Goal: Task Accomplishment & Management: Manage account settings

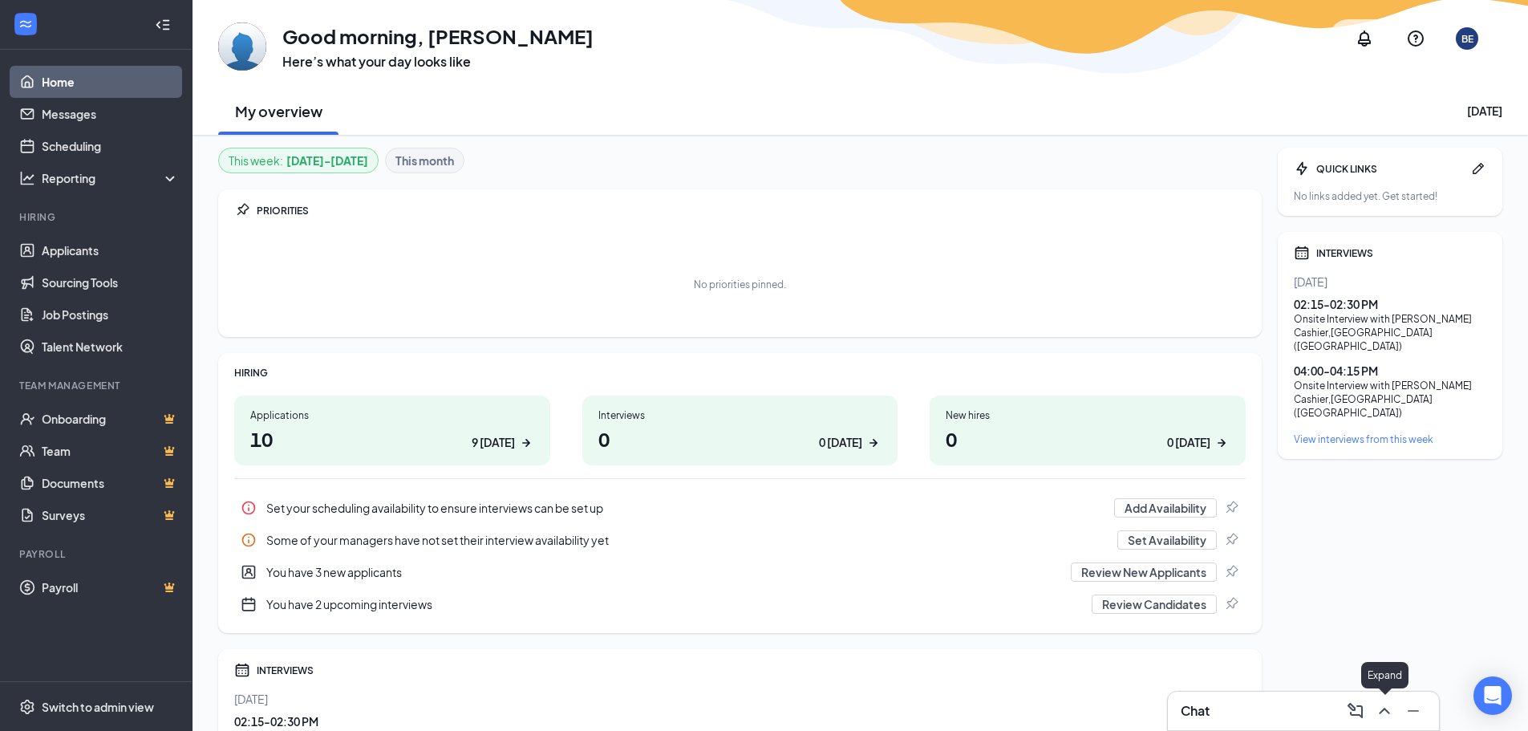
click at [1392, 711] on icon "ChevronUp" at bounding box center [1384, 710] width 19 height 19
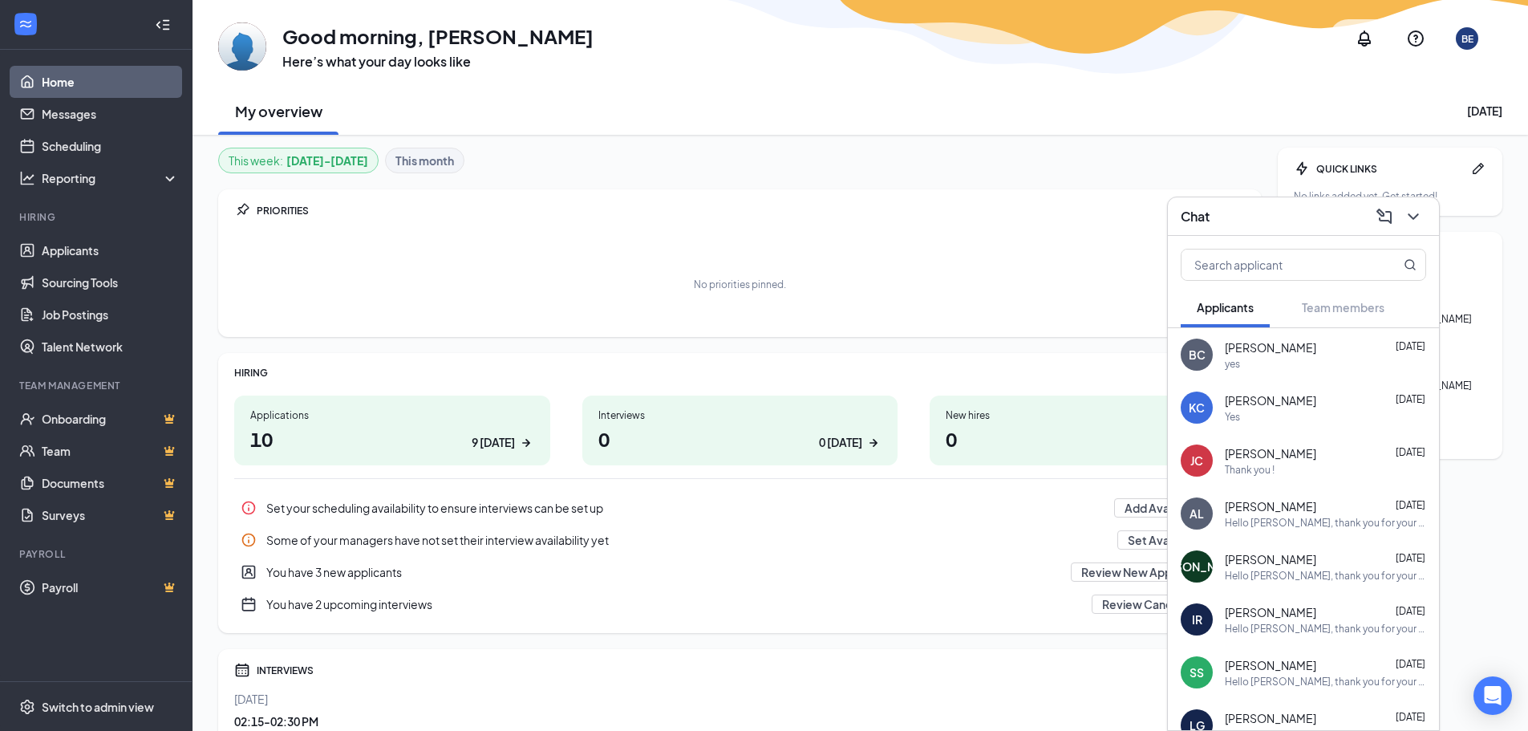
click at [1315, 354] on span "[PERSON_NAME]" at bounding box center [1270, 347] width 91 height 16
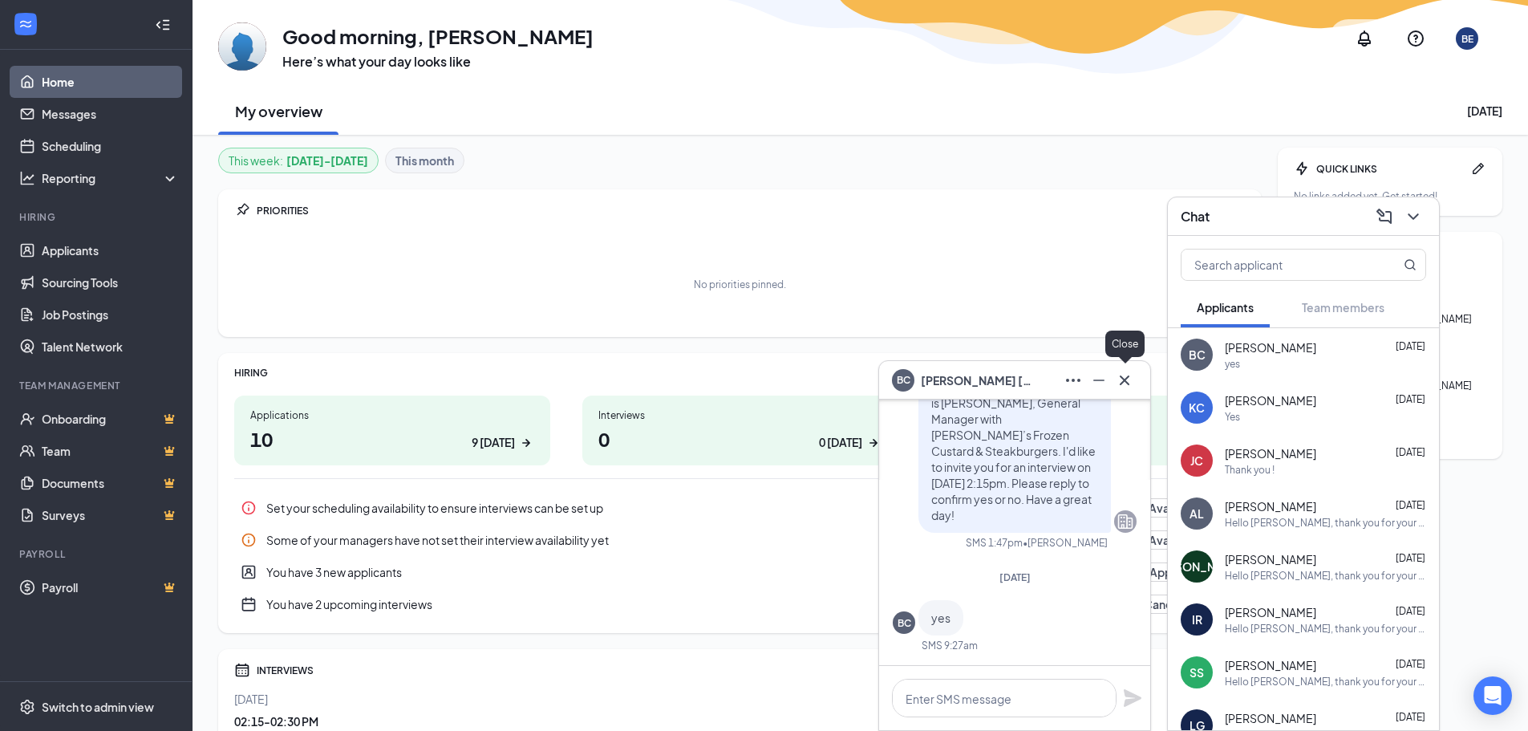
click at [1128, 384] on icon "Cross" at bounding box center [1124, 380] width 19 height 19
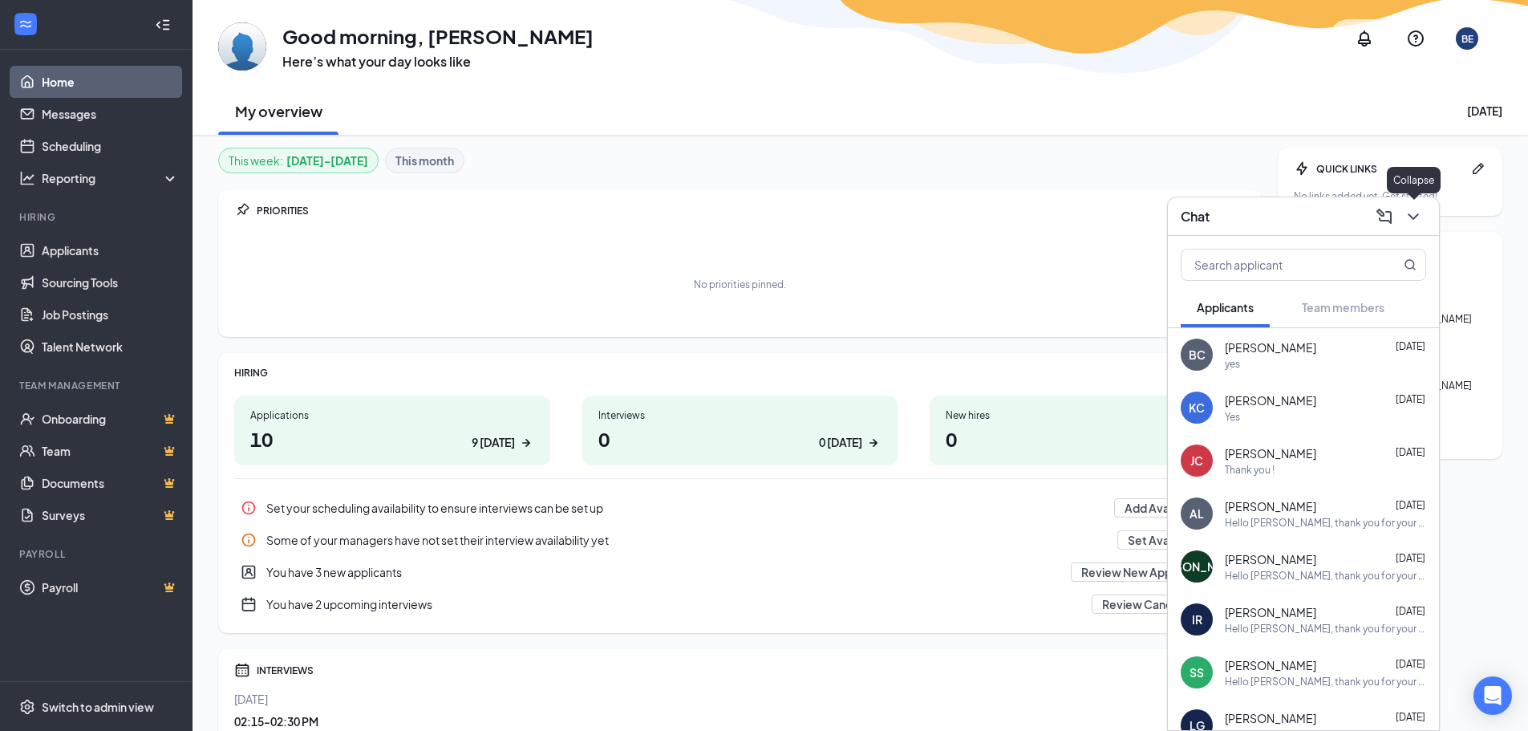
click at [1414, 221] on icon "ChevronDown" at bounding box center [1413, 216] width 19 height 19
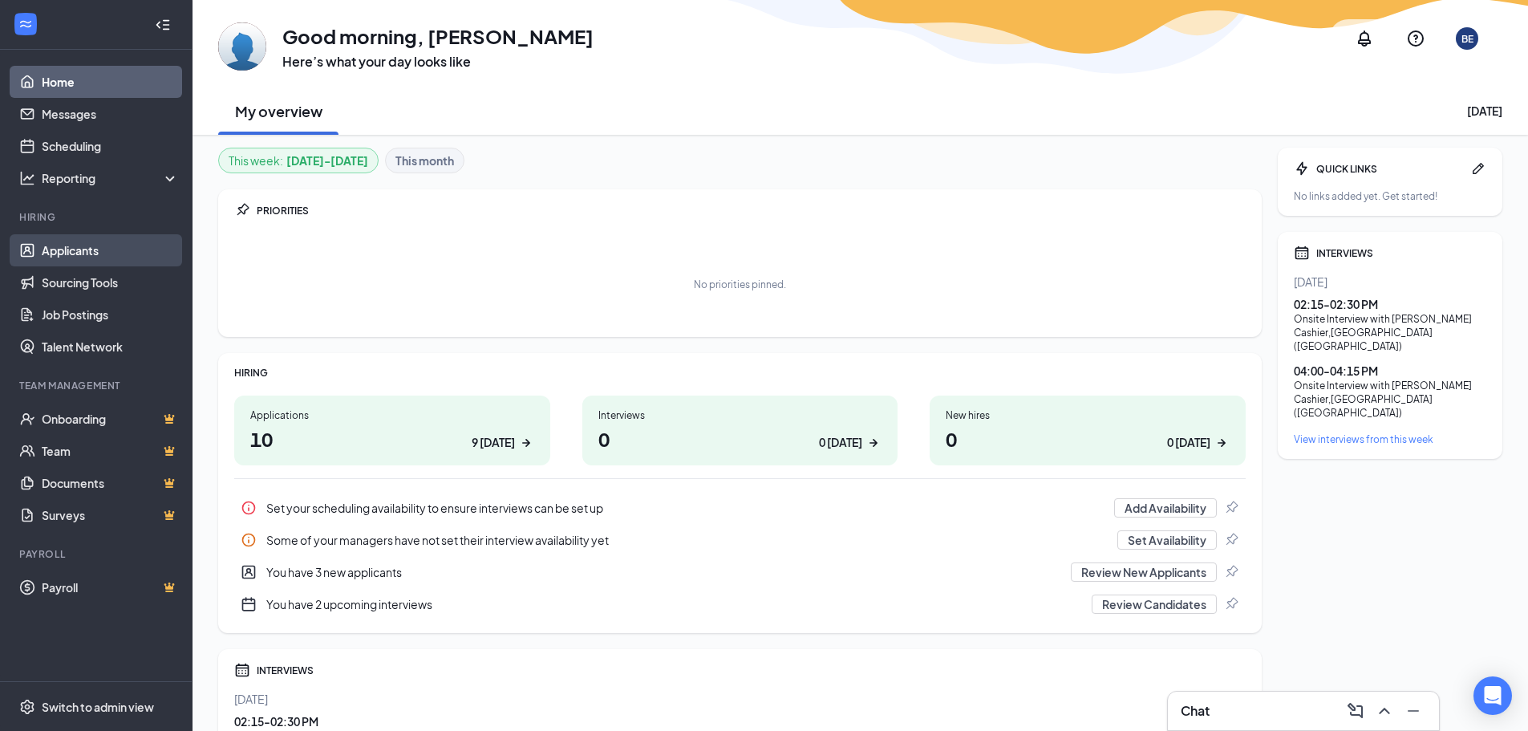
click at [63, 250] on link "Applicants" at bounding box center [110, 250] width 137 height 32
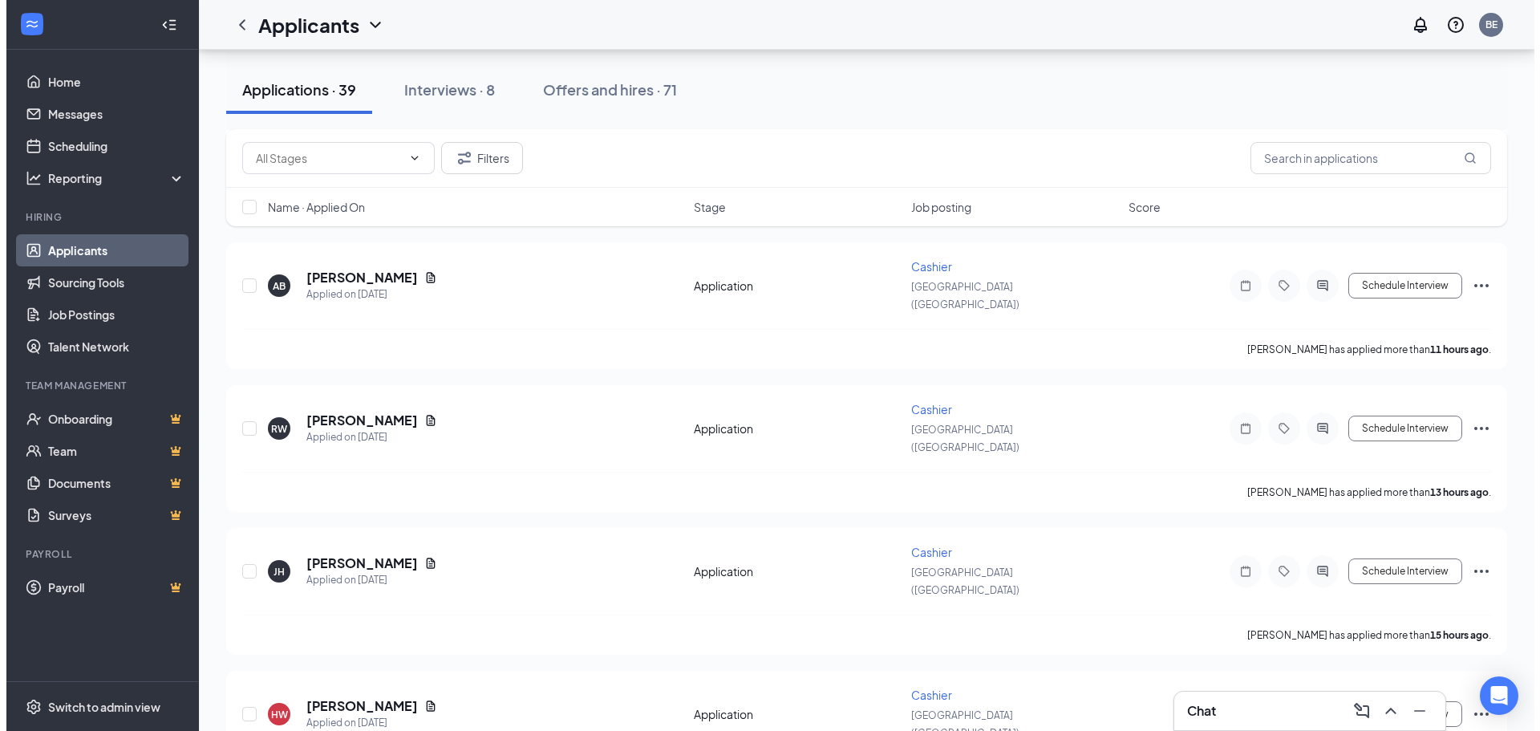
scroll to position [1203, 0]
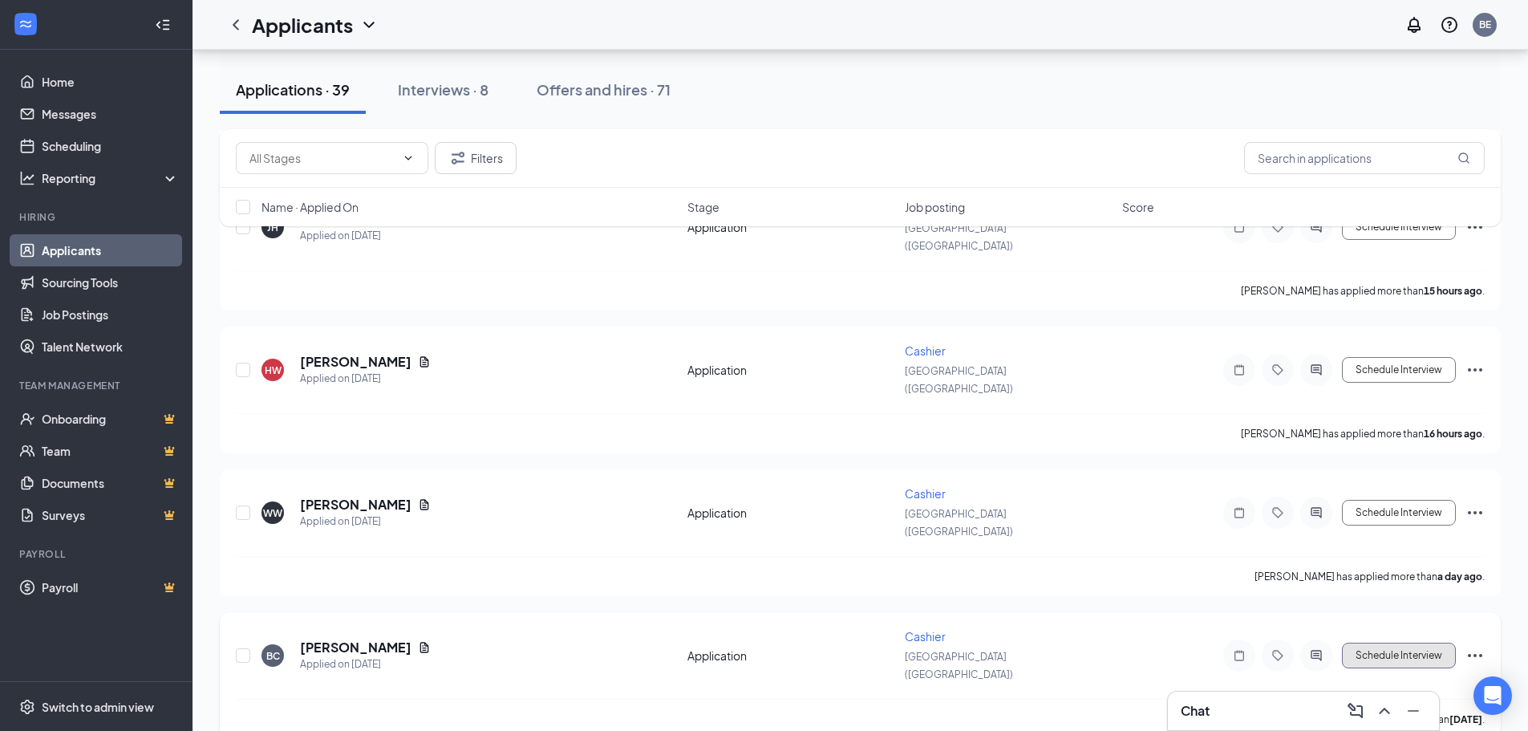
click at [1374, 642] on button "Schedule Interview" at bounding box center [1399, 655] width 114 height 26
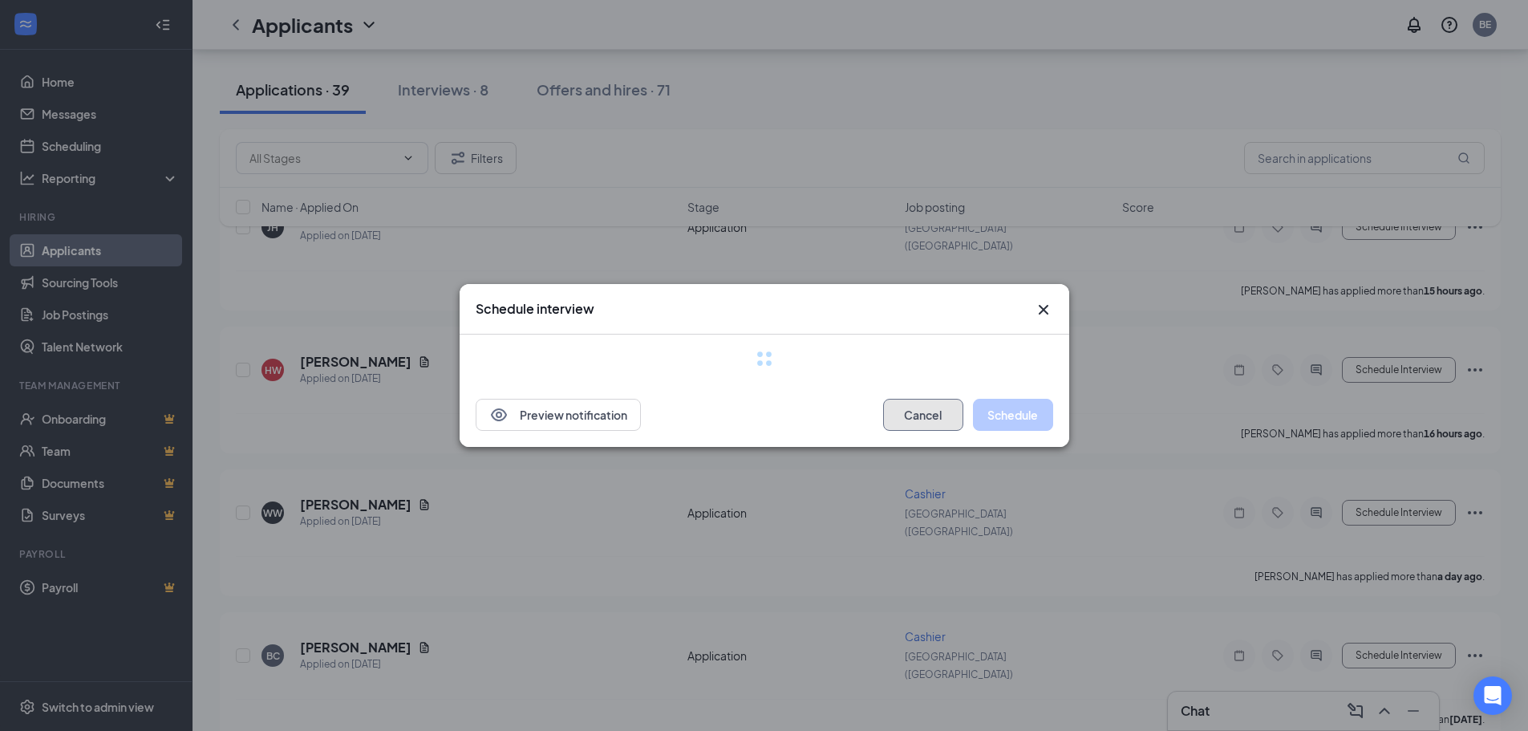
click at [921, 413] on button "Cancel" at bounding box center [923, 415] width 80 height 32
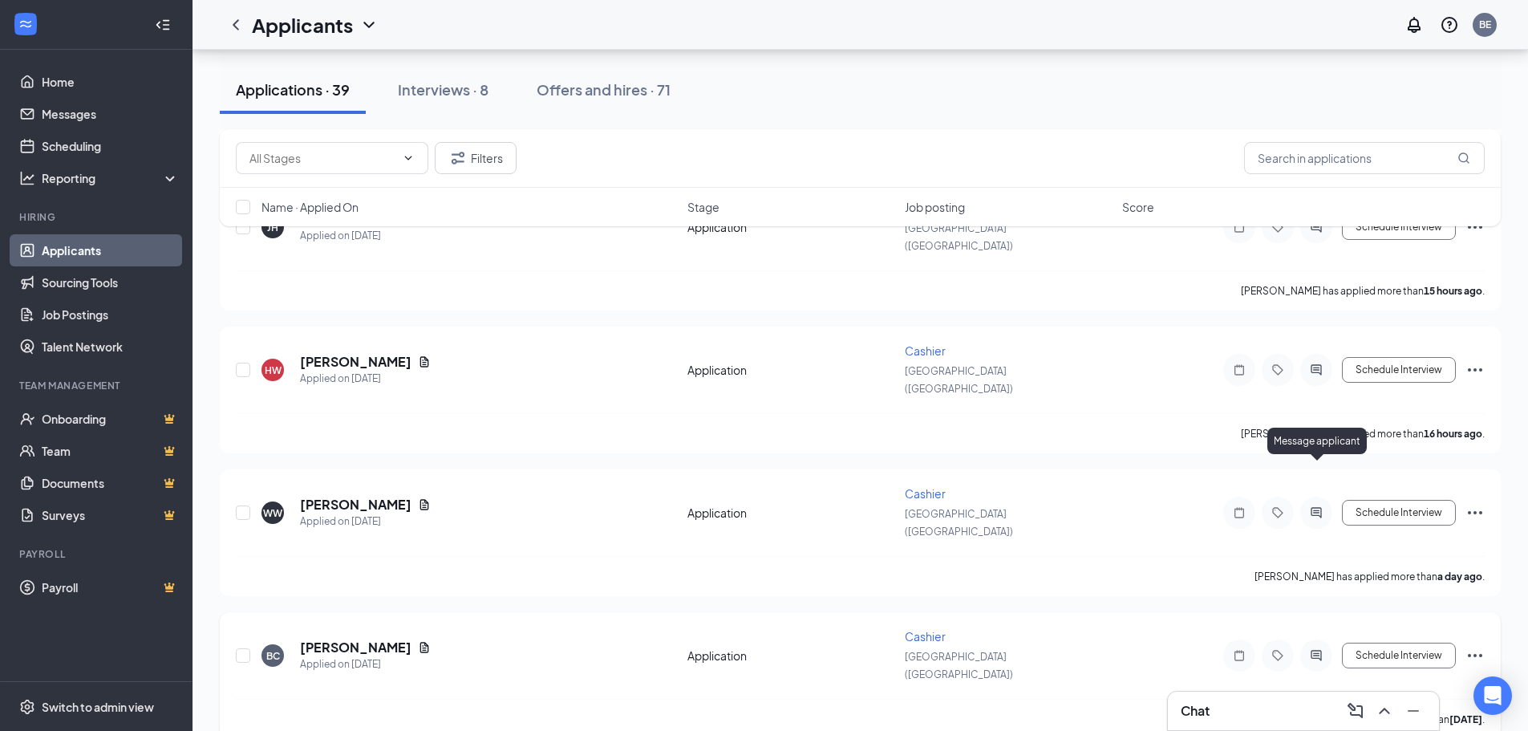
click at [1310, 649] on icon "ActiveChat" at bounding box center [1316, 655] width 19 height 13
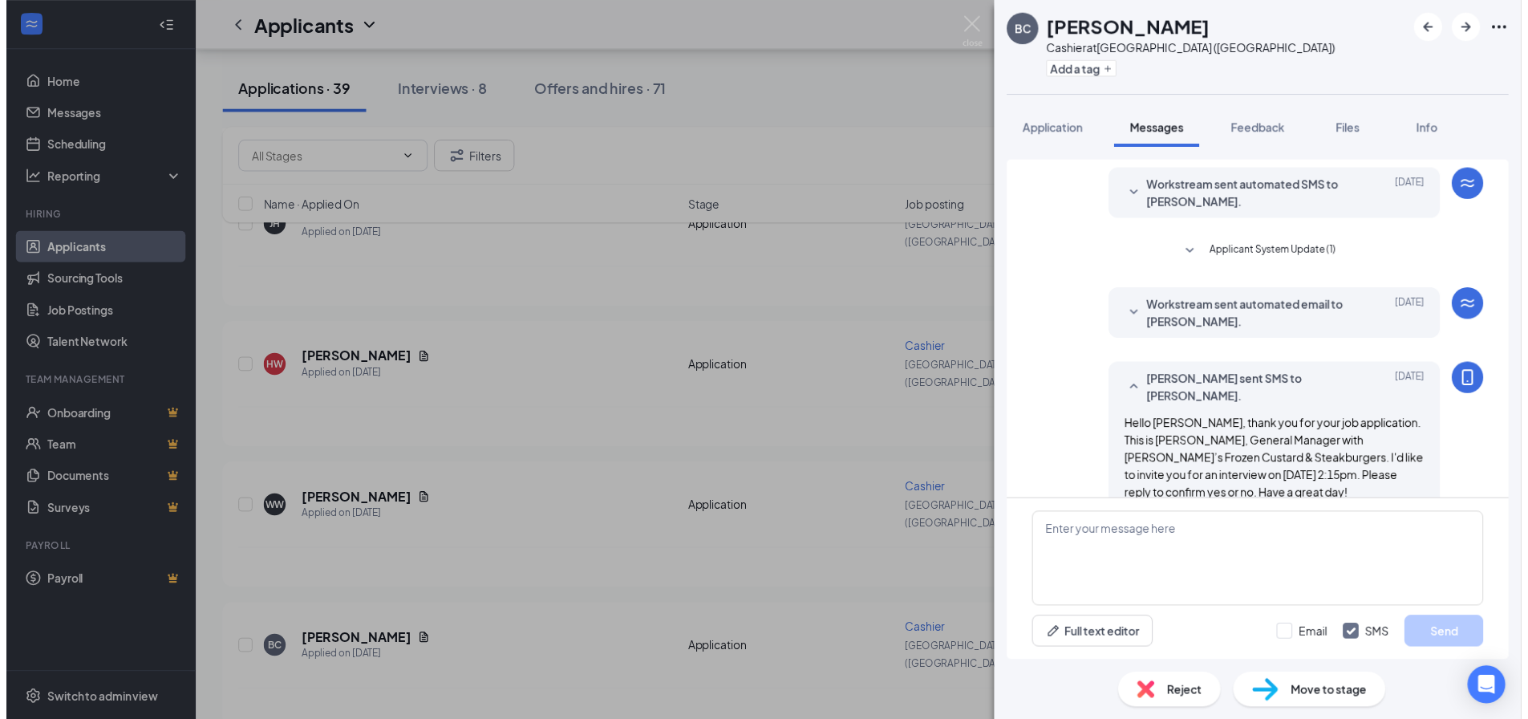
scroll to position [114, 0]
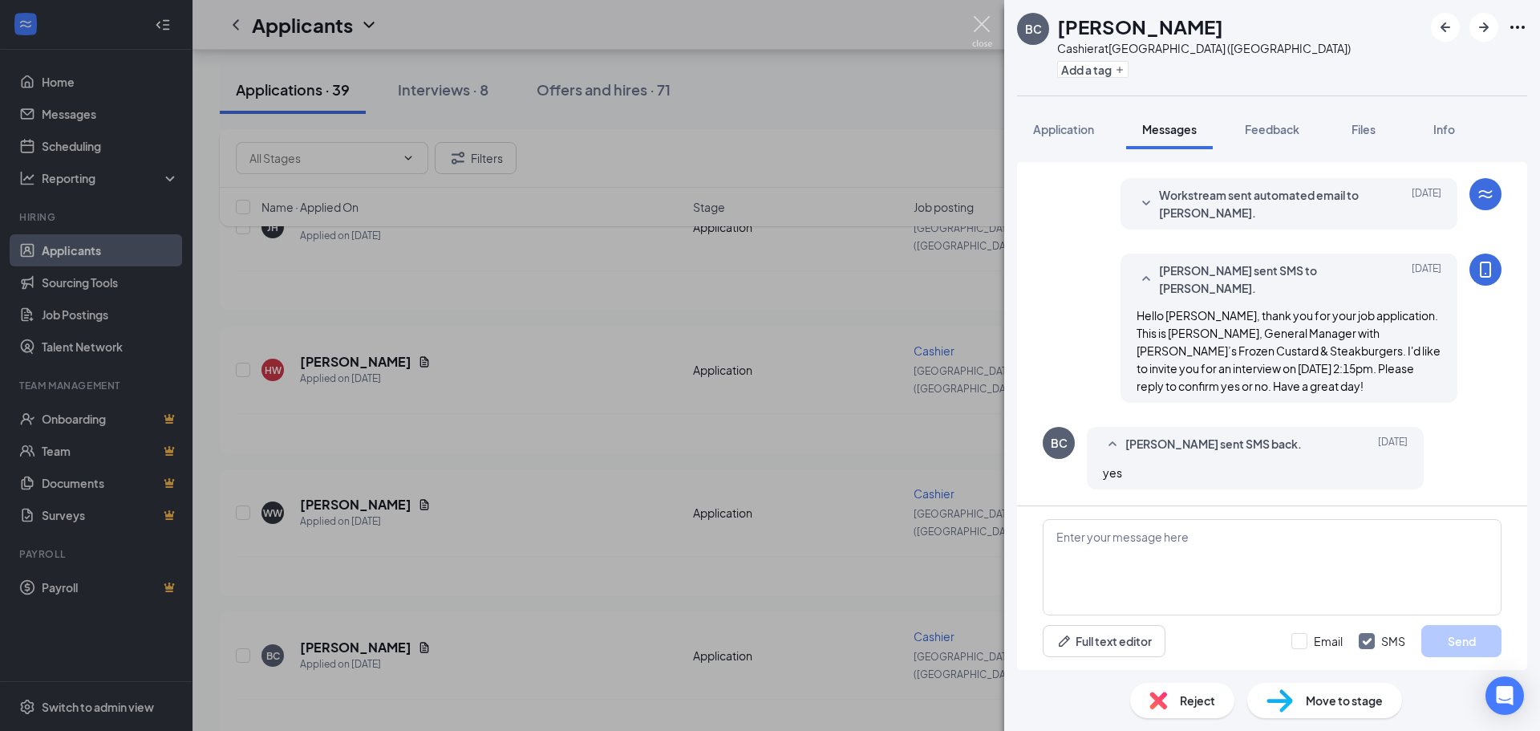
click at [978, 25] on img at bounding box center [982, 31] width 20 height 31
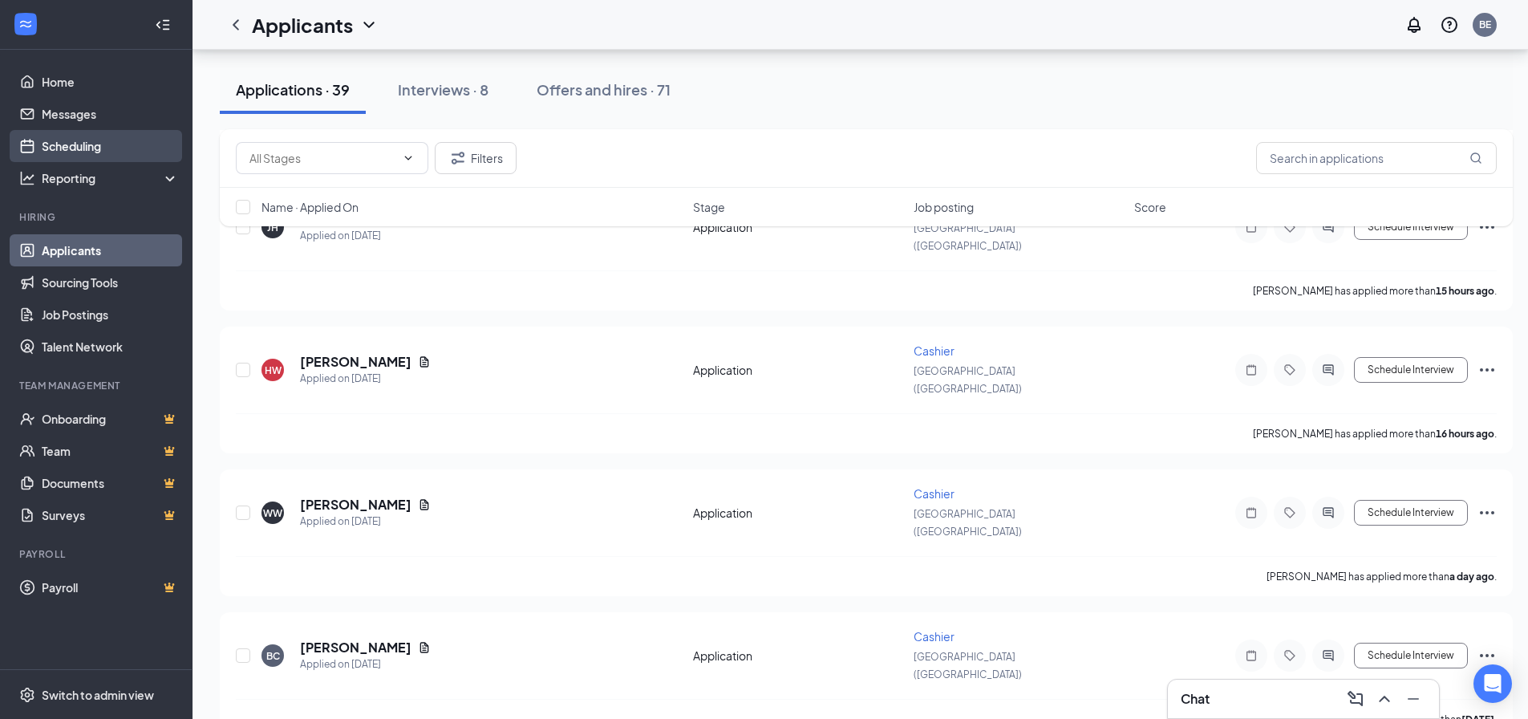
click at [83, 144] on link "Scheduling" at bounding box center [110, 146] width 137 height 32
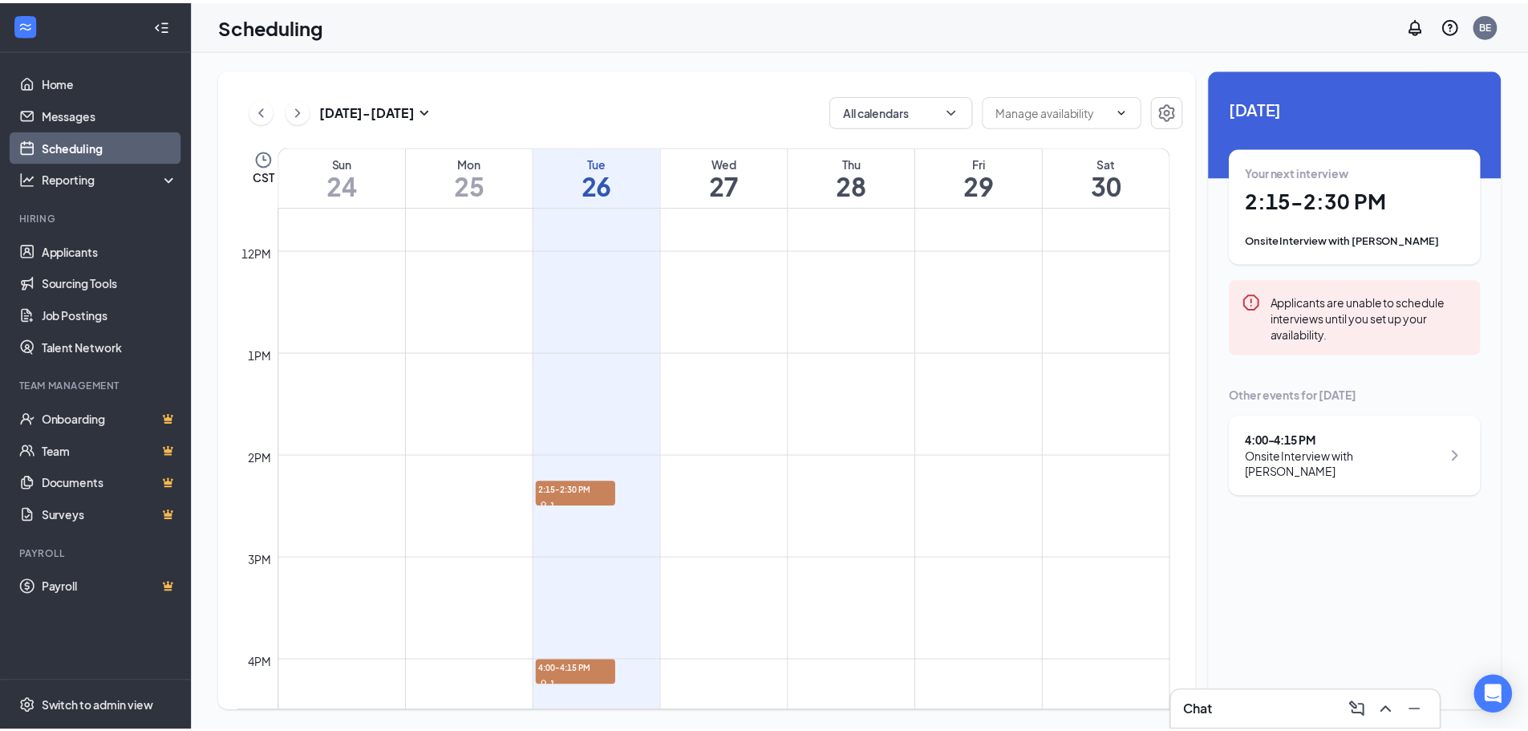
scroll to position [1270, 0]
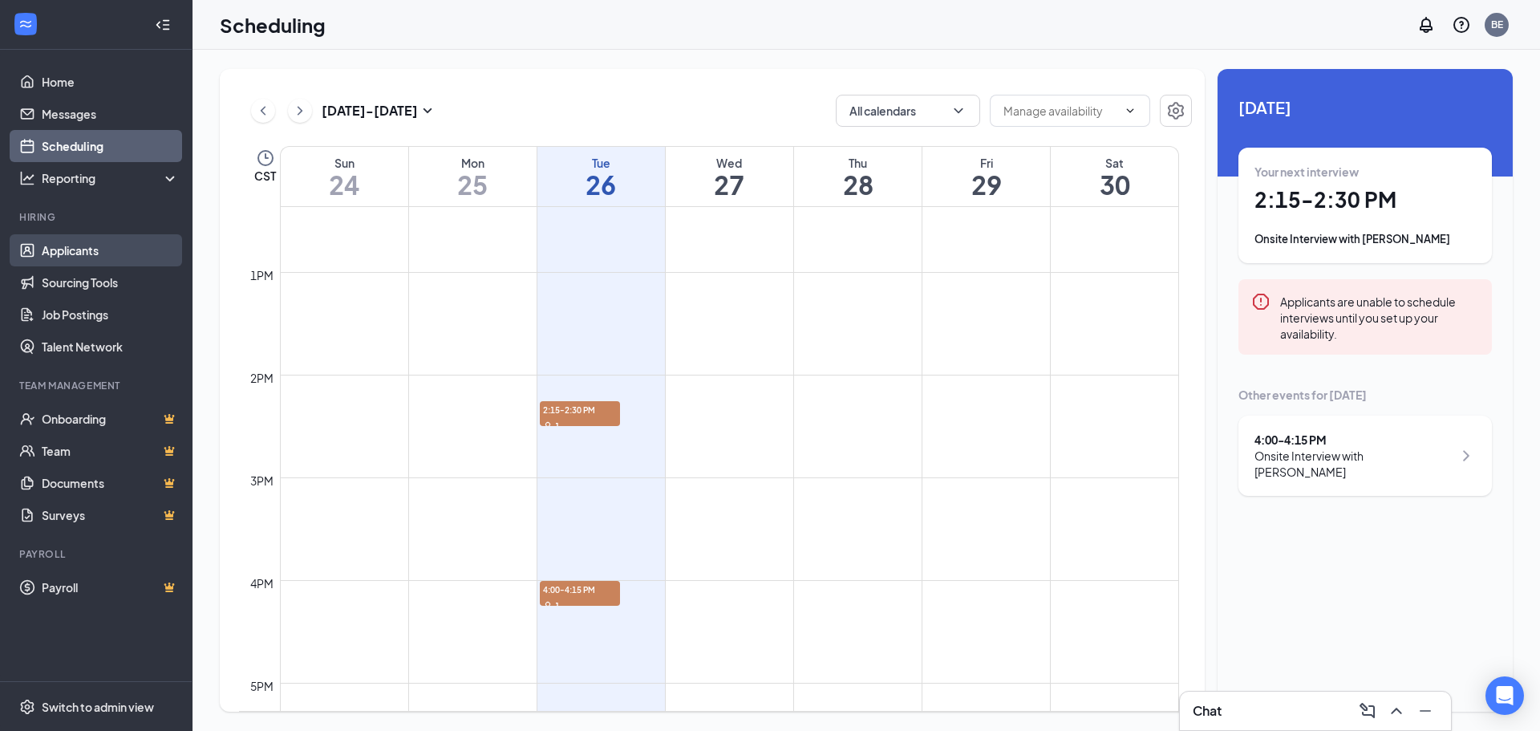
click at [59, 243] on link "Applicants" at bounding box center [110, 250] width 137 height 32
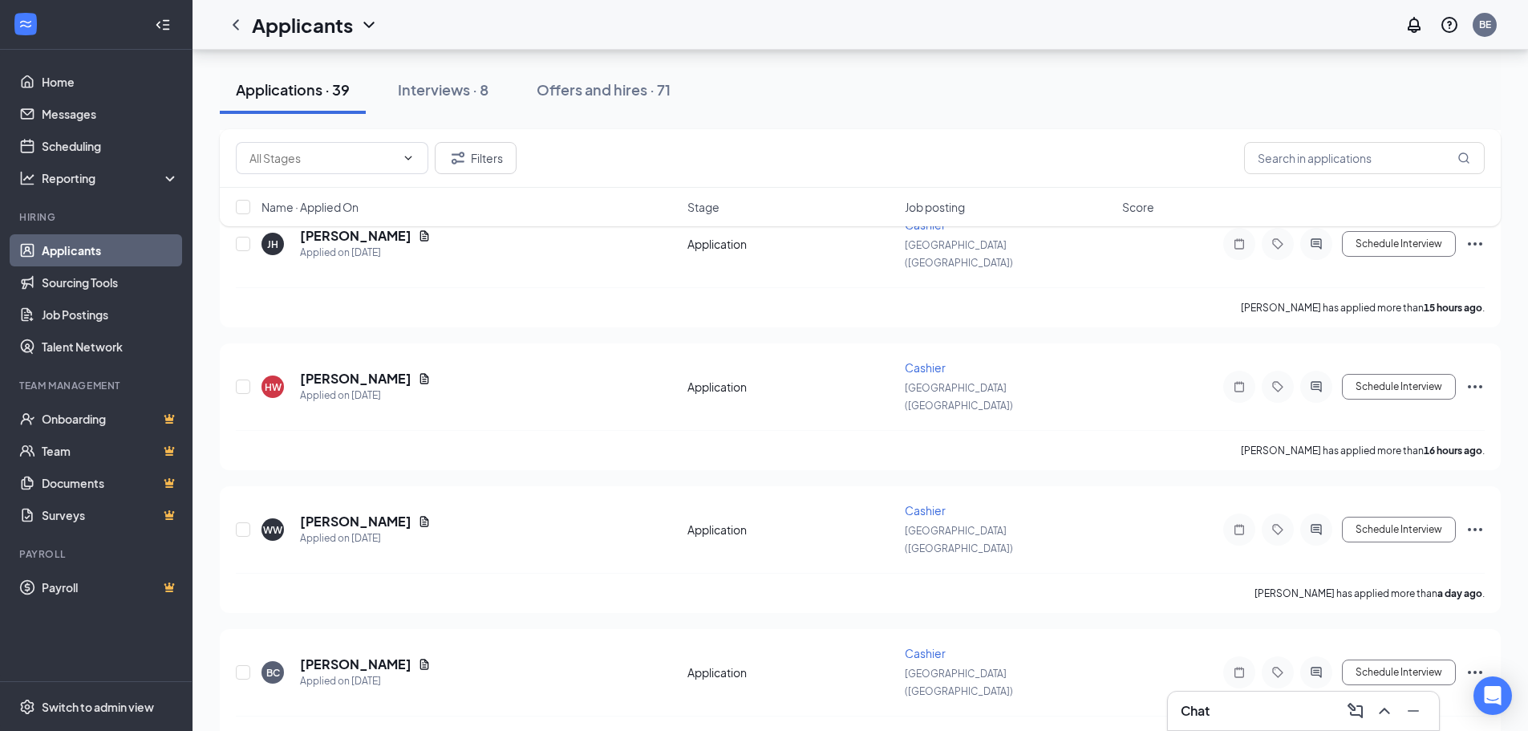
scroll to position [1203, 0]
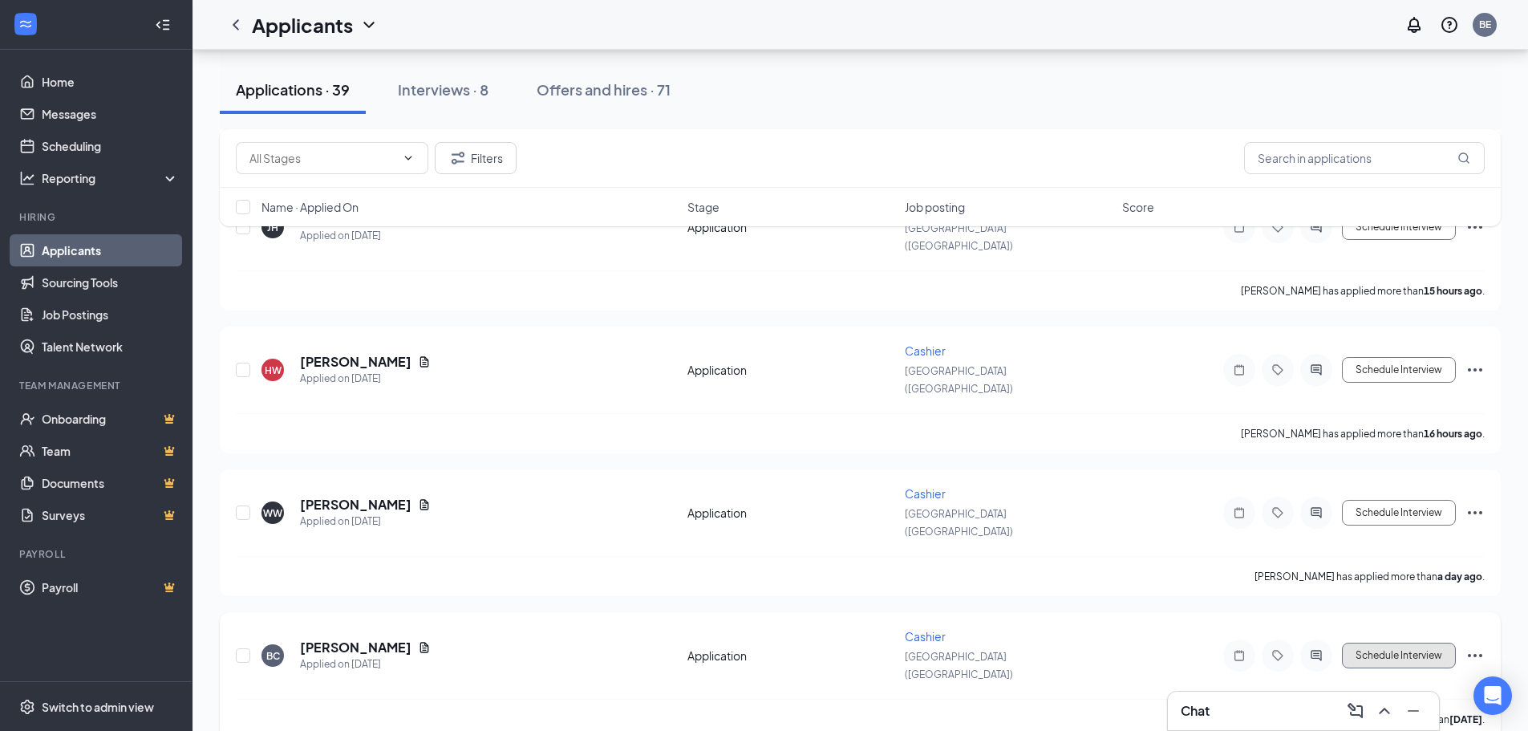
click at [1378, 642] on button "Schedule Interview" at bounding box center [1399, 655] width 114 height 26
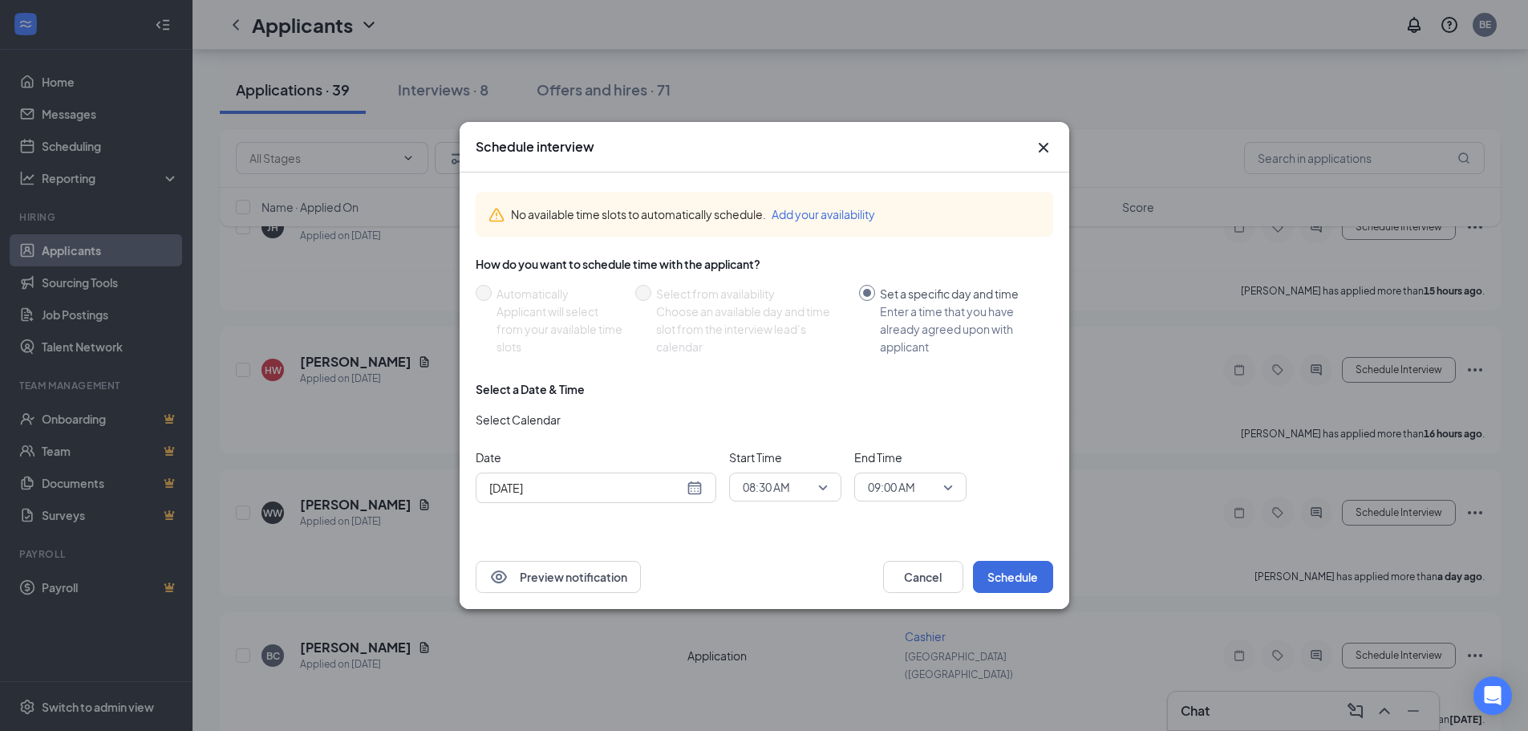
click at [784, 487] on span "08:30 AM" at bounding box center [766, 487] width 47 height 24
click at [792, 376] on div "02:30 PM" at bounding box center [785, 367] width 112 height 37
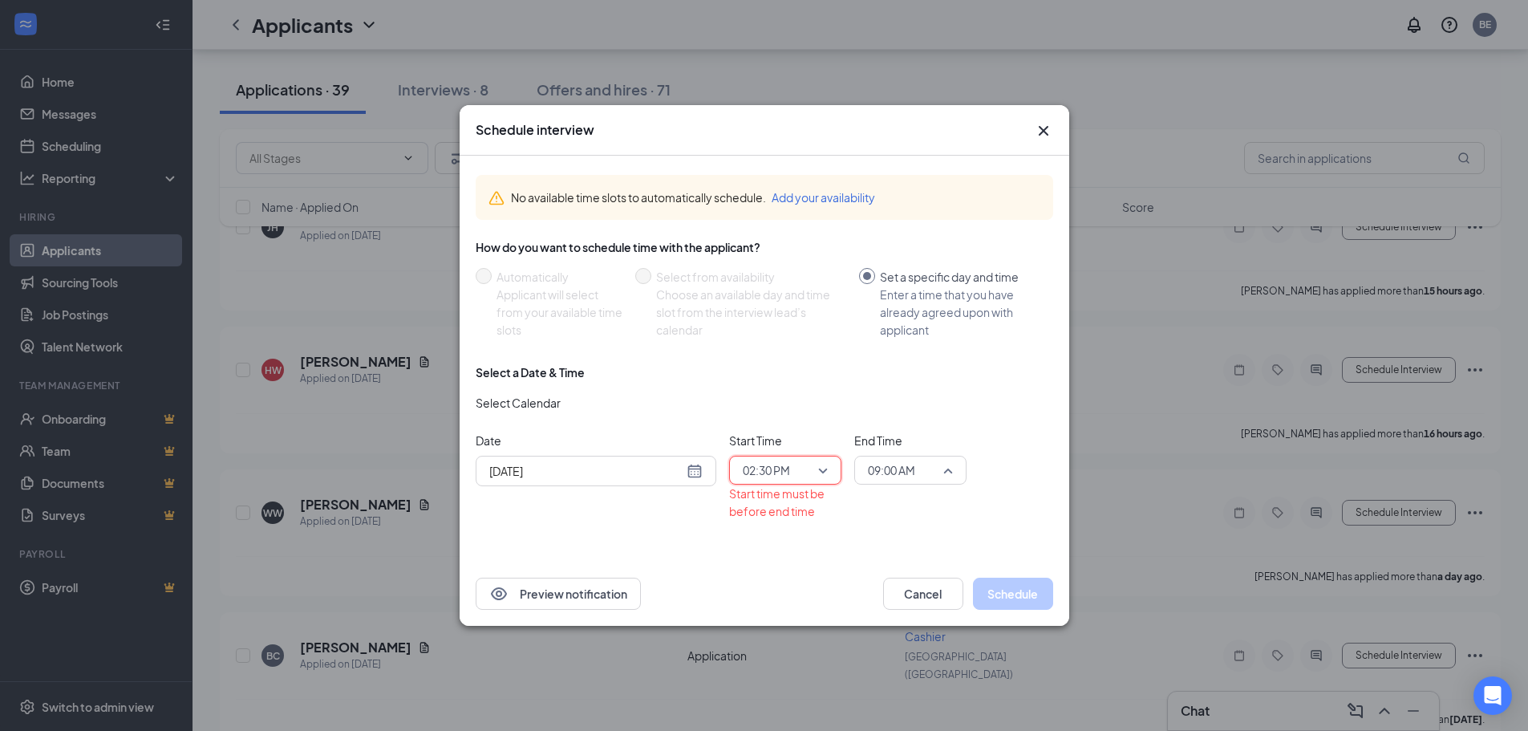
click at [907, 460] on span "09:00 AM" at bounding box center [891, 470] width 47 height 24
click at [913, 312] on span "02:45 PM" at bounding box center [890, 314] width 47 height 18
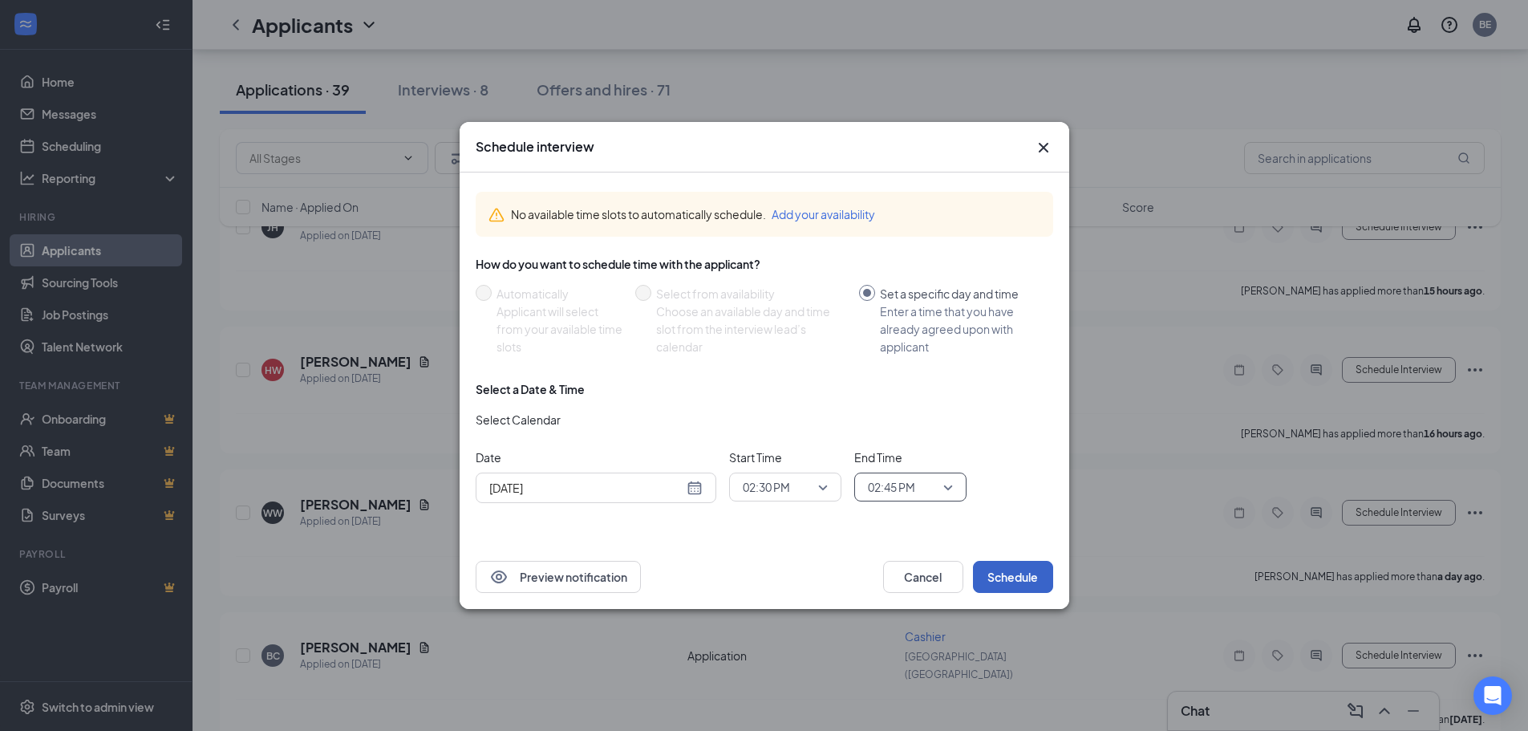
click at [1011, 581] on button "Schedule" at bounding box center [1013, 577] width 80 height 32
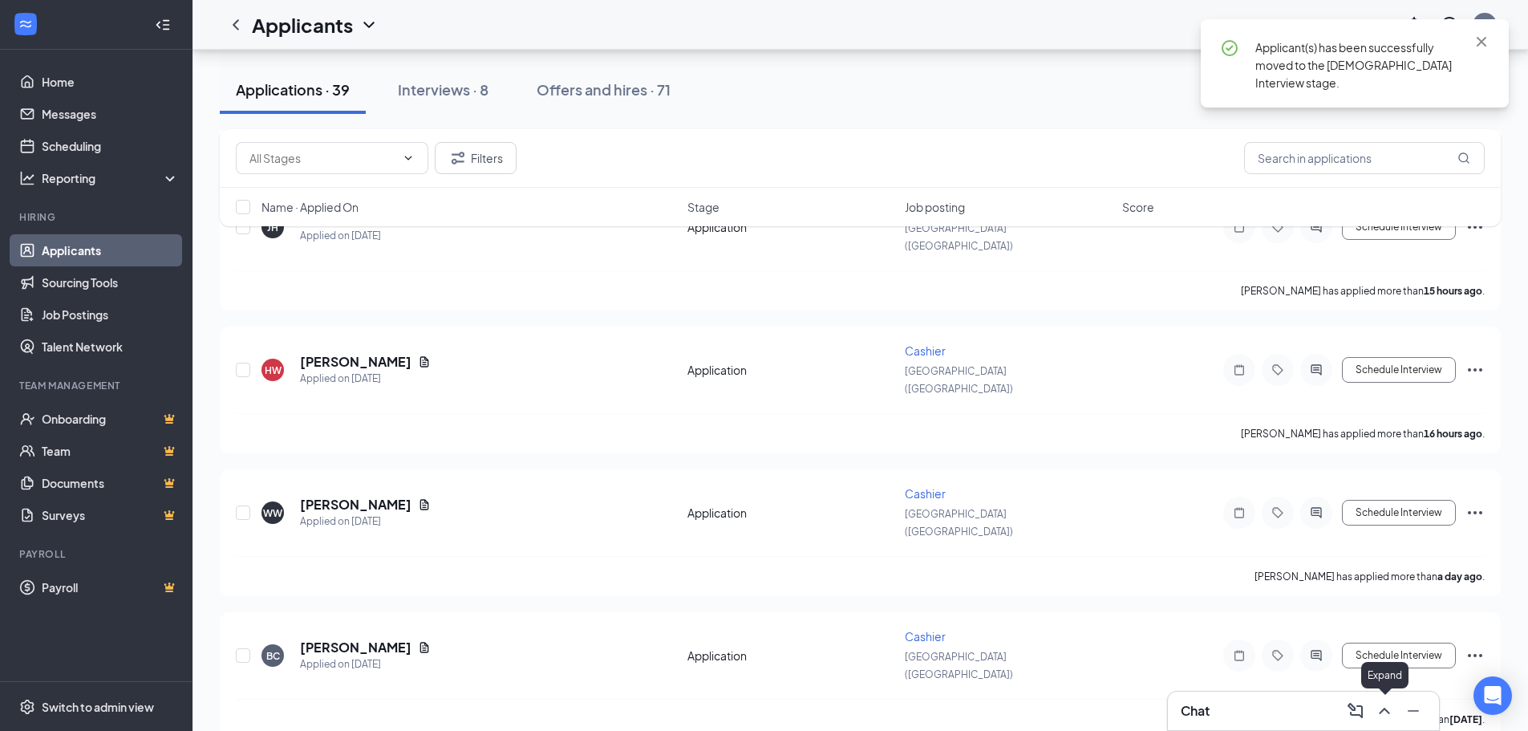
click at [1381, 715] on icon "ChevronUp" at bounding box center [1384, 710] width 19 height 19
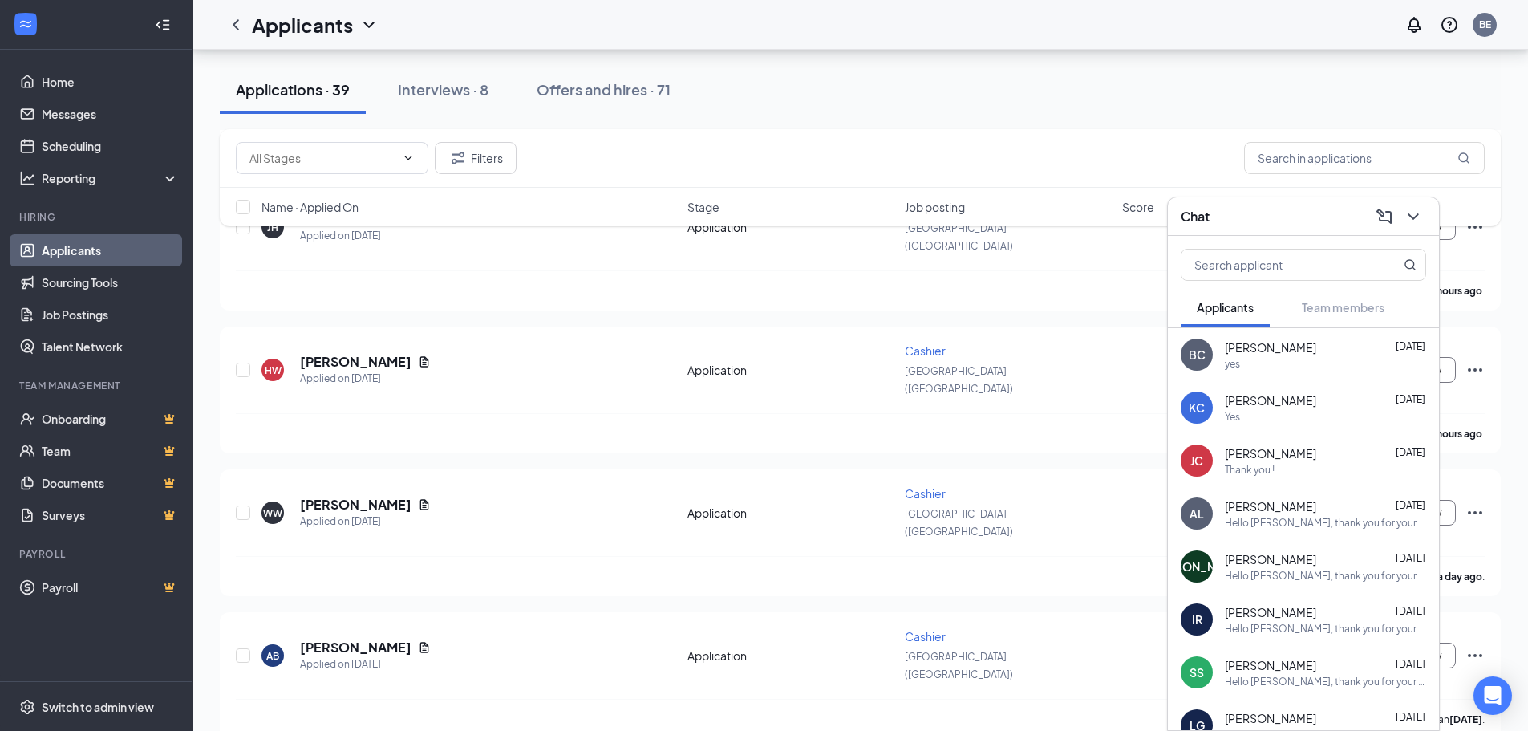
click at [1323, 406] on div "[PERSON_NAME] [DATE]" at bounding box center [1325, 400] width 201 height 16
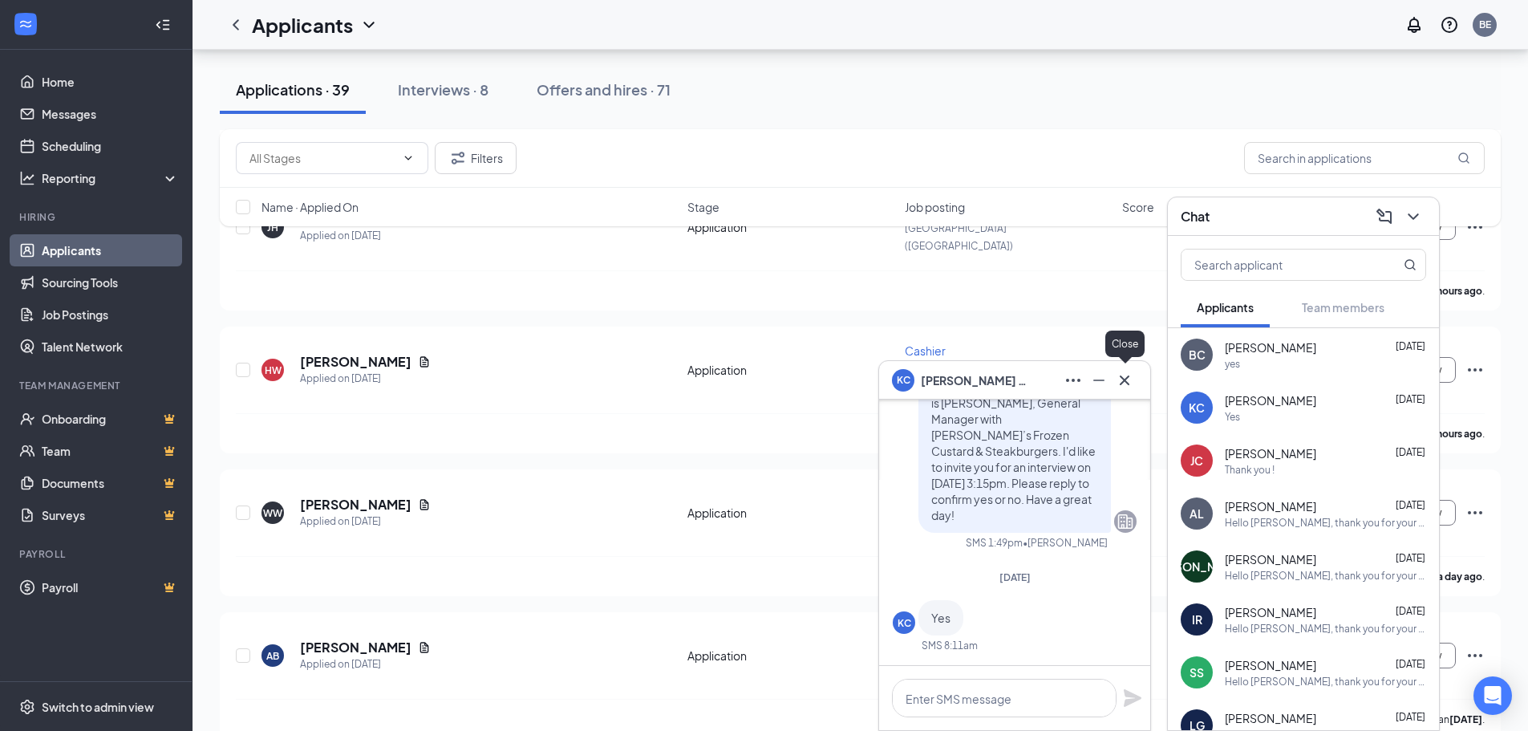
click at [1130, 388] on icon "Cross" at bounding box center [1124, 380] width 19 height 19
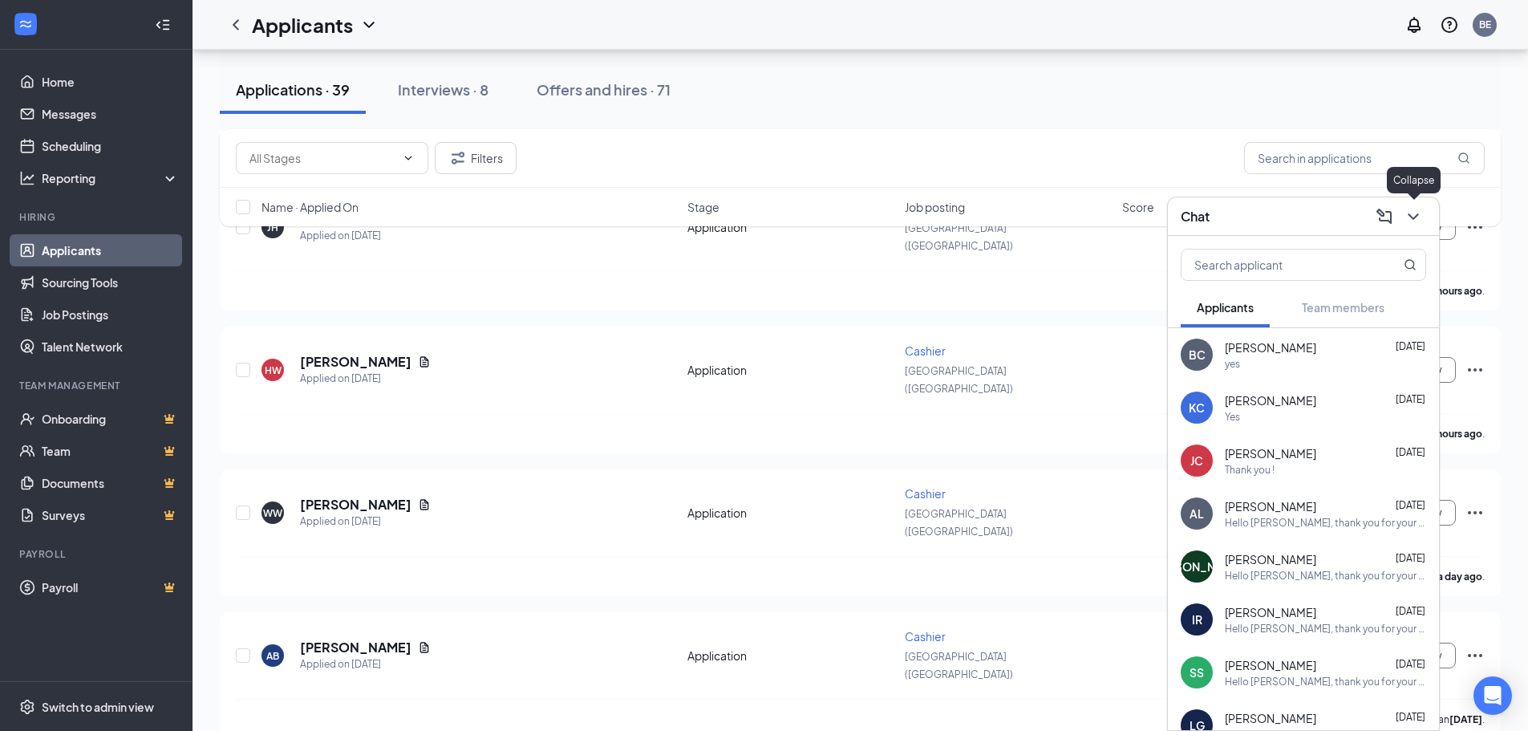
click at [1420, 215] on icon "ChevronDown" at bounding box center [1413, 216] width 19 height 19
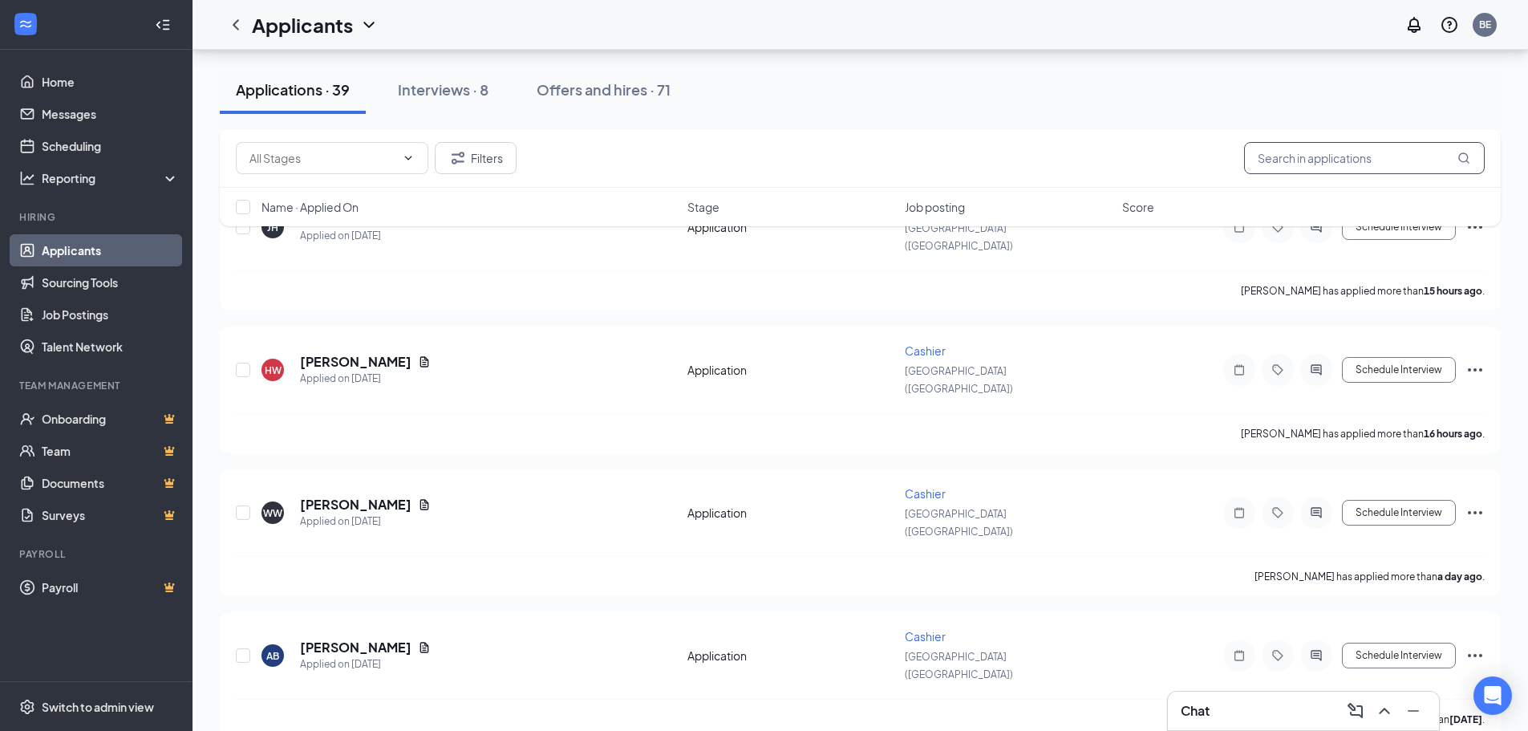
click at [1319, 152] on input "text" at bounding box center [1364, 158] width 241 height 32
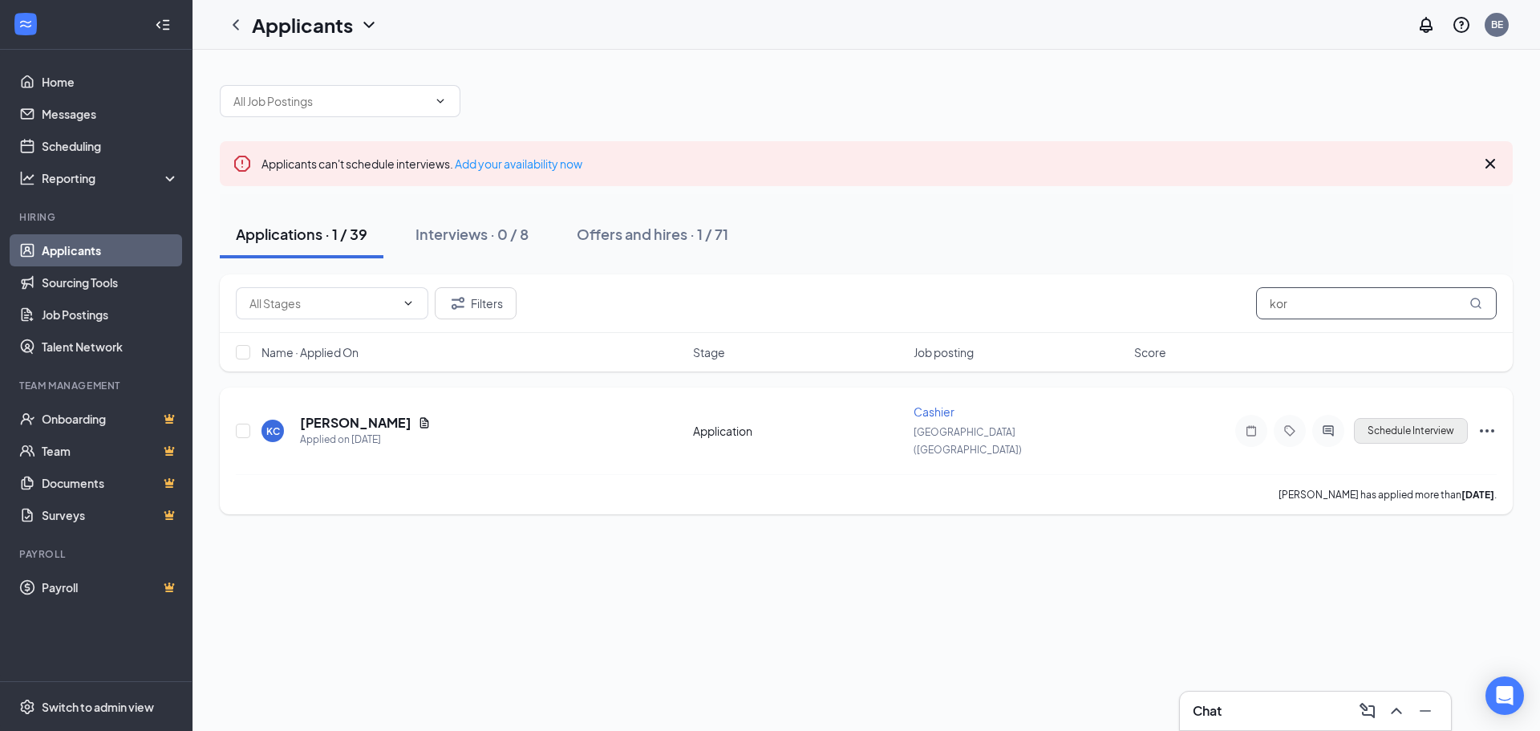
type input "kor"
click at [1432, 424] on button "Schedule Interview" at bounding box center [1411, 431] width 114 height 26
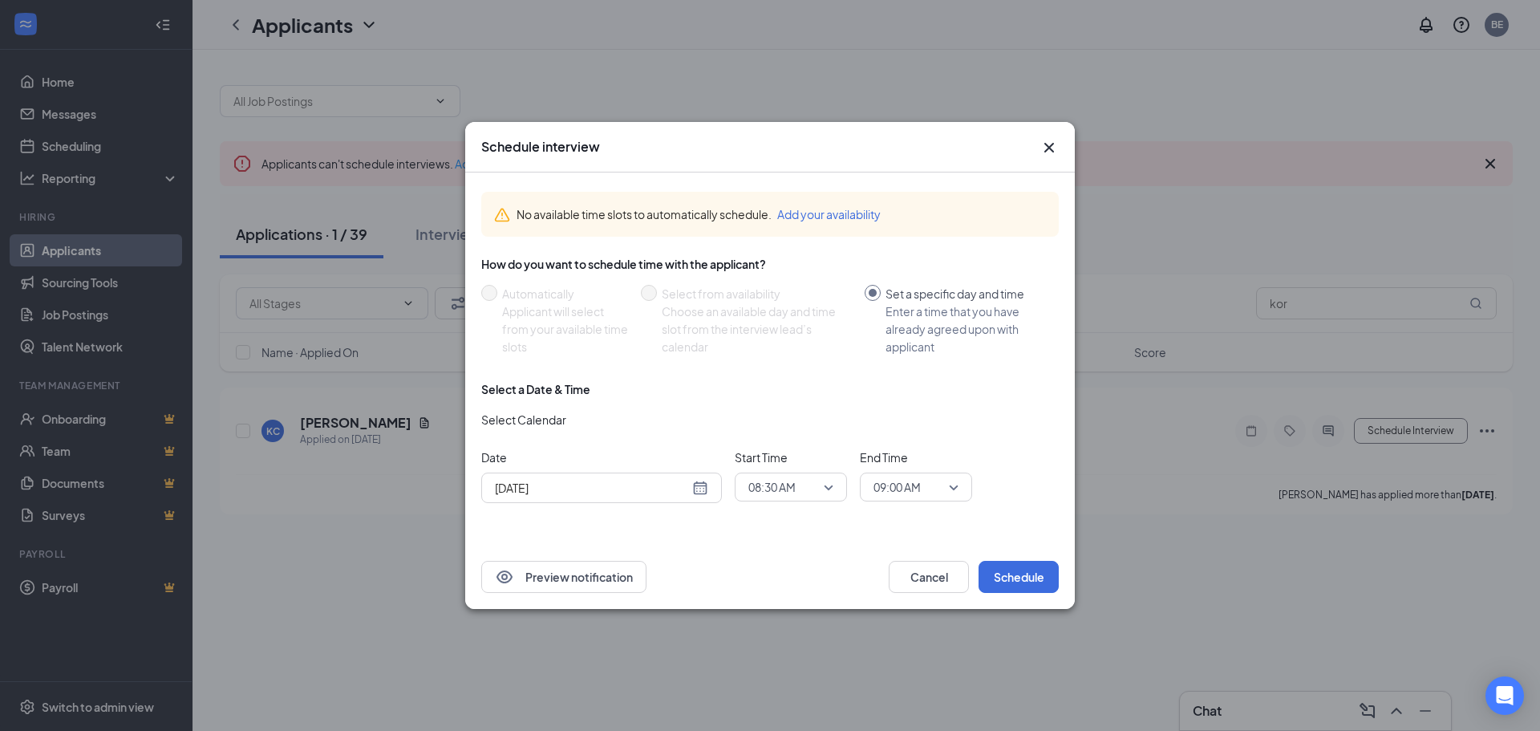
click at [920, 416] on div "Select Calendar" at bounding box center [769, 423] width 577 height 26
click at [924, 575] on button "Cancel" at bounding box center [929, 577] width 80 height 32
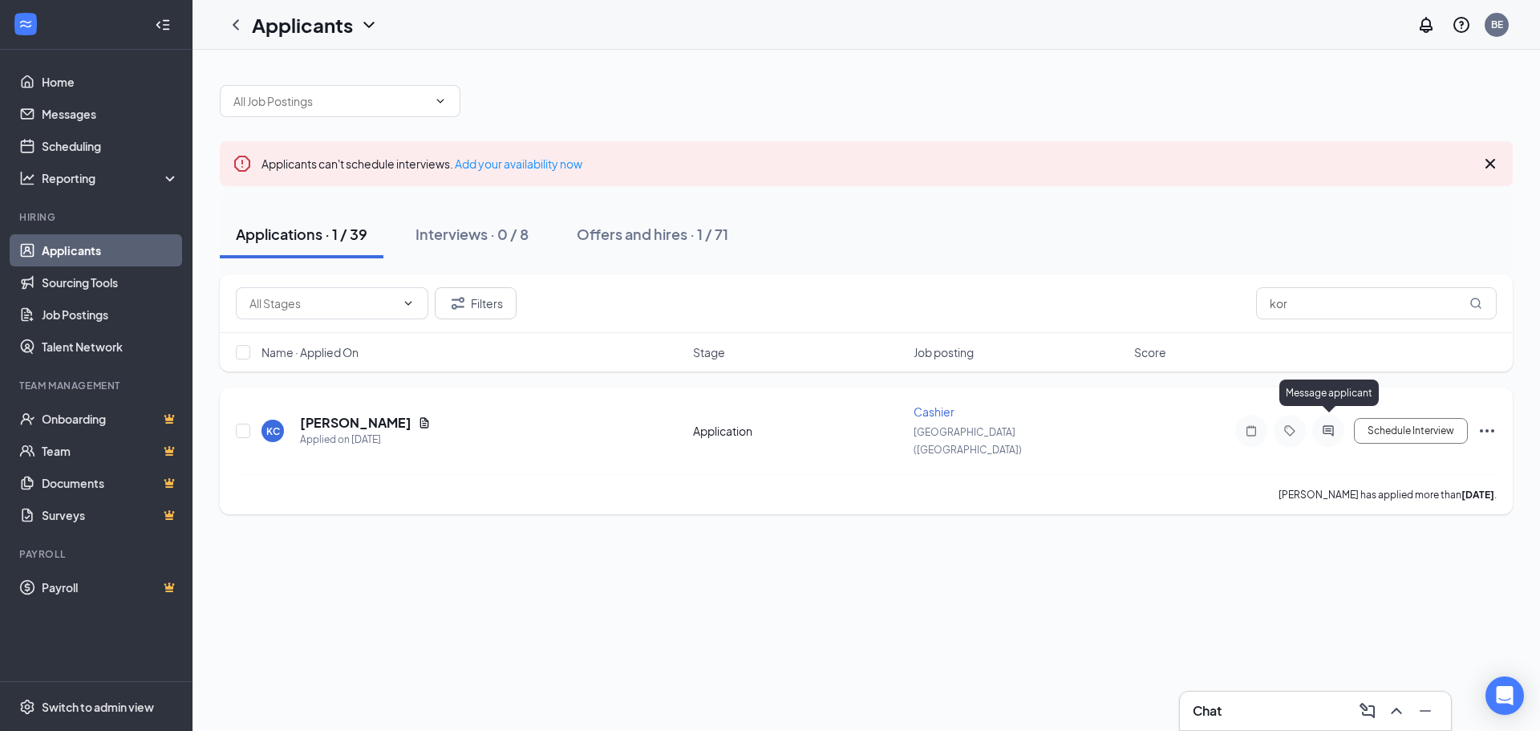
click at [1324, 424] on icon "ActiveChat" at bounding box center [1328, 430] width 19 height 13
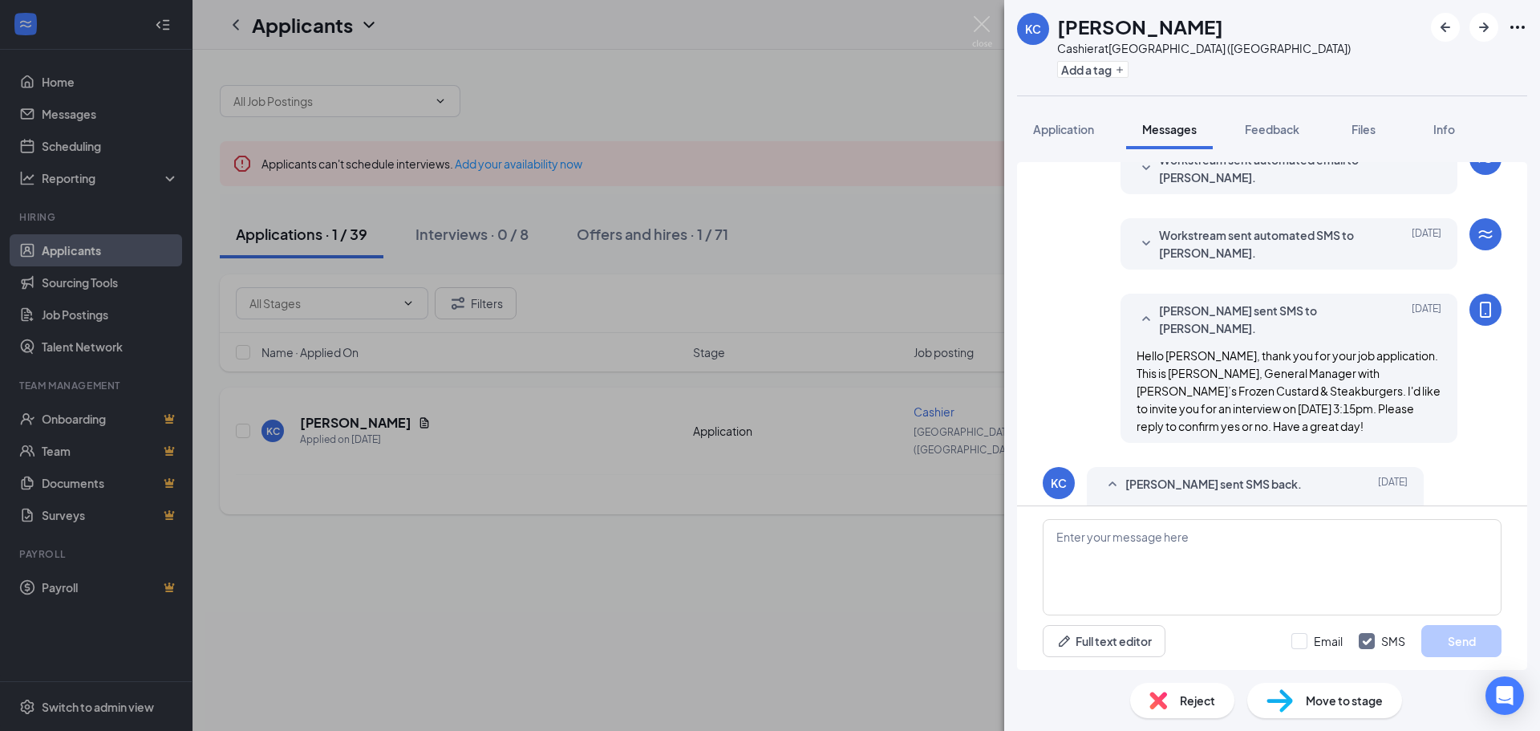
scroll to position [114, 0]
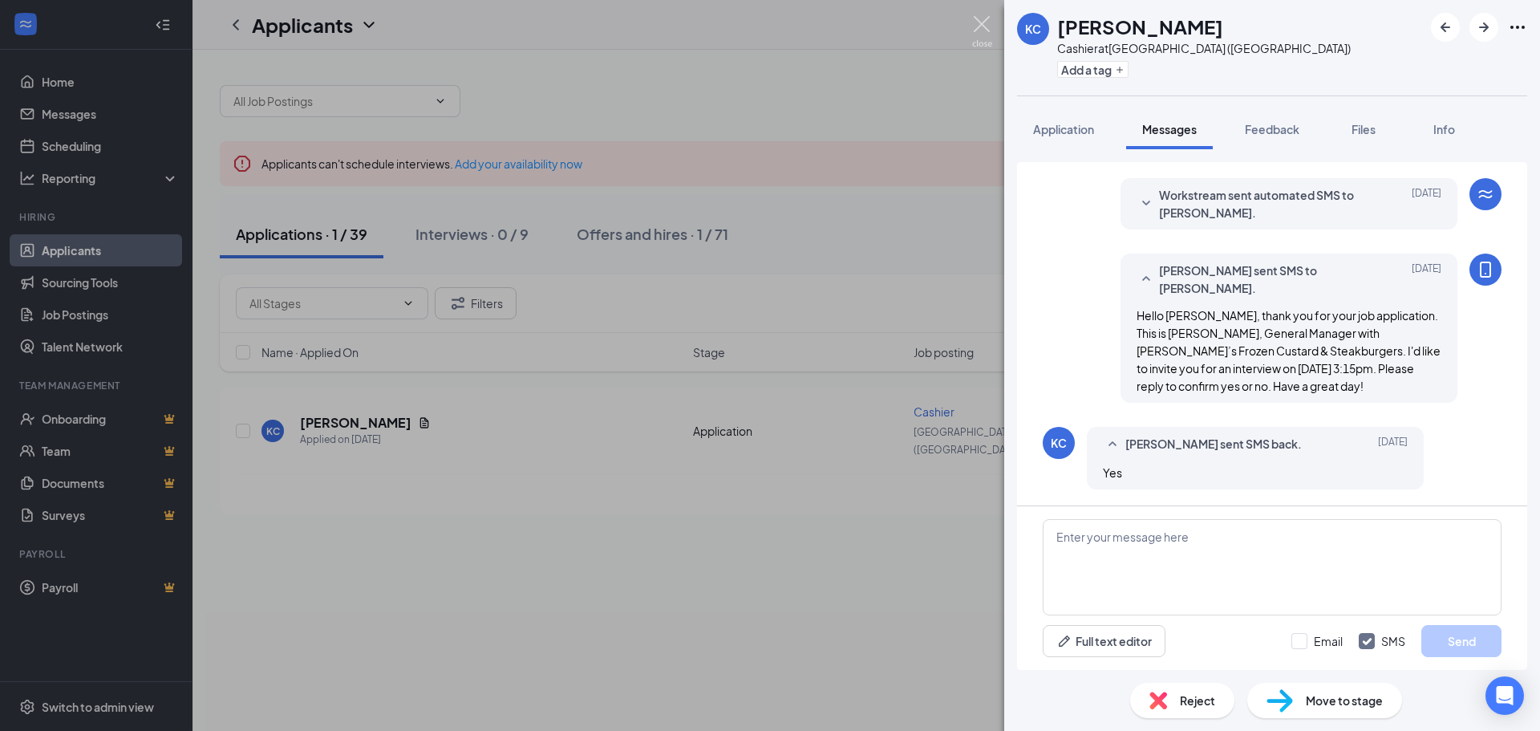
click at [982, 28] on img at bounding box center [982, 31] width 20 height 31
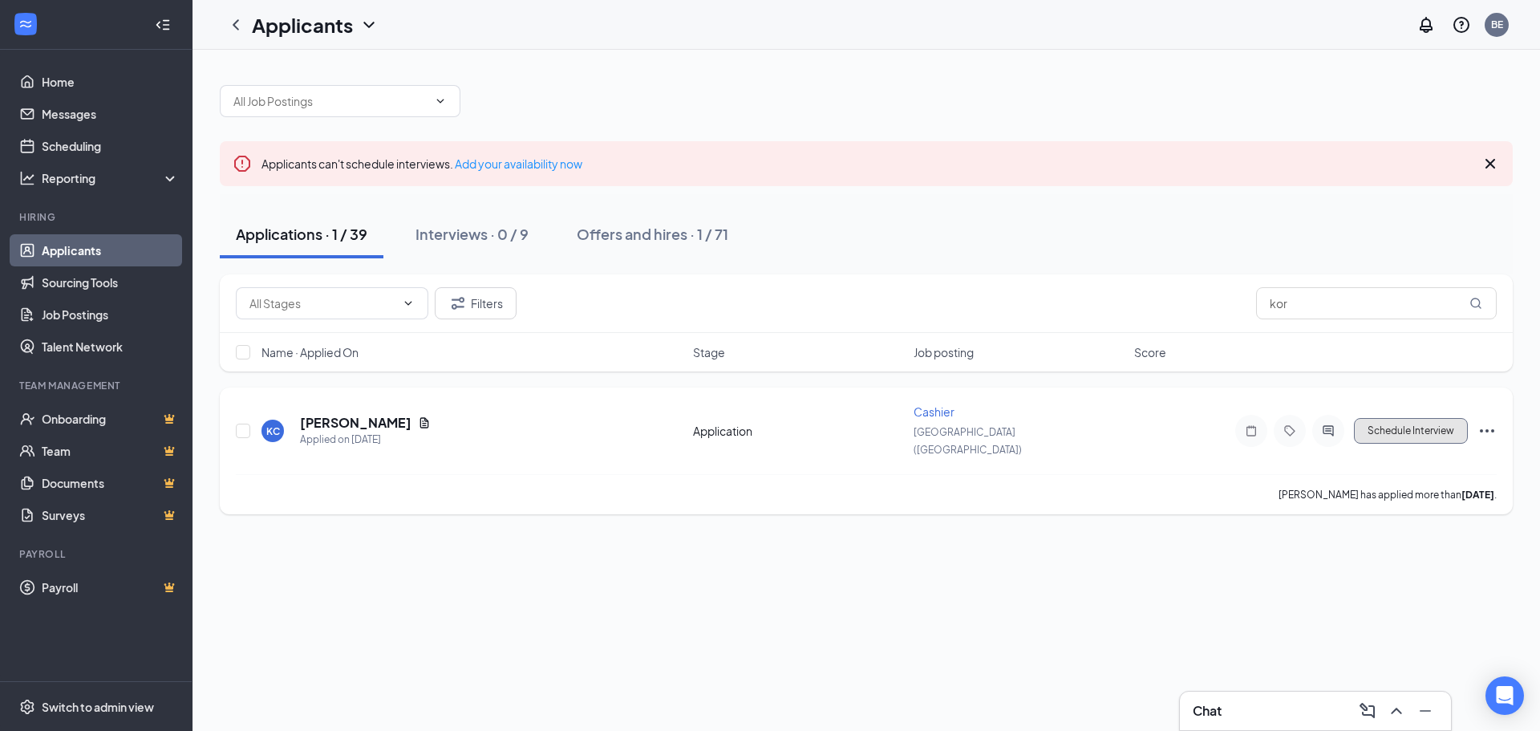
click at [1363, 419] on button "Schedule Interview" at bounding box center [1411, 431] width 114 height 26
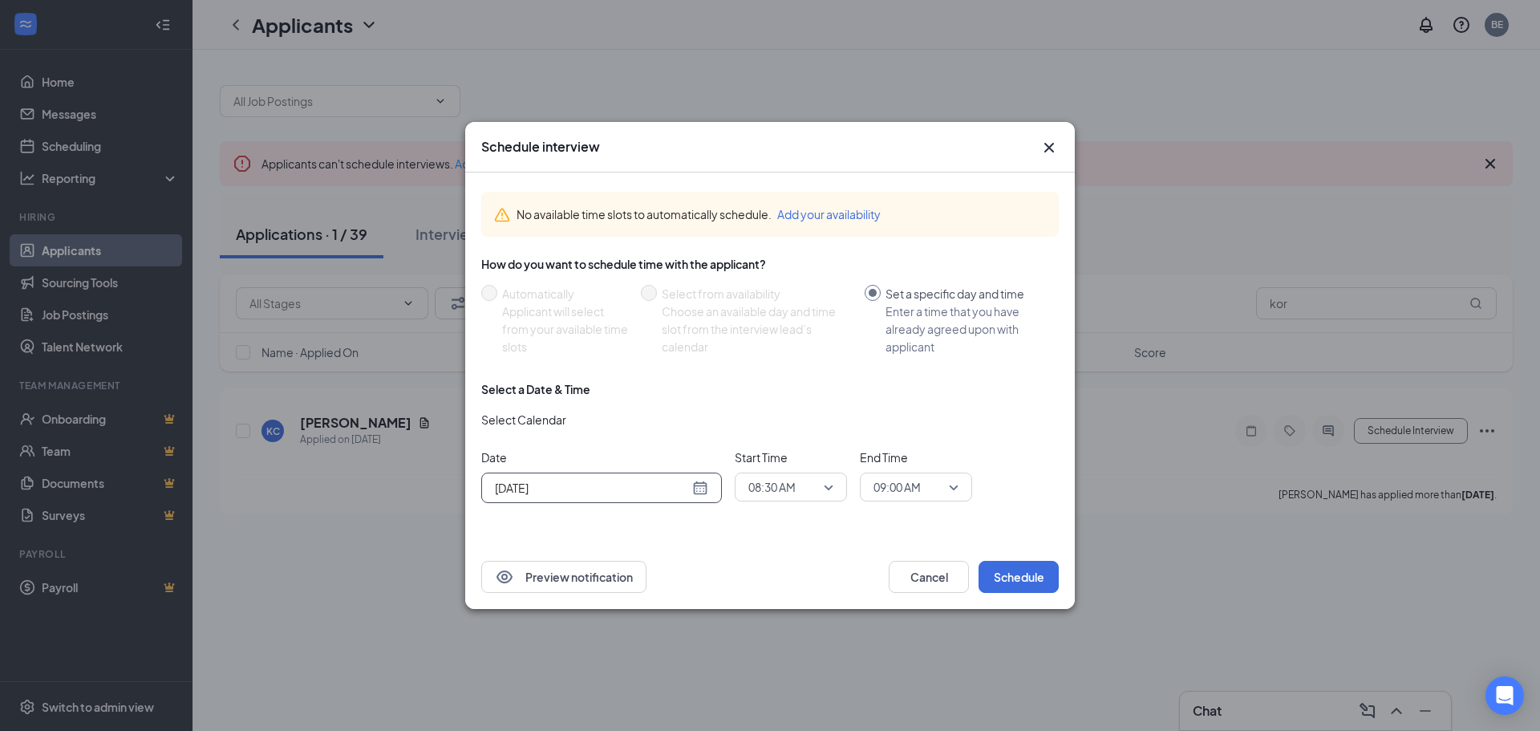
click at [698, 491] on div "[DATE]" at bounding box center [601, 488] width 213 height 18
type input "[DATE]"
click at [588, 427] on div "27" at bounding box center [591, 425] width 19 height 19
click at [776, 486] on span "08:30 AM" at bounding box center [771, 487] width 47 height 24
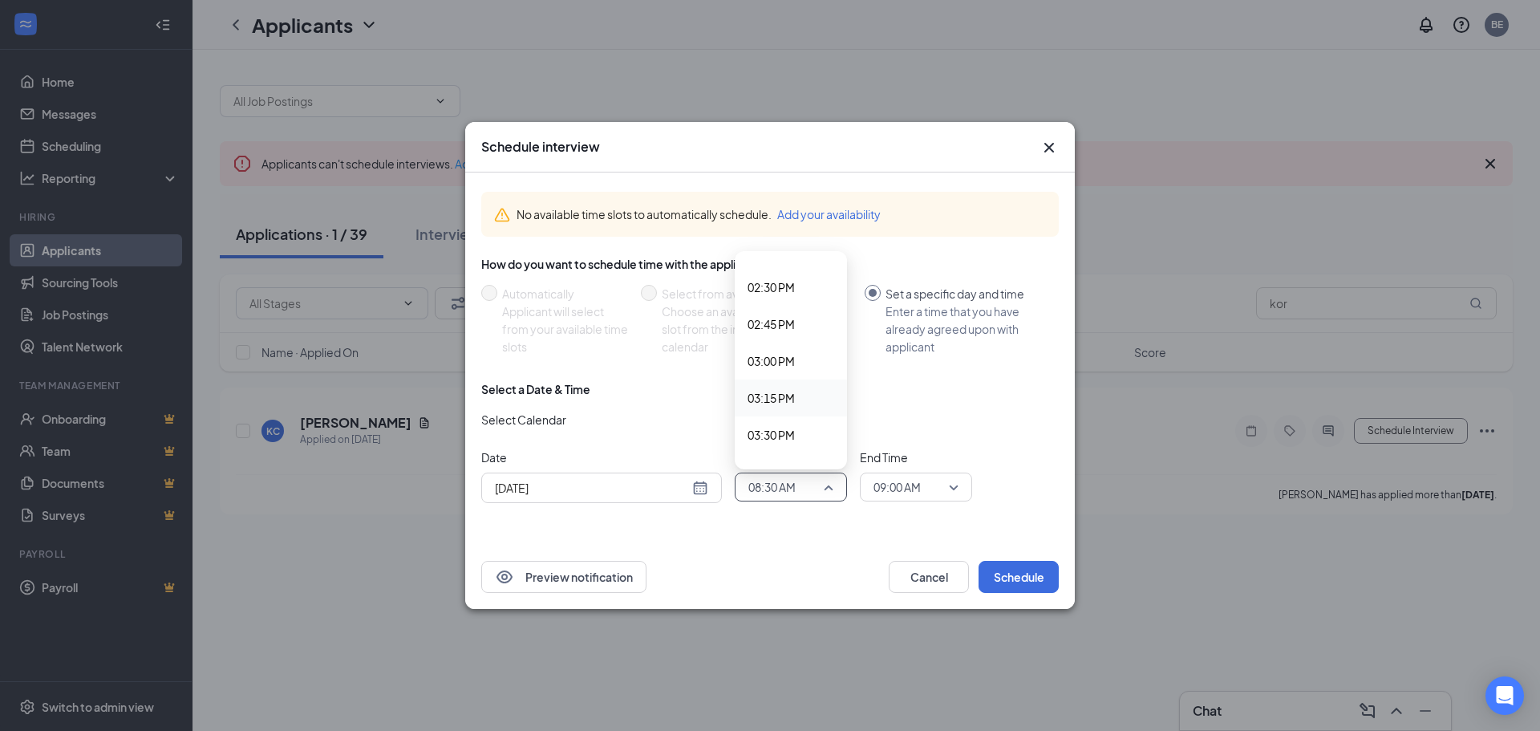
click at [812, 393] on span "03:15 PM" at bounding box center [791, 398] width 87 height 18
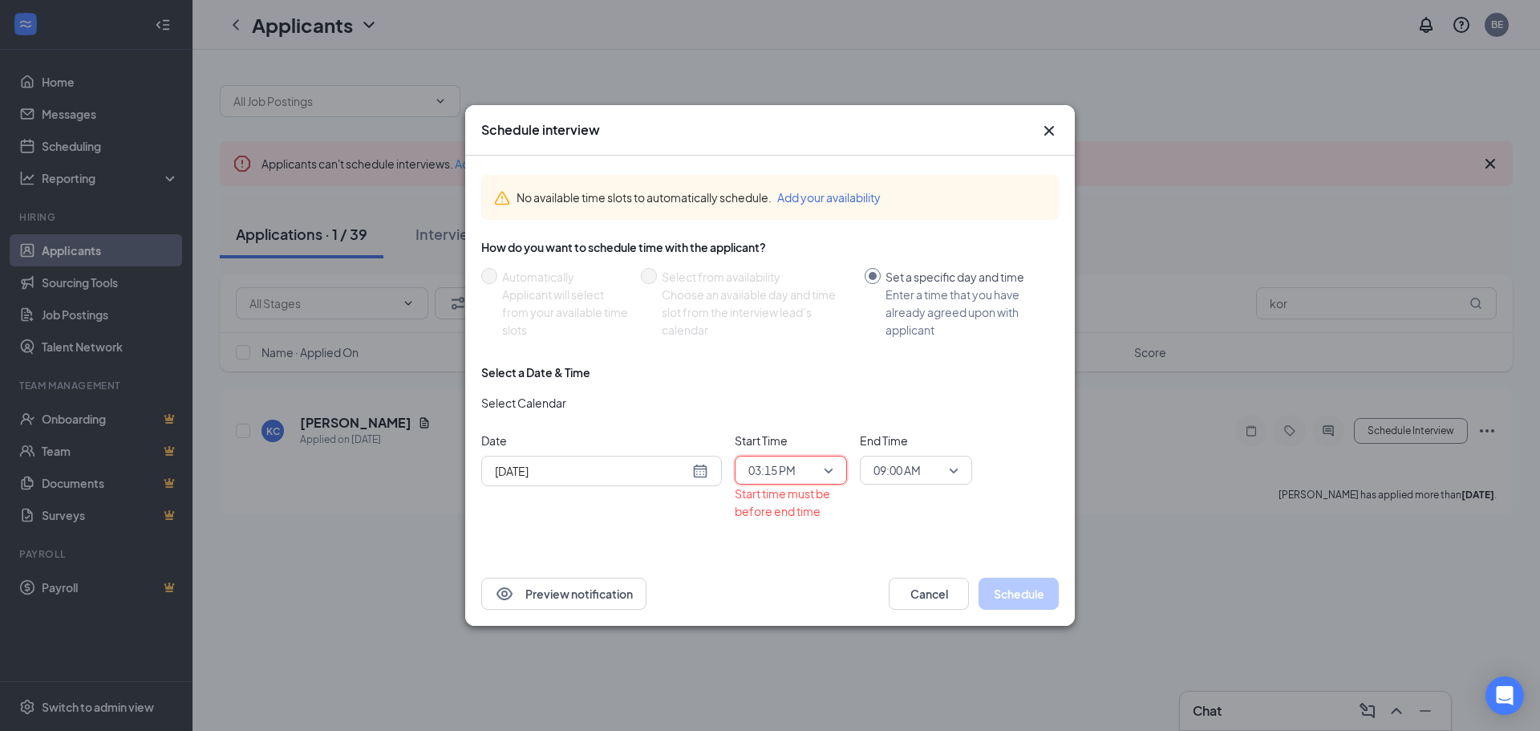
click at [921, 471] on span "09:00 AM" at bounding box center [896, 470] width 47 height 24
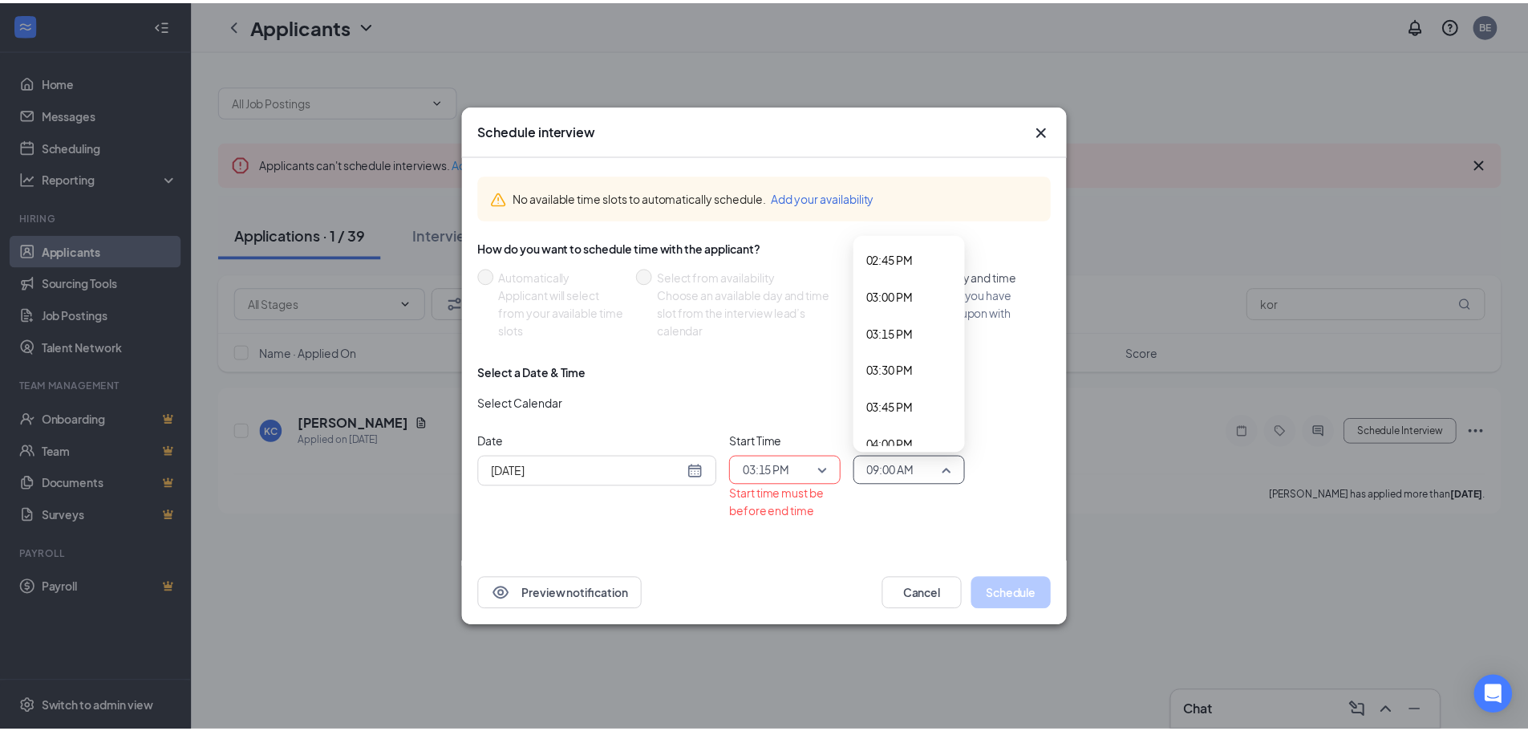
scroll to position [2204, 0]
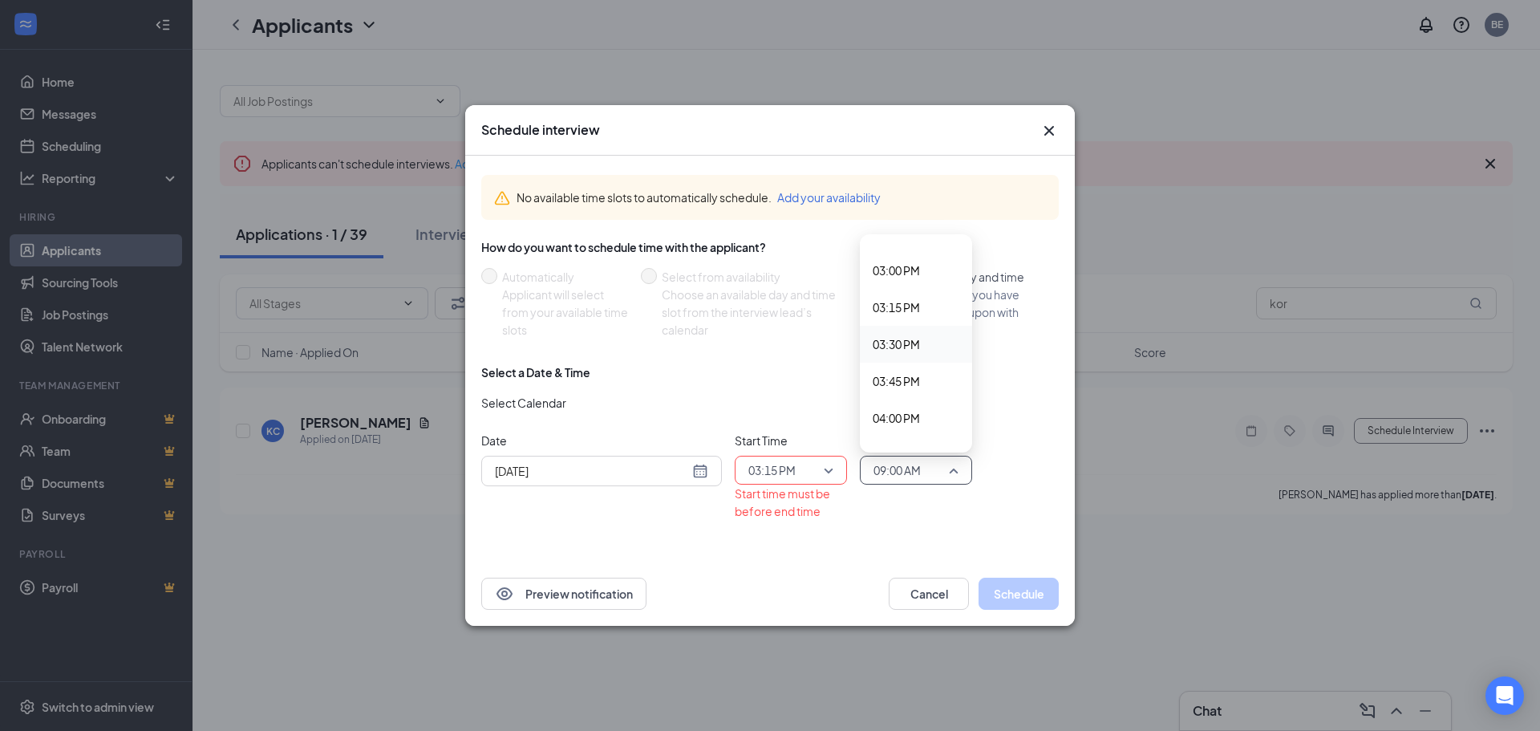
click at [913, 350] on span "03:30 PM" at bounding box center [896, 344] width 47 height 18
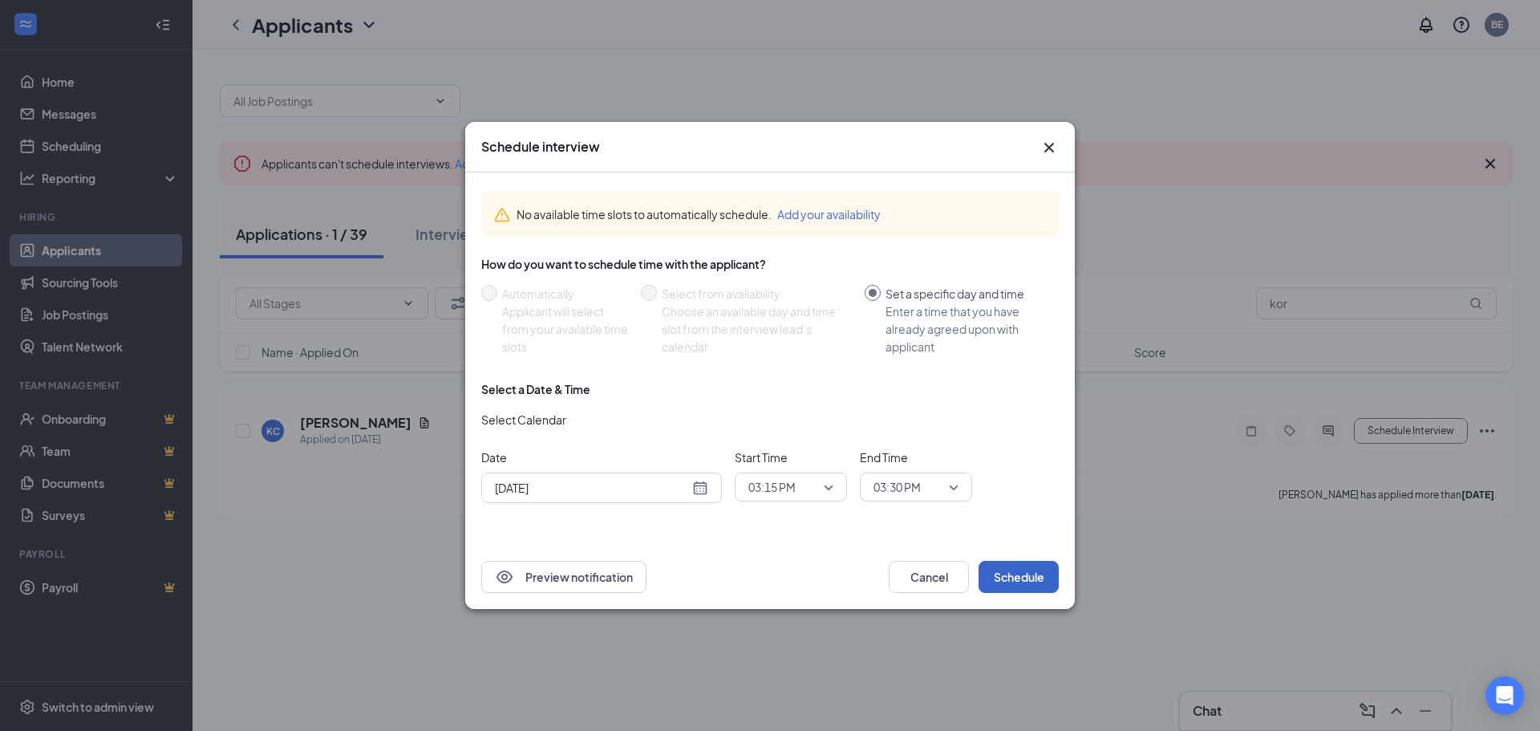
click at [1034, 578] on button "Schedule" at bounding box center [1018, 577] width 80 height 32
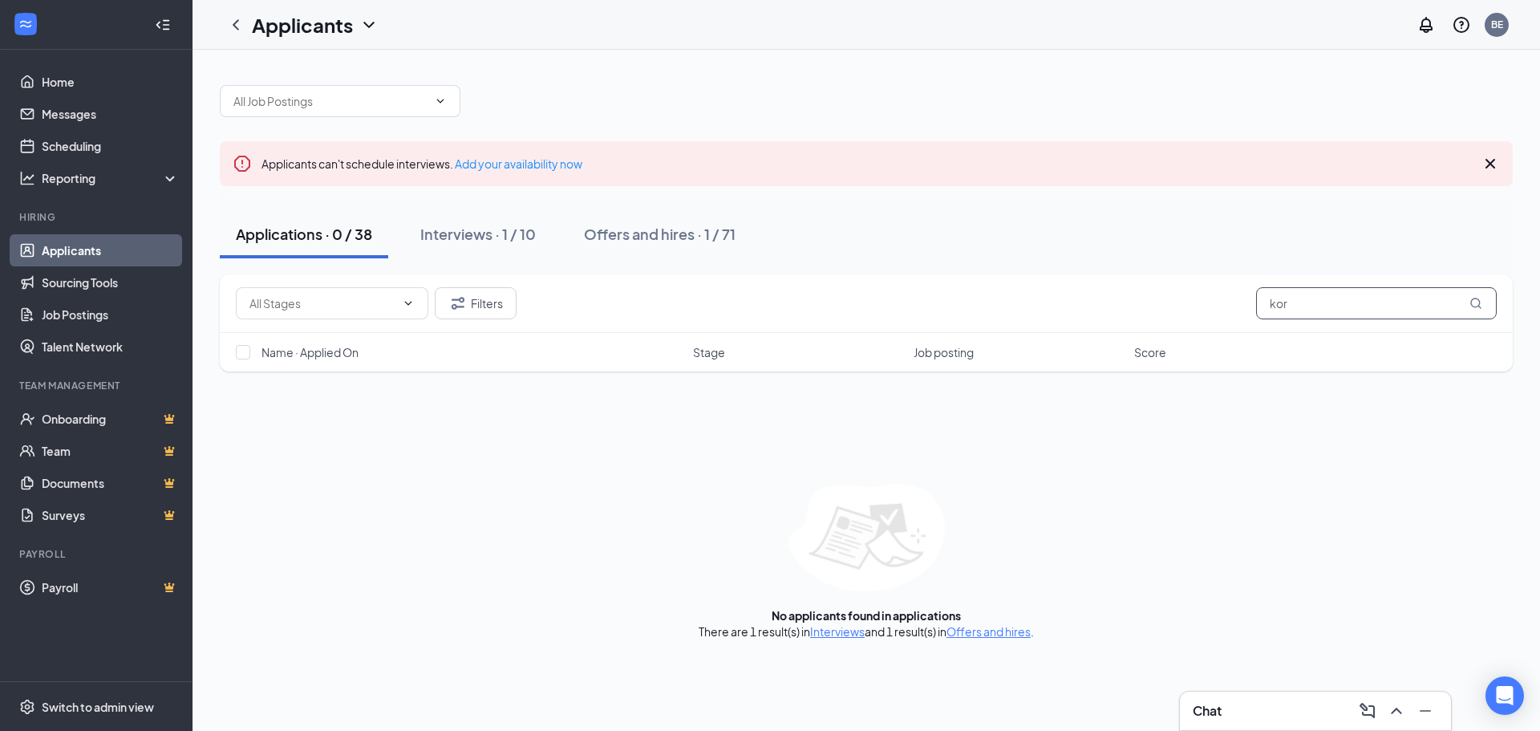
drag, startPoint x: 1306, startPoint y: 302, endPoint x: 1235, endPoint y: 309, distance: 70.9
click at [1235, 309] on div "Filters kor" at bounding box center [866, 303] width 1261 height 32
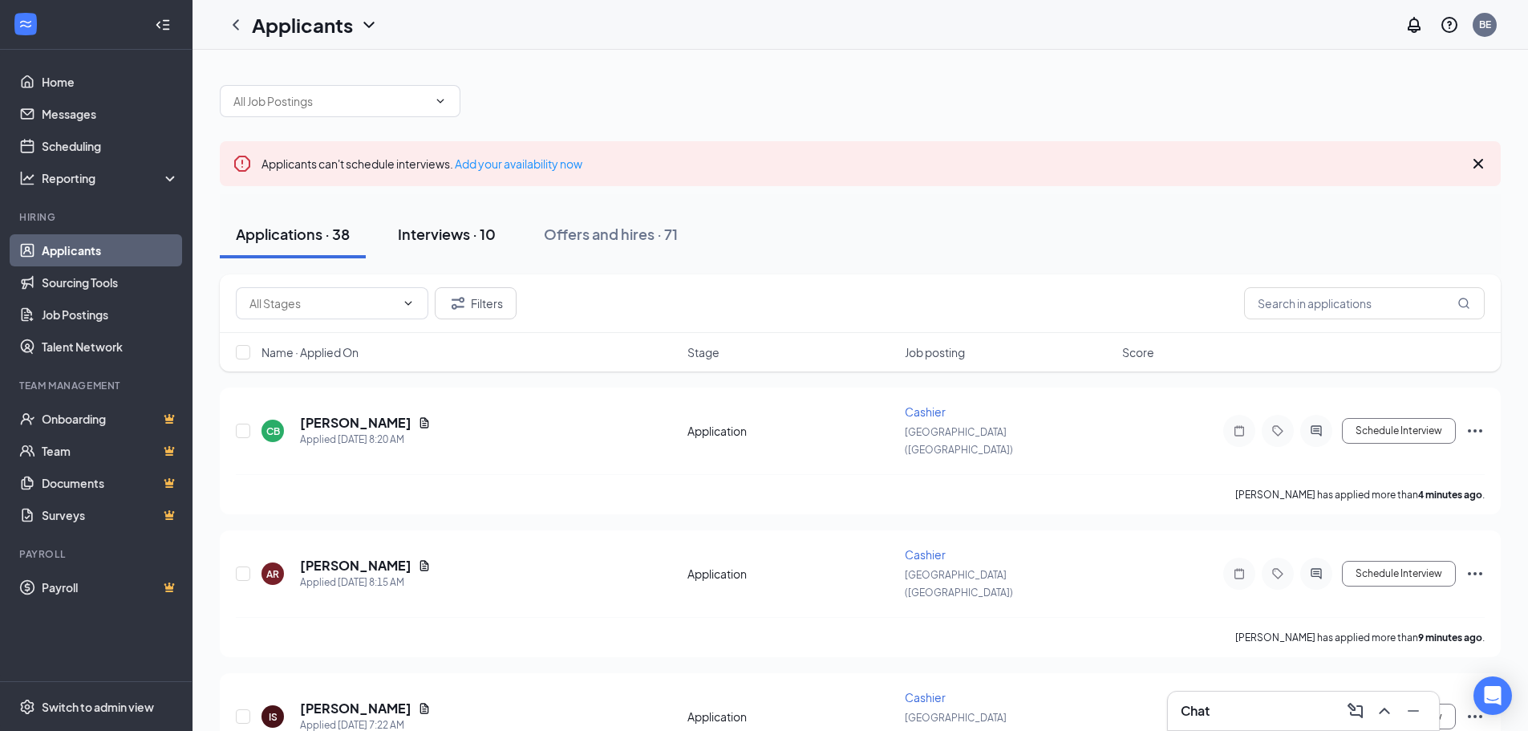
click at [431, 221] on button "Interviews · 10" at bounding box center [447, 234] width 130 height 48
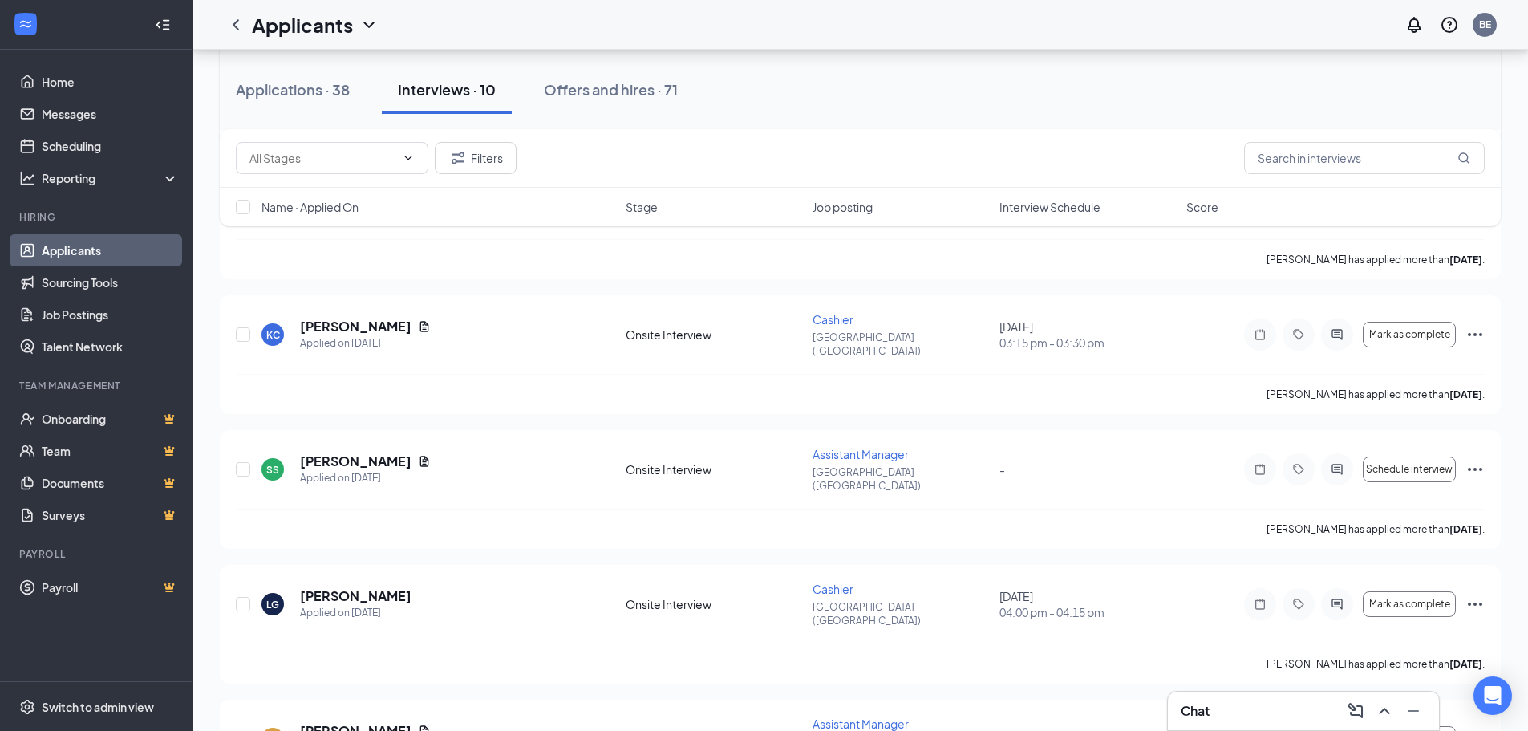
scroll to position [401, 0]
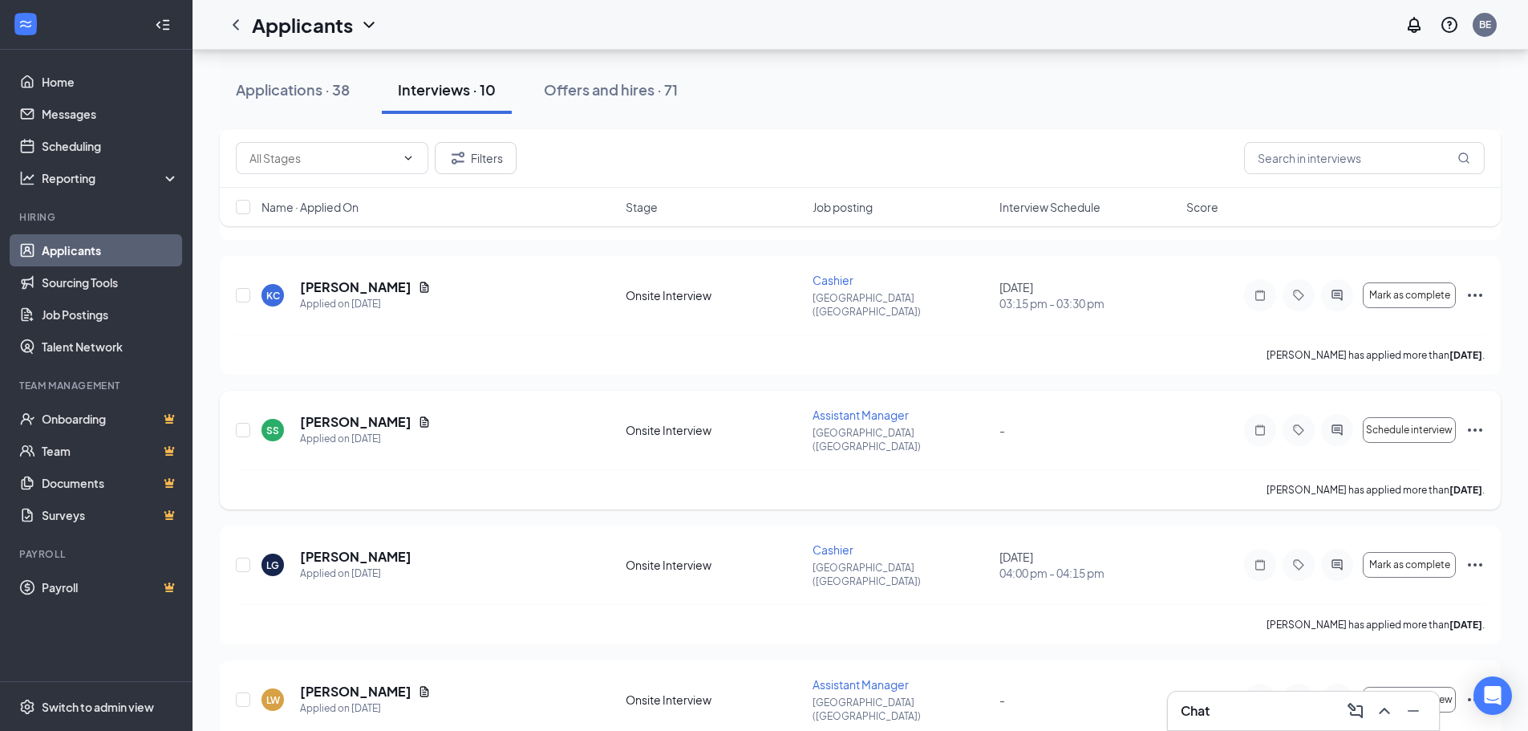
click at [1475, 420] on icon "Ellipses" at bounding box center [1474, 429] width 19 height 19
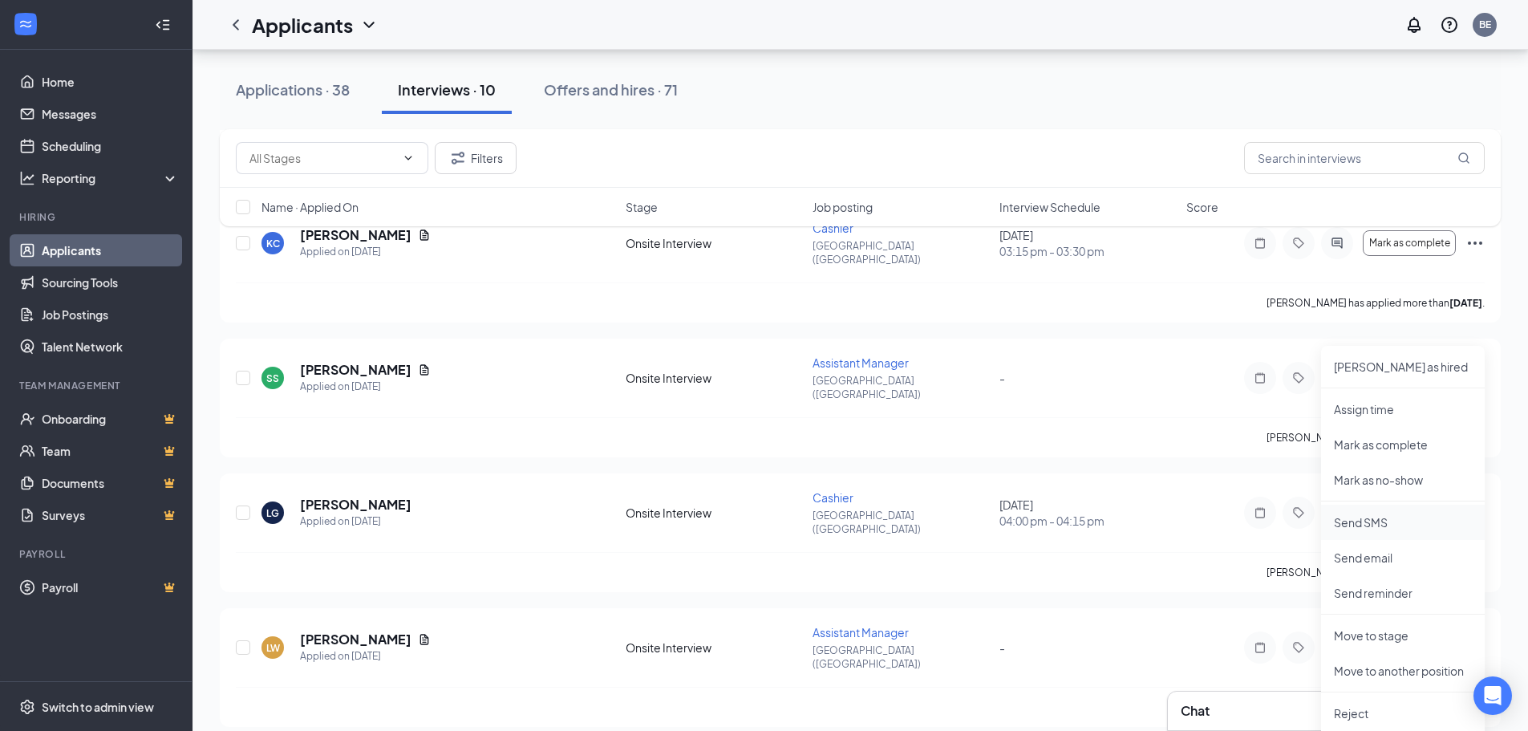
scroll to position [481, 0]
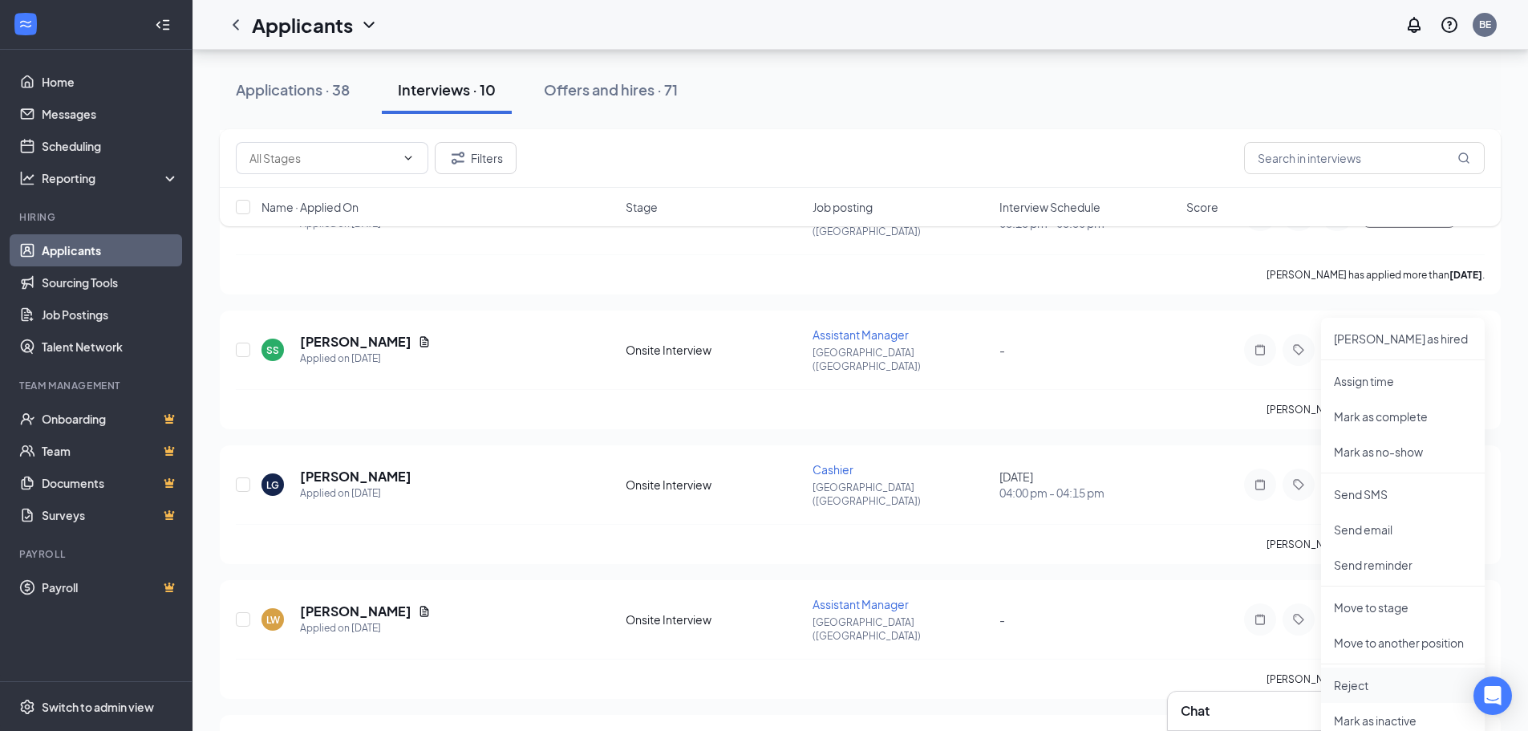
click at [1359, 688] on p "Reject" at bounding box center [1403, 685] width 138 height 16
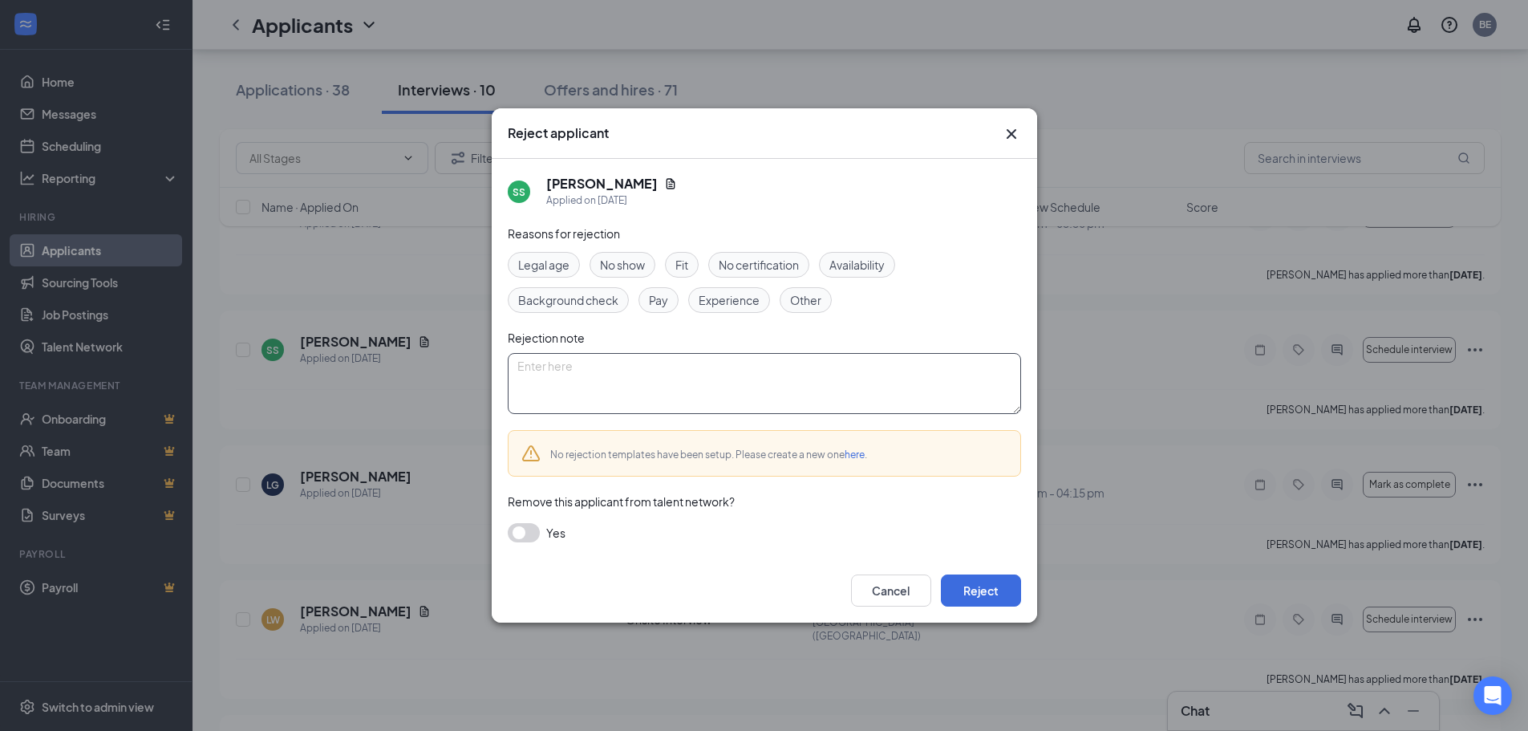
click at [672, 371] on textarea at bounding box center [764, 383] width 513 height 61
drag, startPoint x: 586, startPoint y: 371, endPoint x: 503, endPoint y: 391, distance: 85.6
click at [503, 391] on div "SS [PERSON_NAME] Applied on [DATE] Reasons for rejection Legal age No show Fit …" at bounding box center [764, 358] width 545 height 399
type textarea "no response"
click at [939, 580] on div "Cancel Reject" at bounding box center [936, 590] width 170 height 32
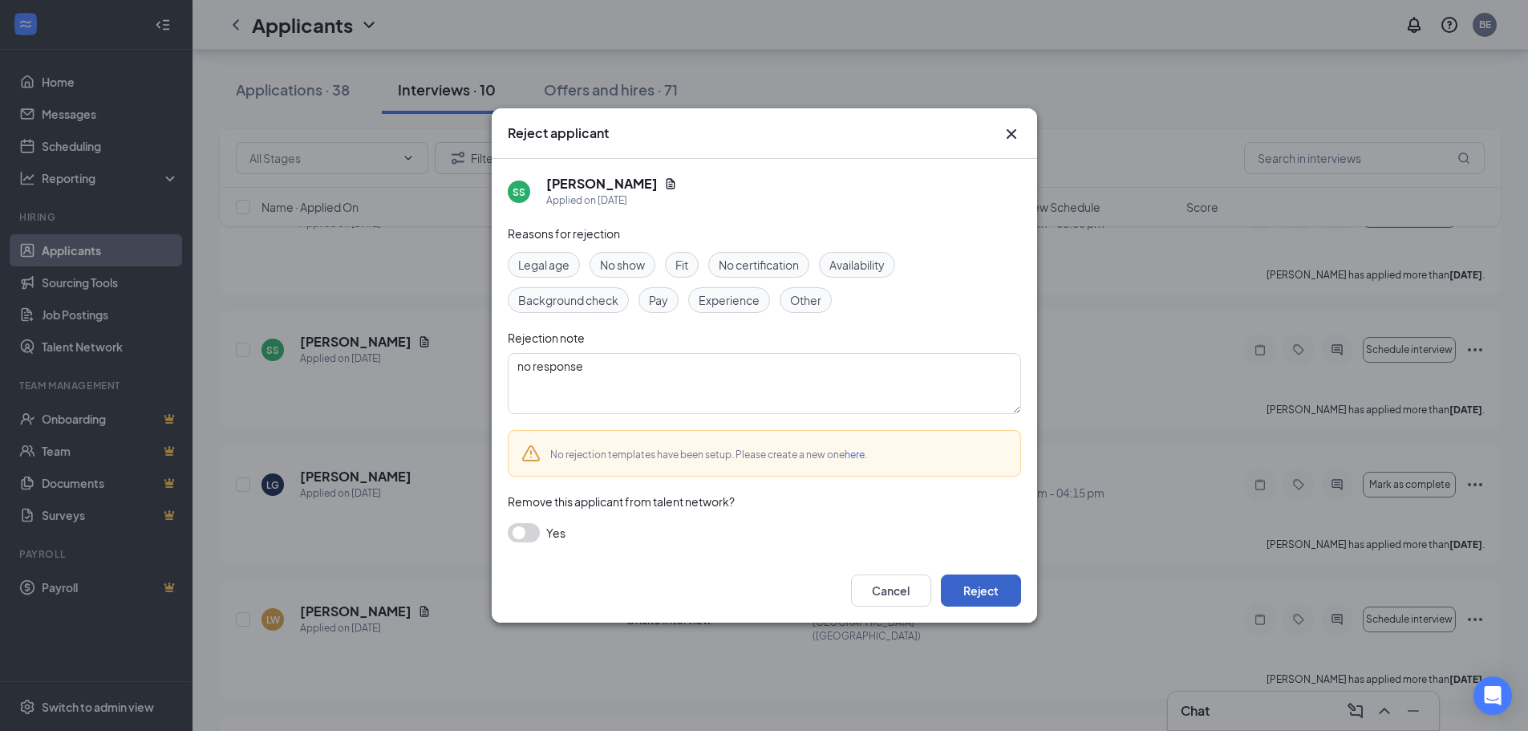
click at [975, 594] on button "Reject" at bounding box center [981, 590] width 80 height 32
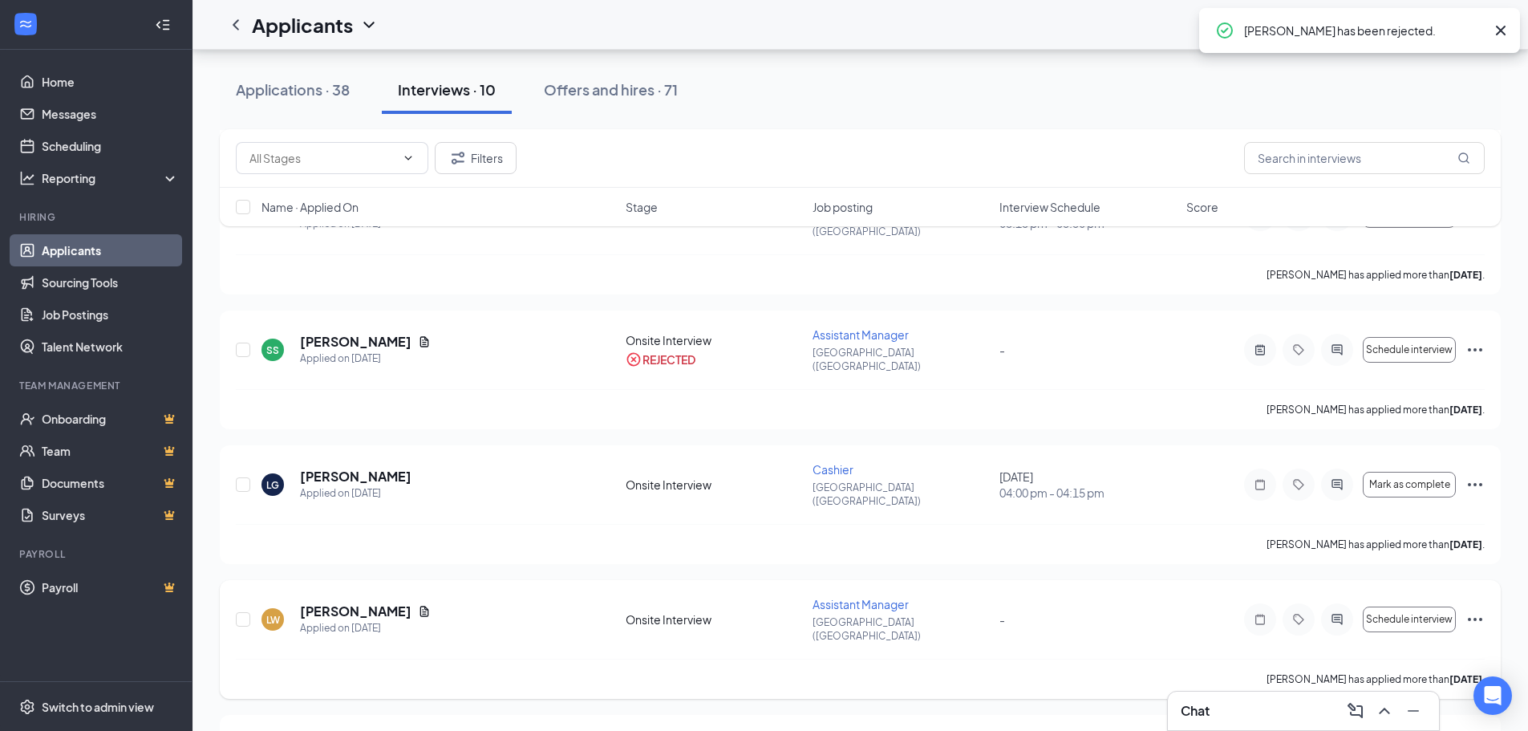
click at [1480, 610] on icon "Ellipses" at bounding box center [1474, 619] width 19 height 19
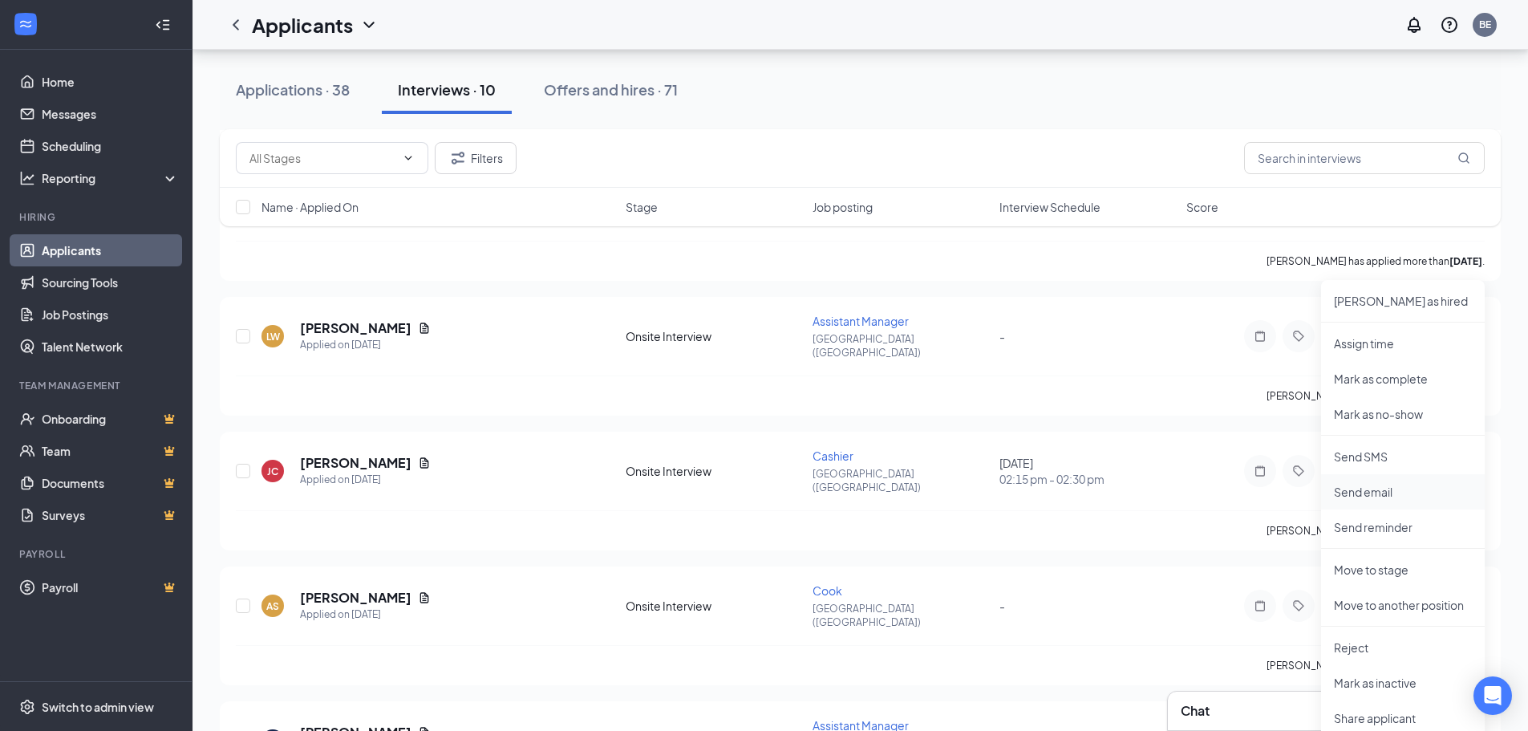
scroll to position [802, 0]
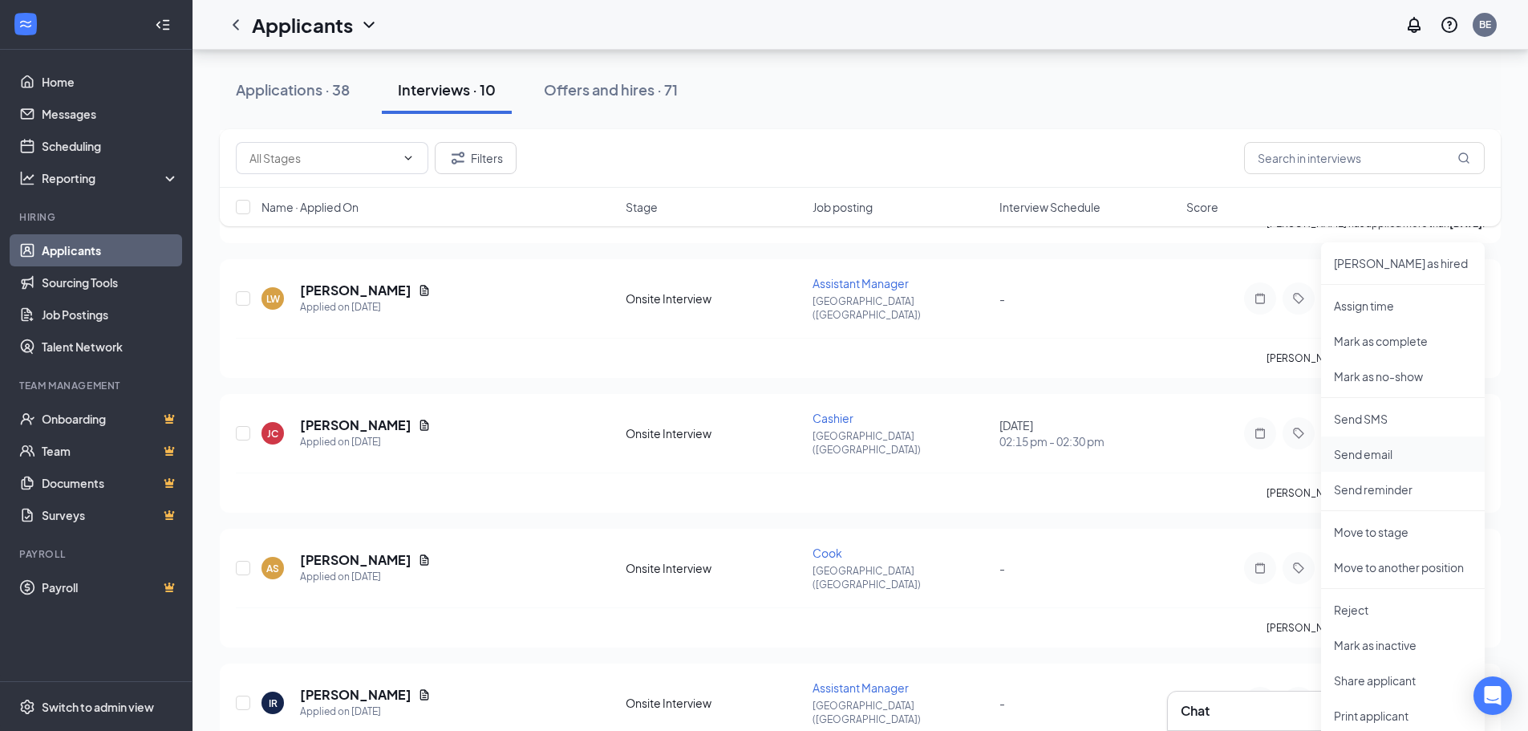
click at [1409, 614] on p "Reject" at bounding box center [1403, 610] width 138 height 16
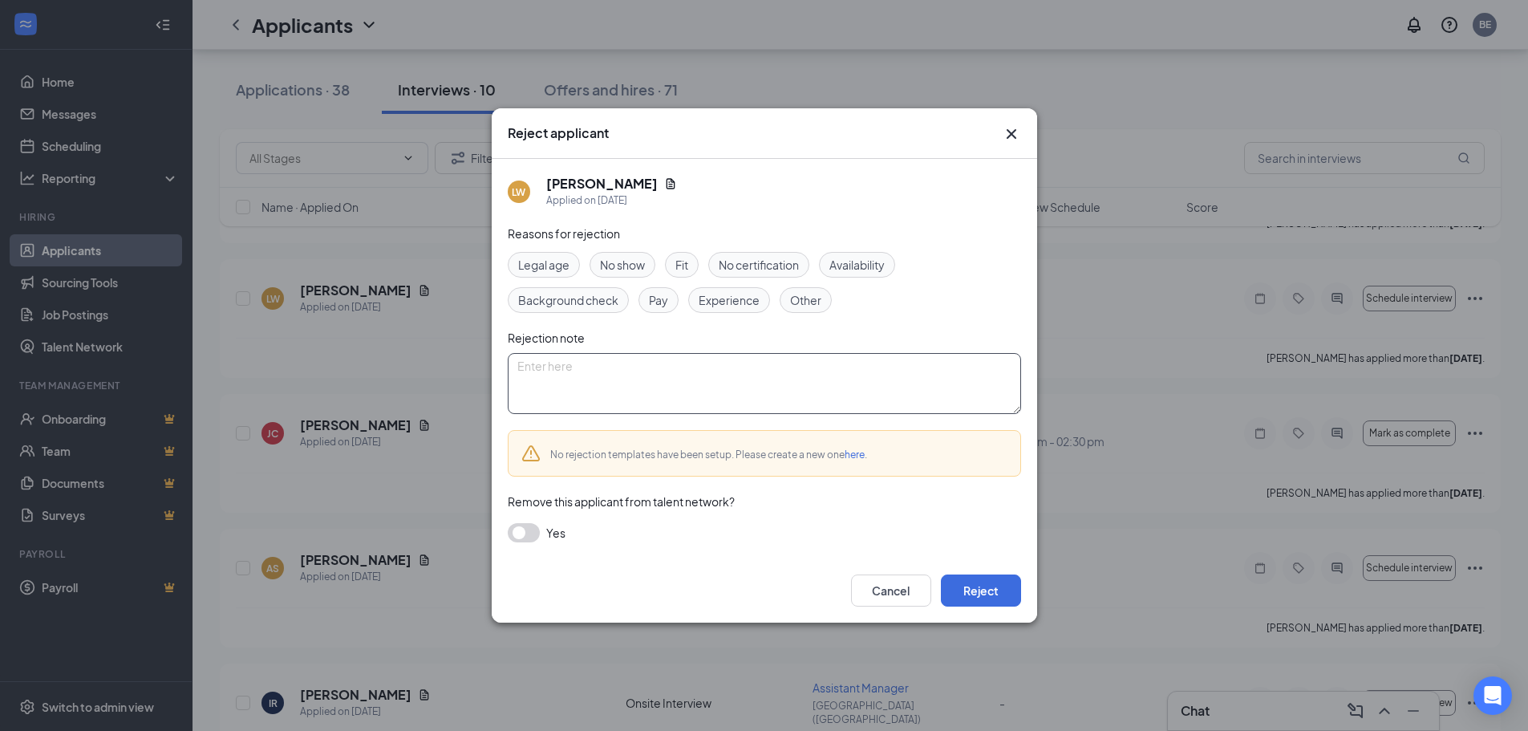
click at [604, 378] on textarea at bounding box center [764, 383] width 513 height 61
paste textarea "no response"
type textarea "no response"
click at [985, 589] on button "Reject" at bounding box center [981, 590] width 80 height 32
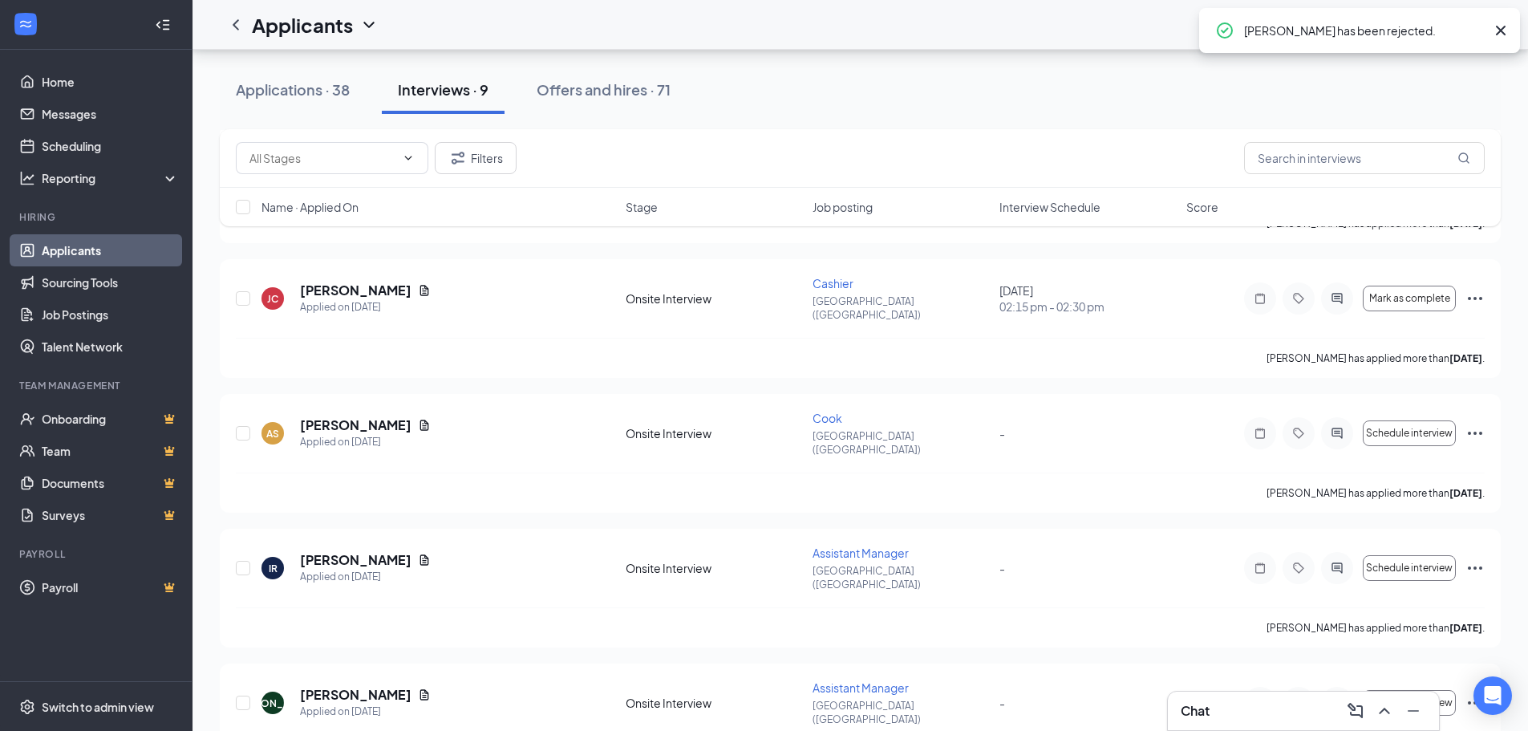
scroll to position [759, 0]
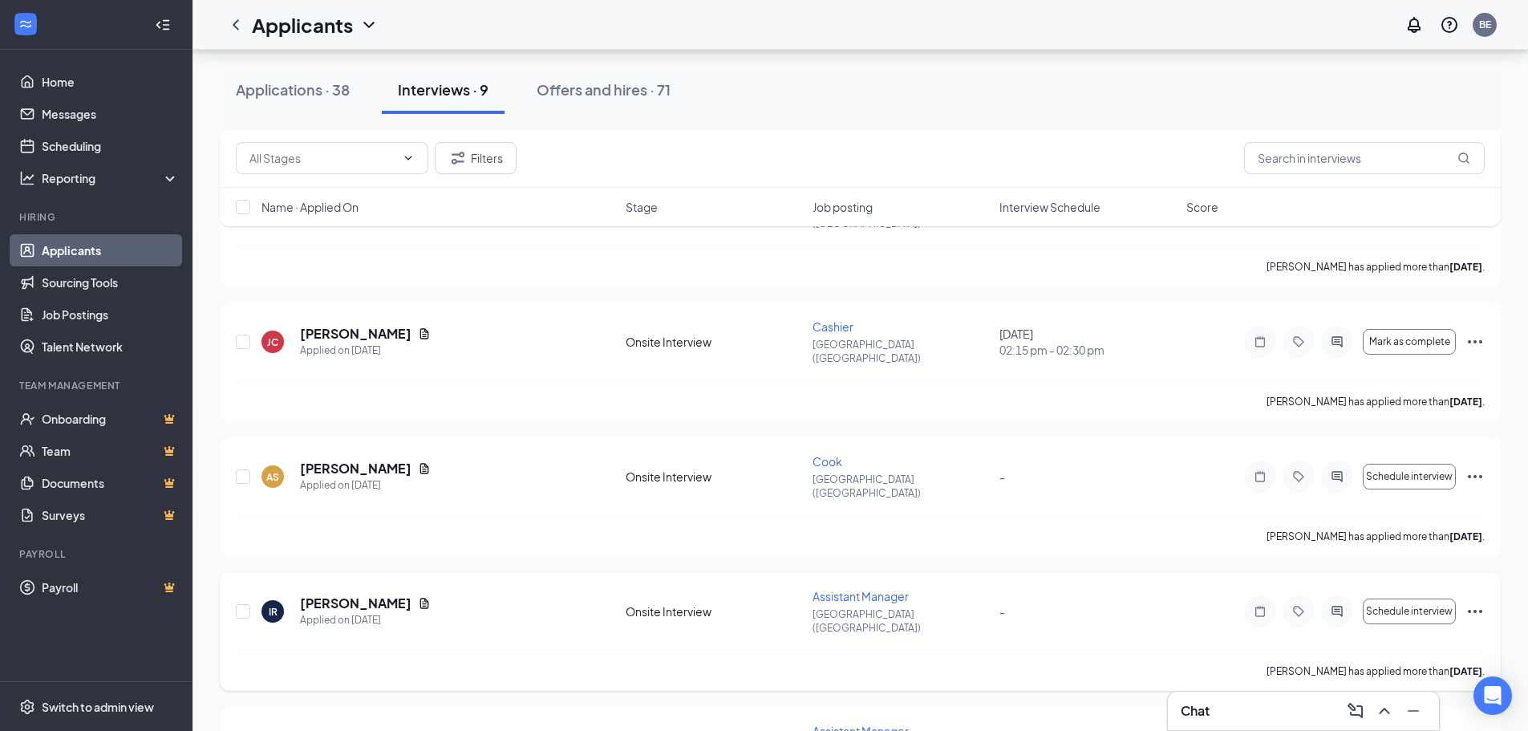
click at [1478, 602] on icon "Ellipses" at bounding box center [1474, 611] width 19 height 19
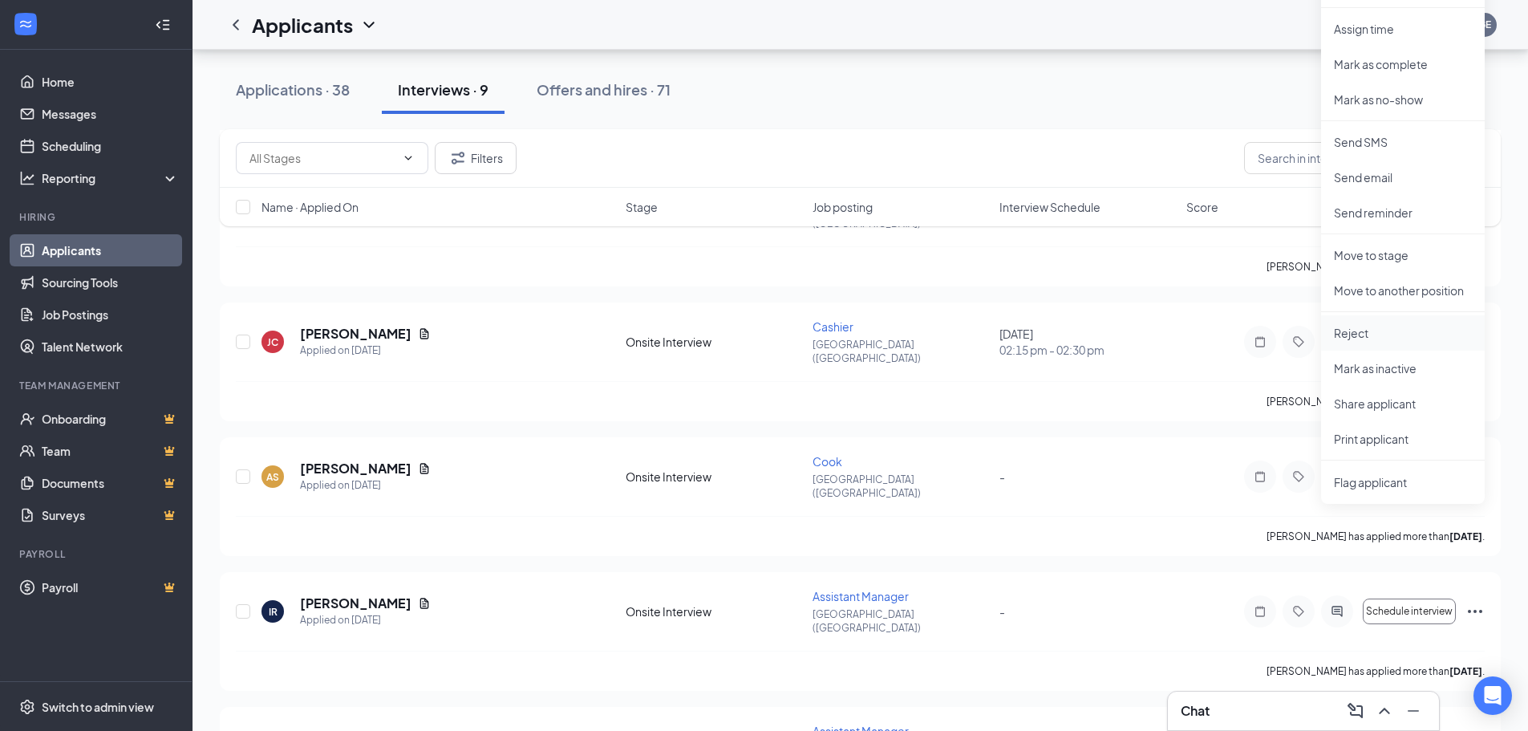
click at [1371, 338] on p "Reject" at bounding box center [1403, 333] width 138 height 16
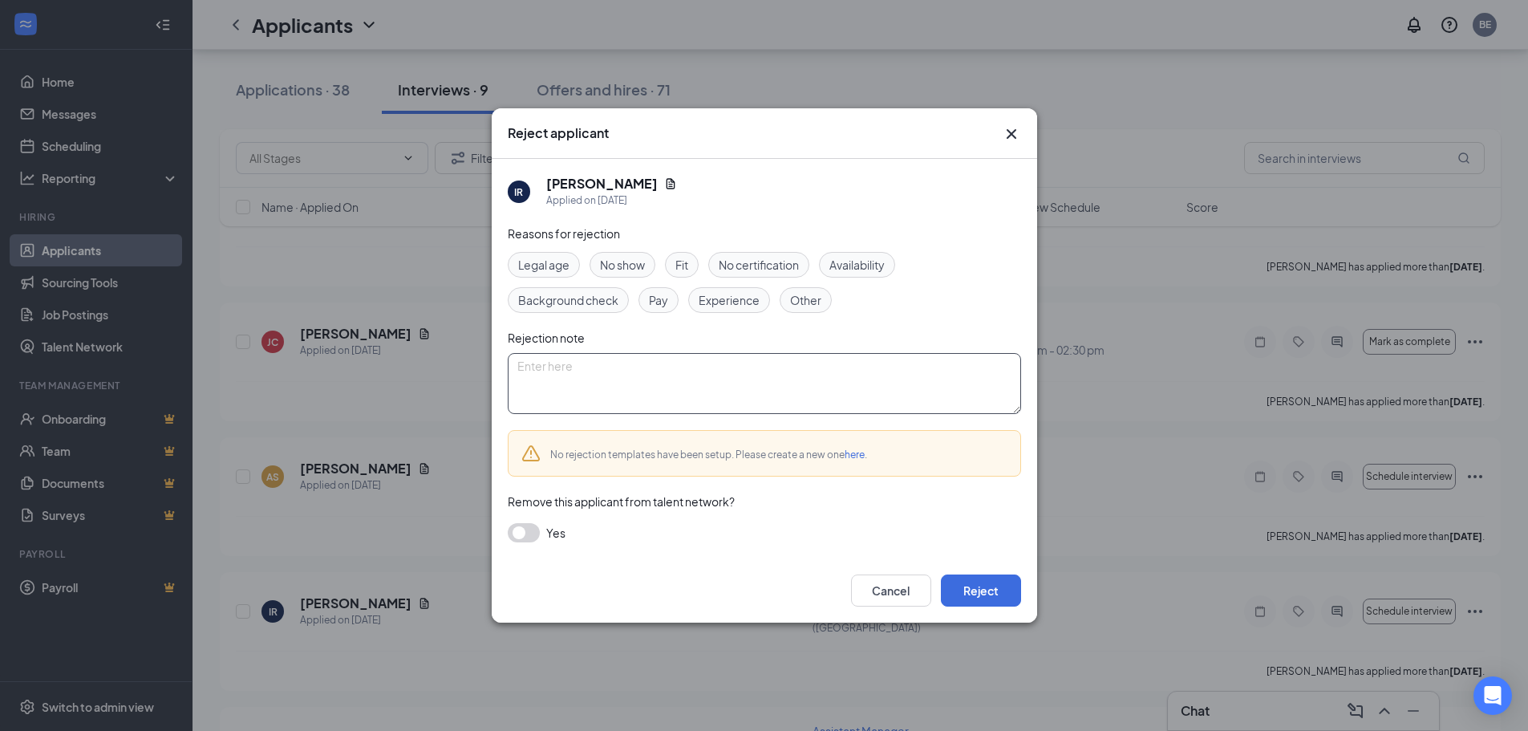
click at [596, 391] on textarea at bounding box center [764, 383] width 513 height 61
paste textarea "no response"
type textarea "no response"
click at [984, 581] on button "Reject" at bounding box center [981, 590] width 80 height 32
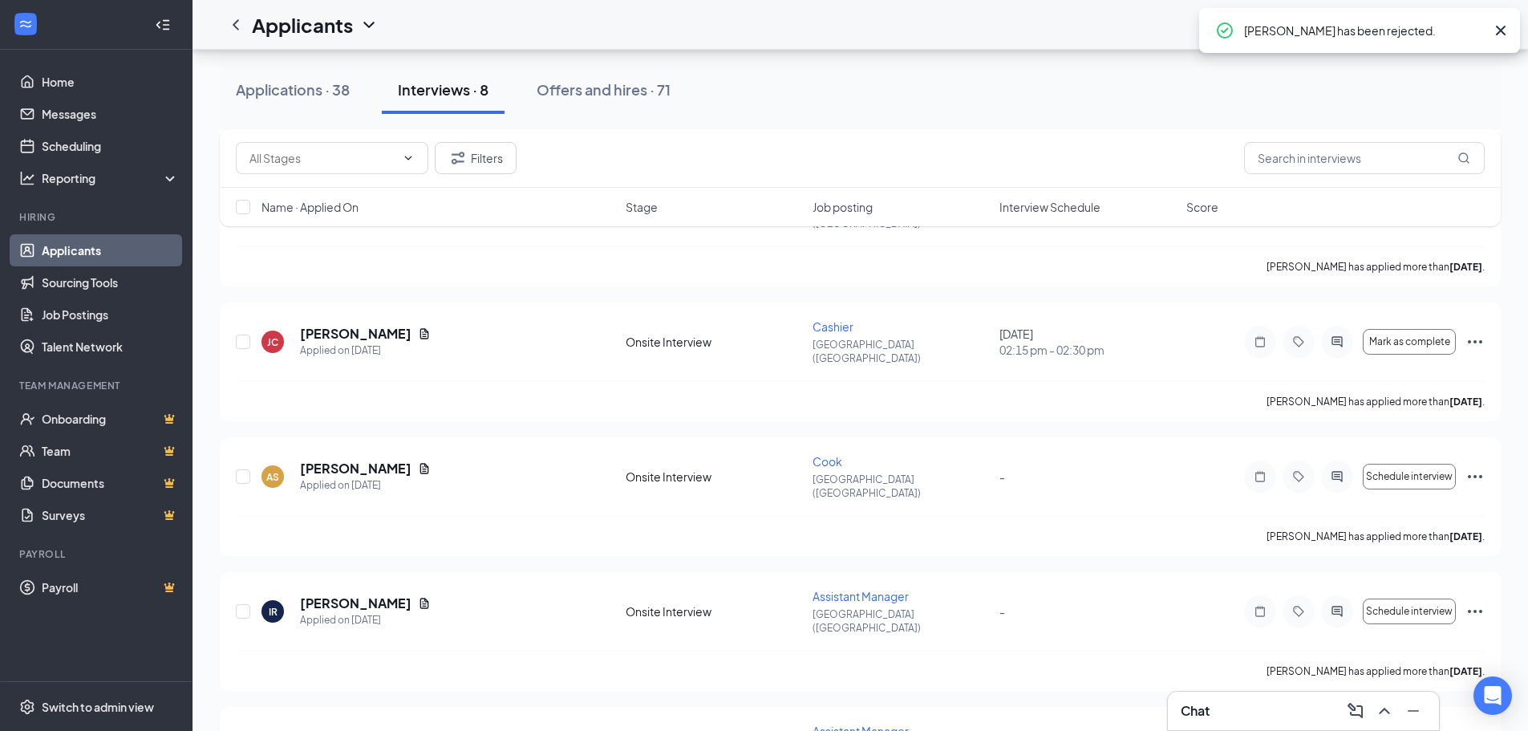
scroll to position [513, 0]
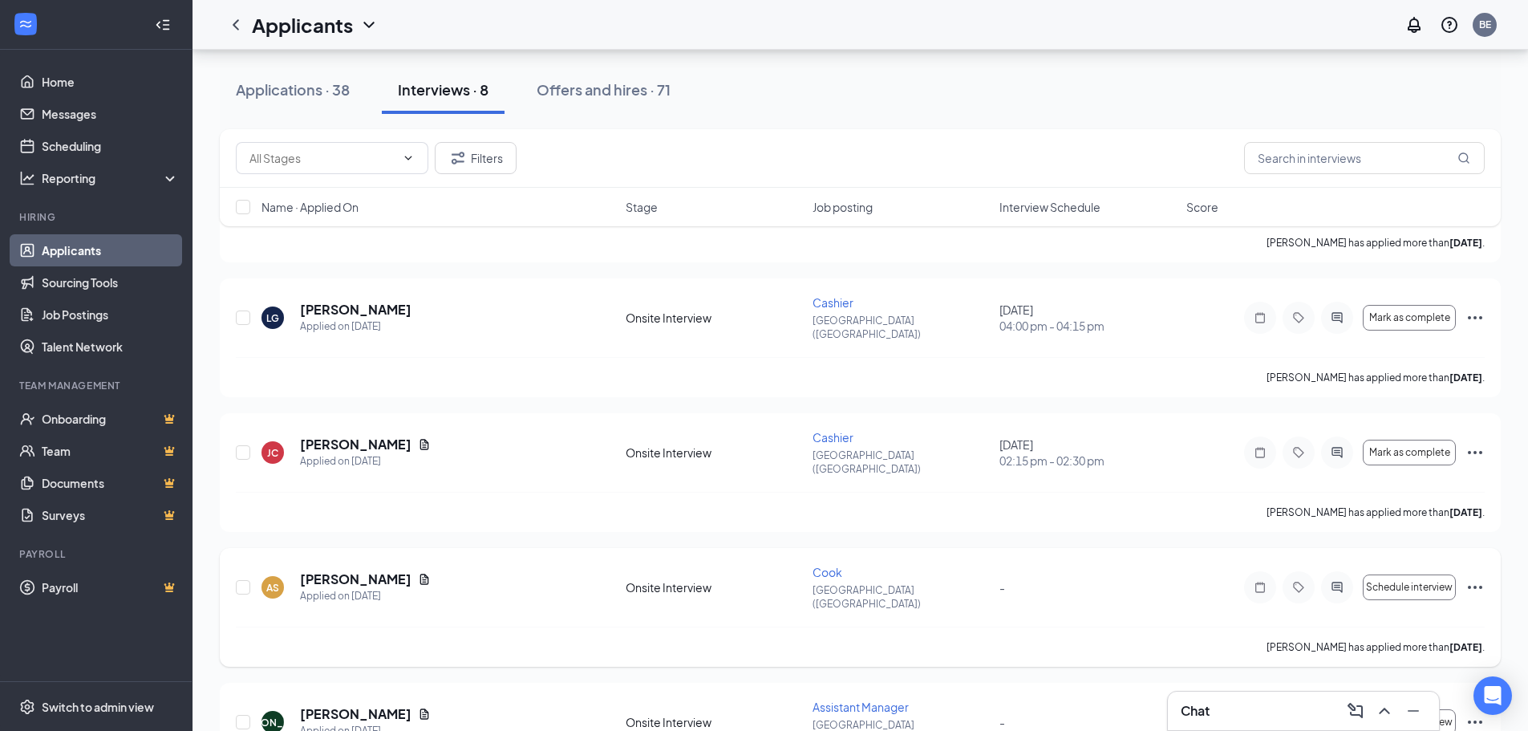
click at [1481, 585] on icon "Ellipses" at bounding box center [1475, 586] width 14 height 3
click at [1206, 564] on div "AS [PERSON_NAME] Applied on [DATE] Onsite Interview Cook [GEOGRAPHIC_DATA] ([GE…" at bounding box center [860, 595] width 1249 height 63
click at [1478, 712] on icon "Ellipses" at bounding box center [1474, 721] width 19 height 19
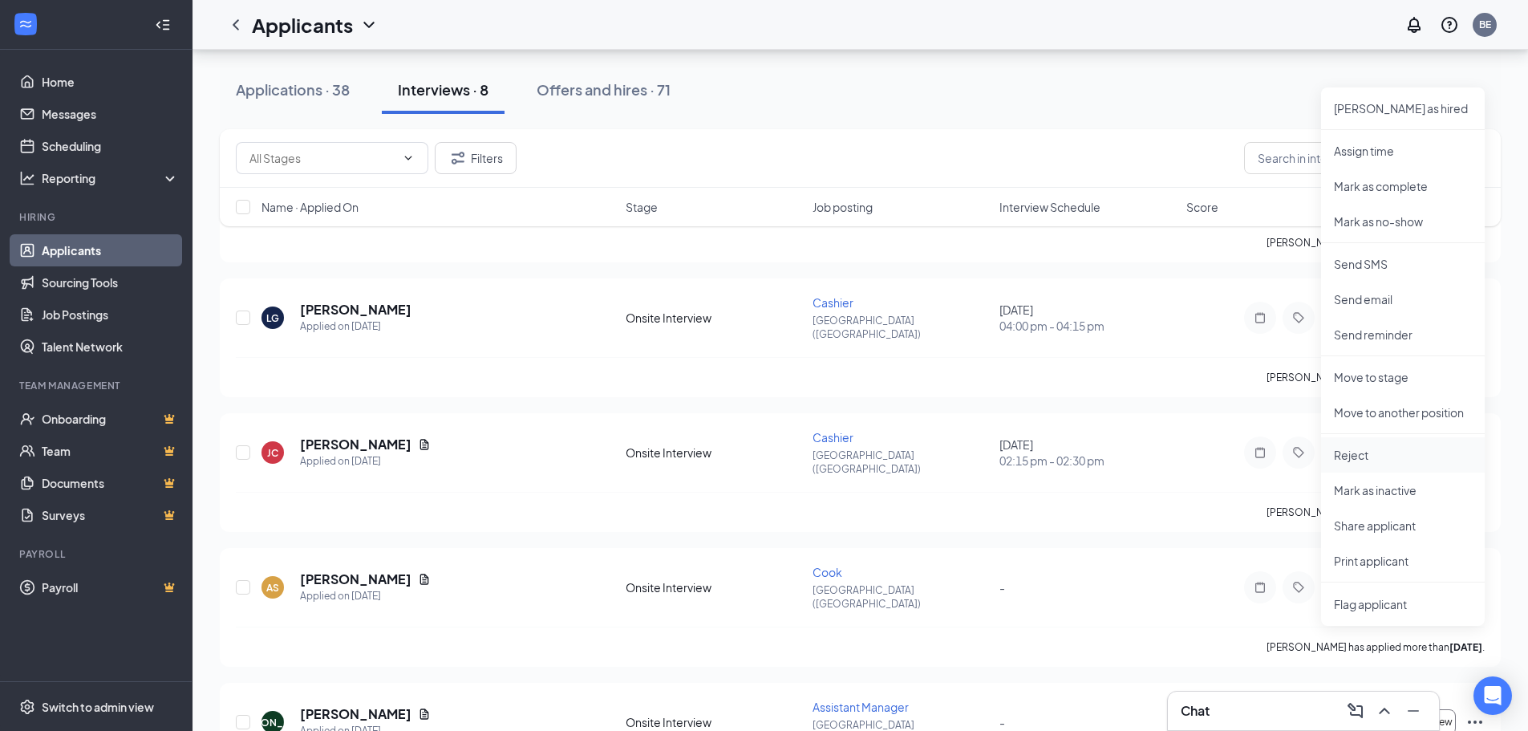
click at [1381, 459] on p "Reject" at bounding box center [1403, 455] width 138 height 16
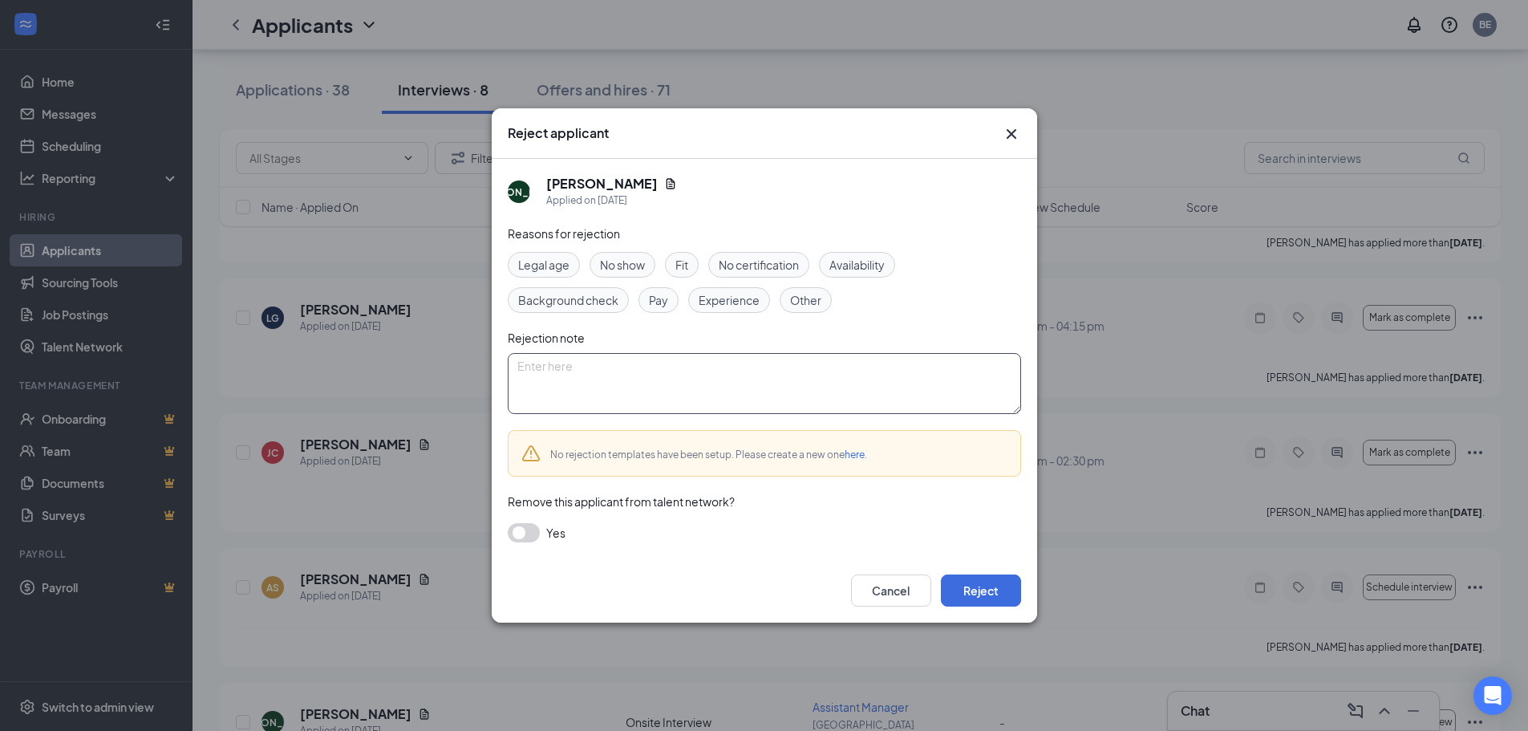
click at [621, 391] on textarea at bounding box center [764, 383] width 513 height 61
paste textarea "no response"
type textarea "no response"
click at [983, 597] on button "Reject" at bounding box center [981, 590] width 80 height 32
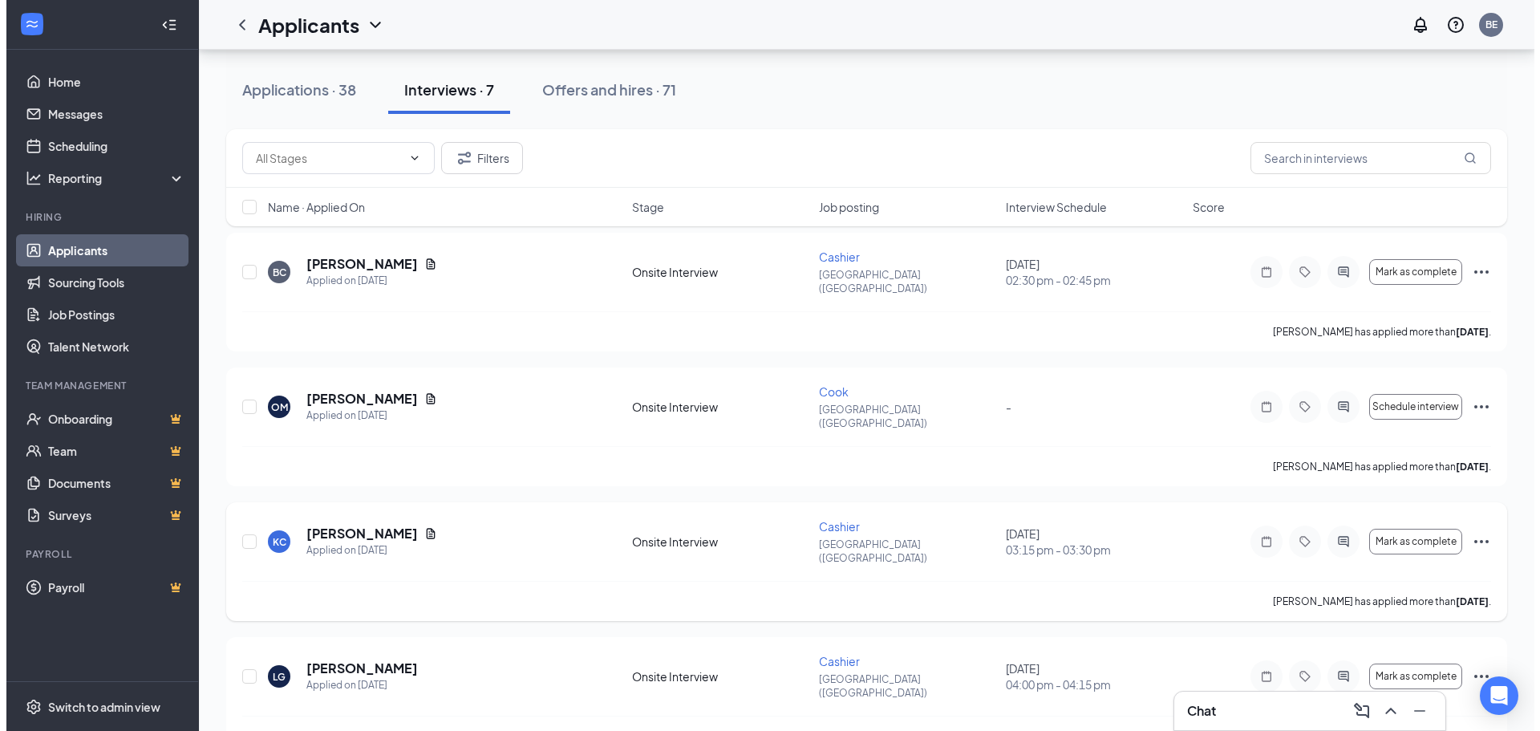
scroll to position [160, 0]
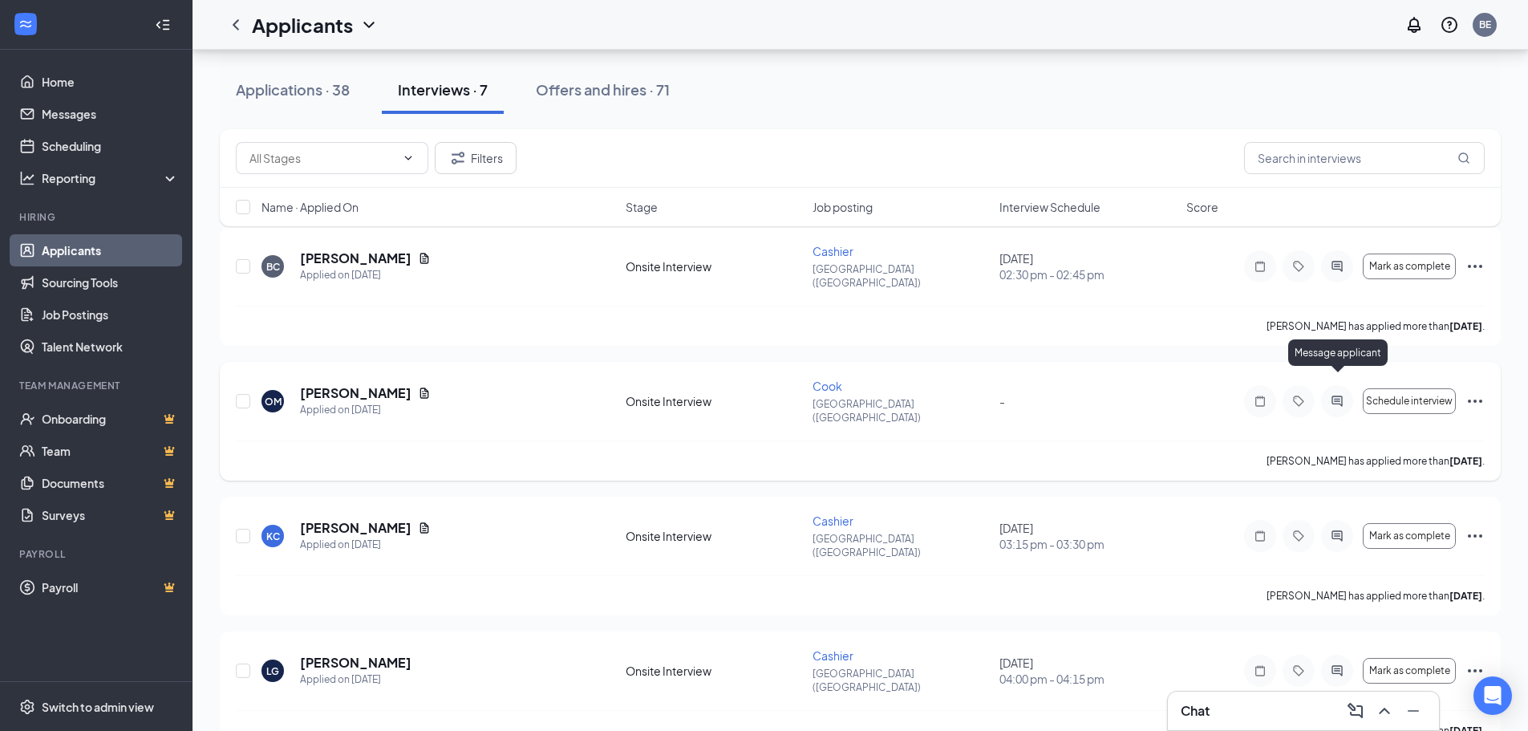
click at [1333, 395] on icon "ActiveChat" at bounding box center [1336, 400] width 10 height 10
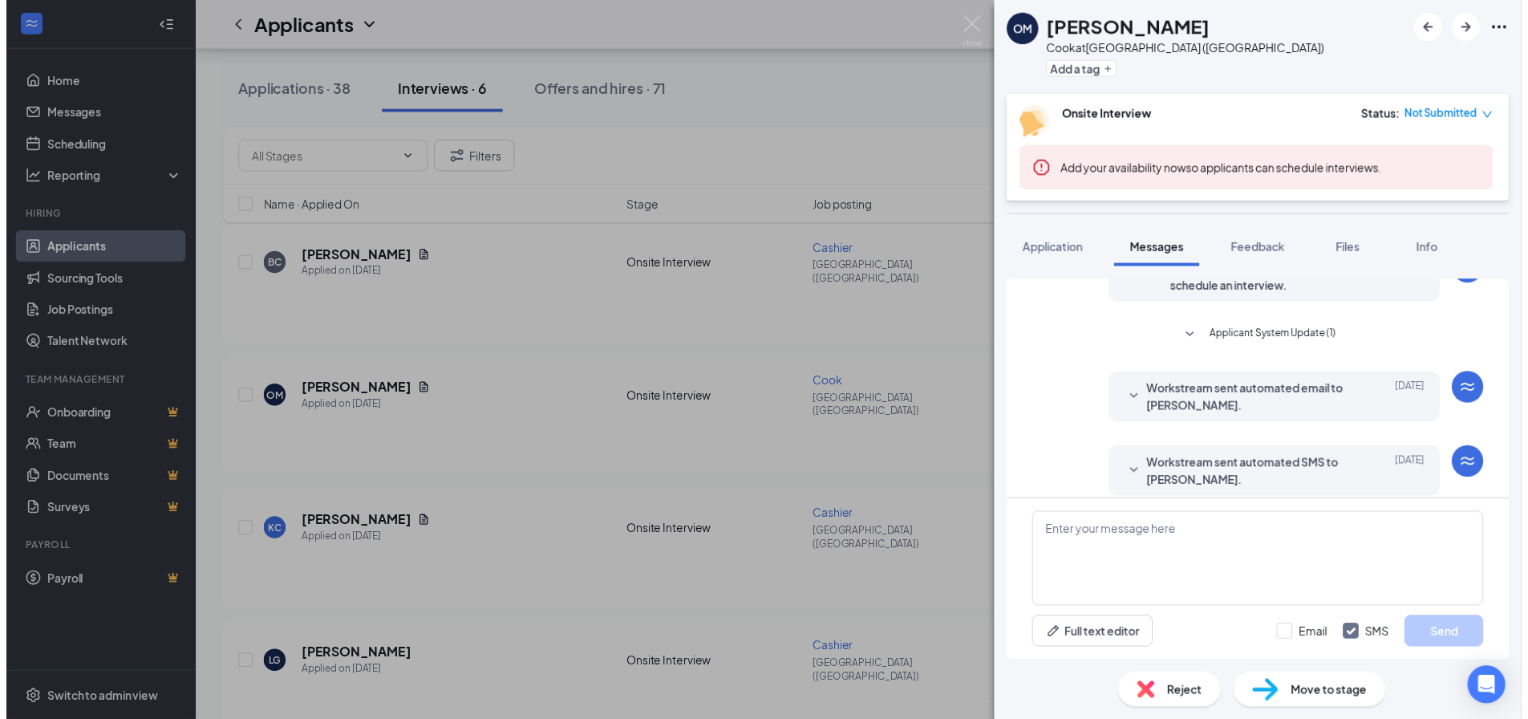
scroll to position [352, 0]
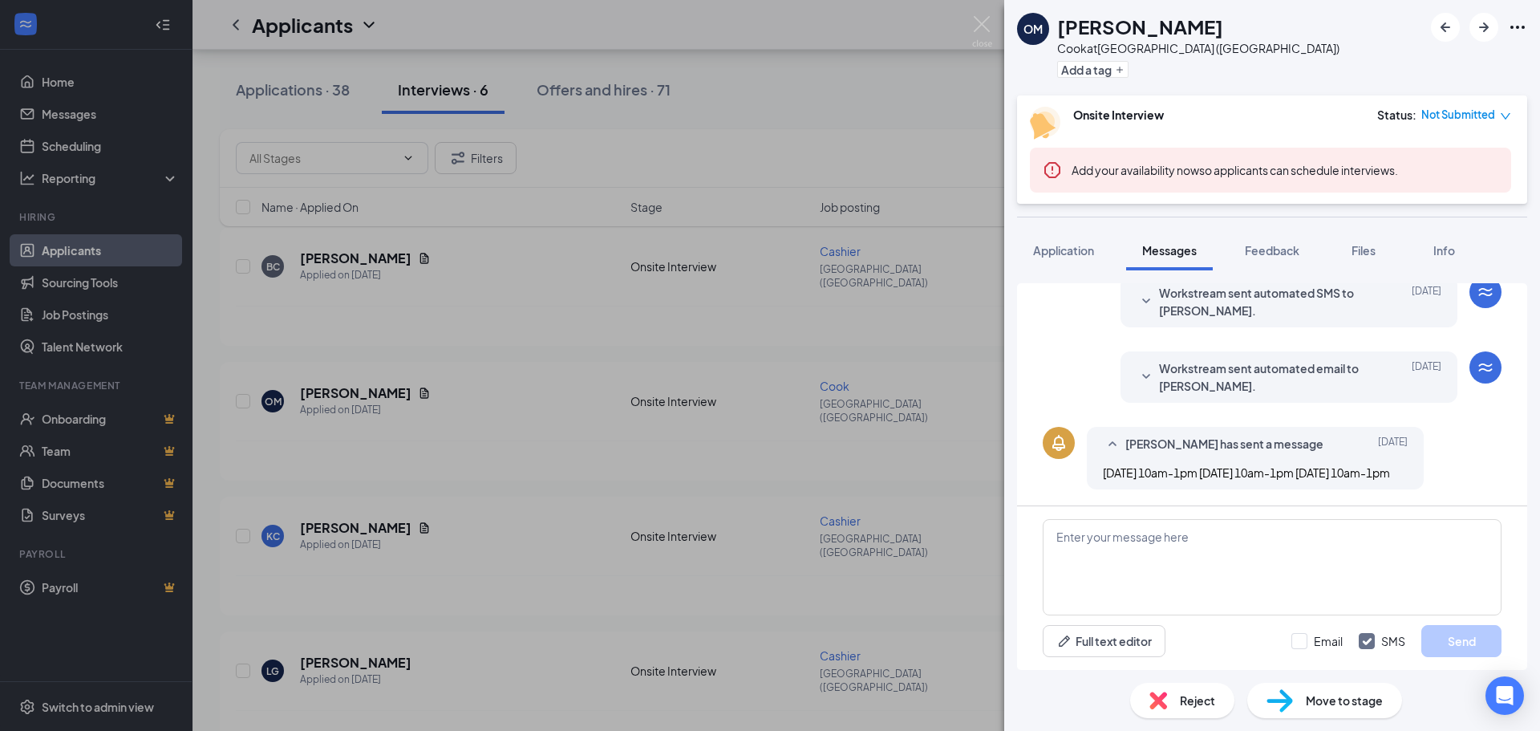
click at [1198, 699] on span "Reject" at bounding box center [1197, 700] width 35 height 18
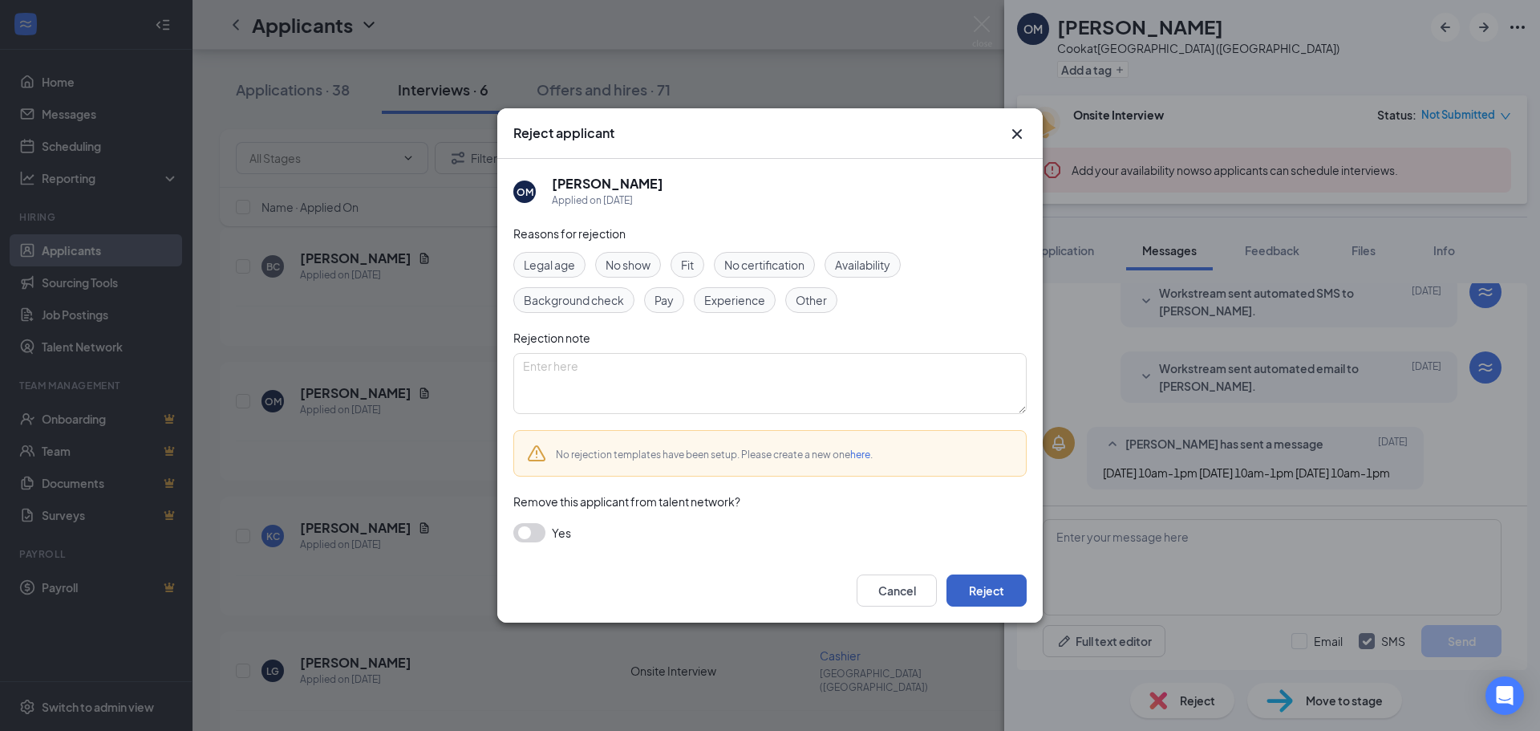
click at [993, 596] on button "Reject" at bounding box center [986, 590] width 80 height 32
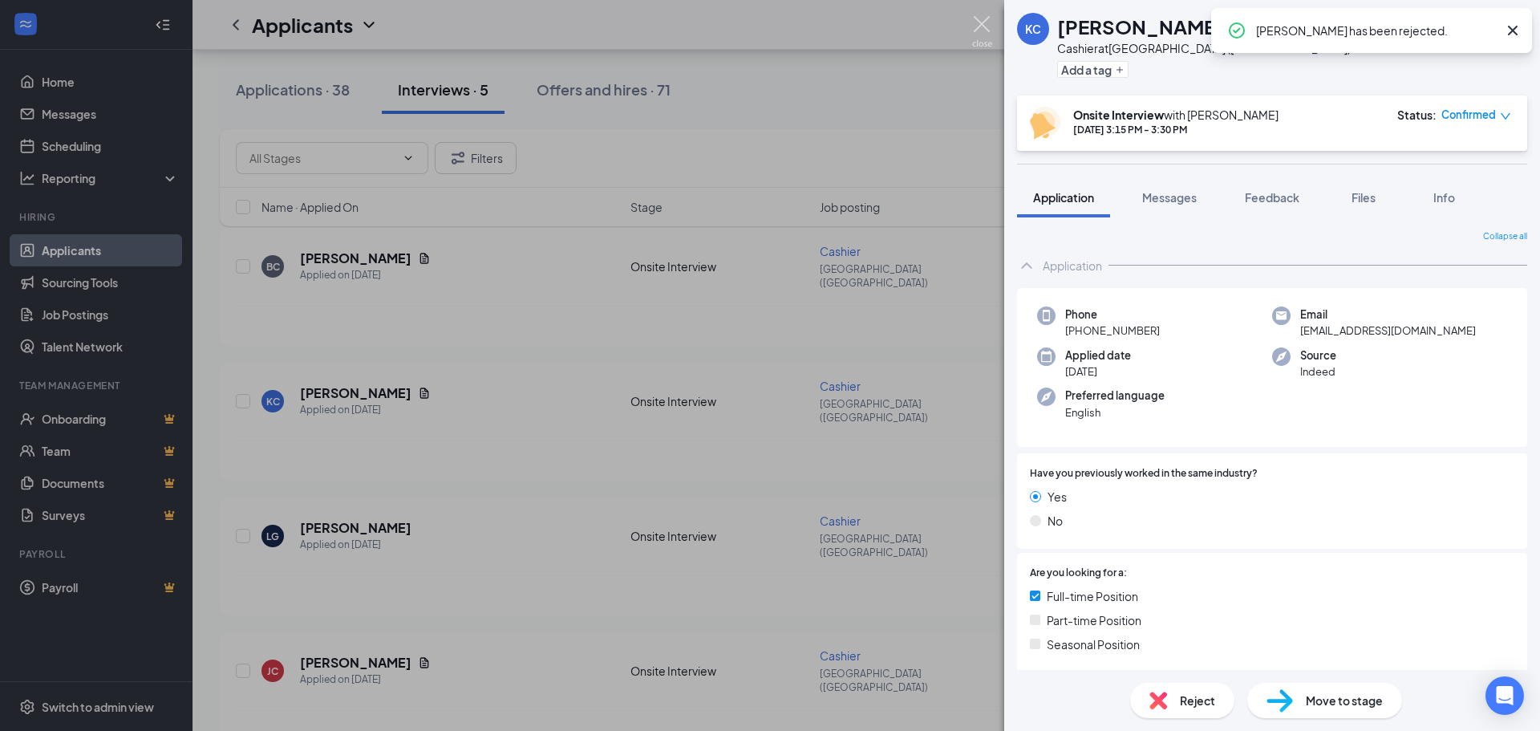
click at [975, 24] on img at bounding box center [982, 31] width 20 height 31
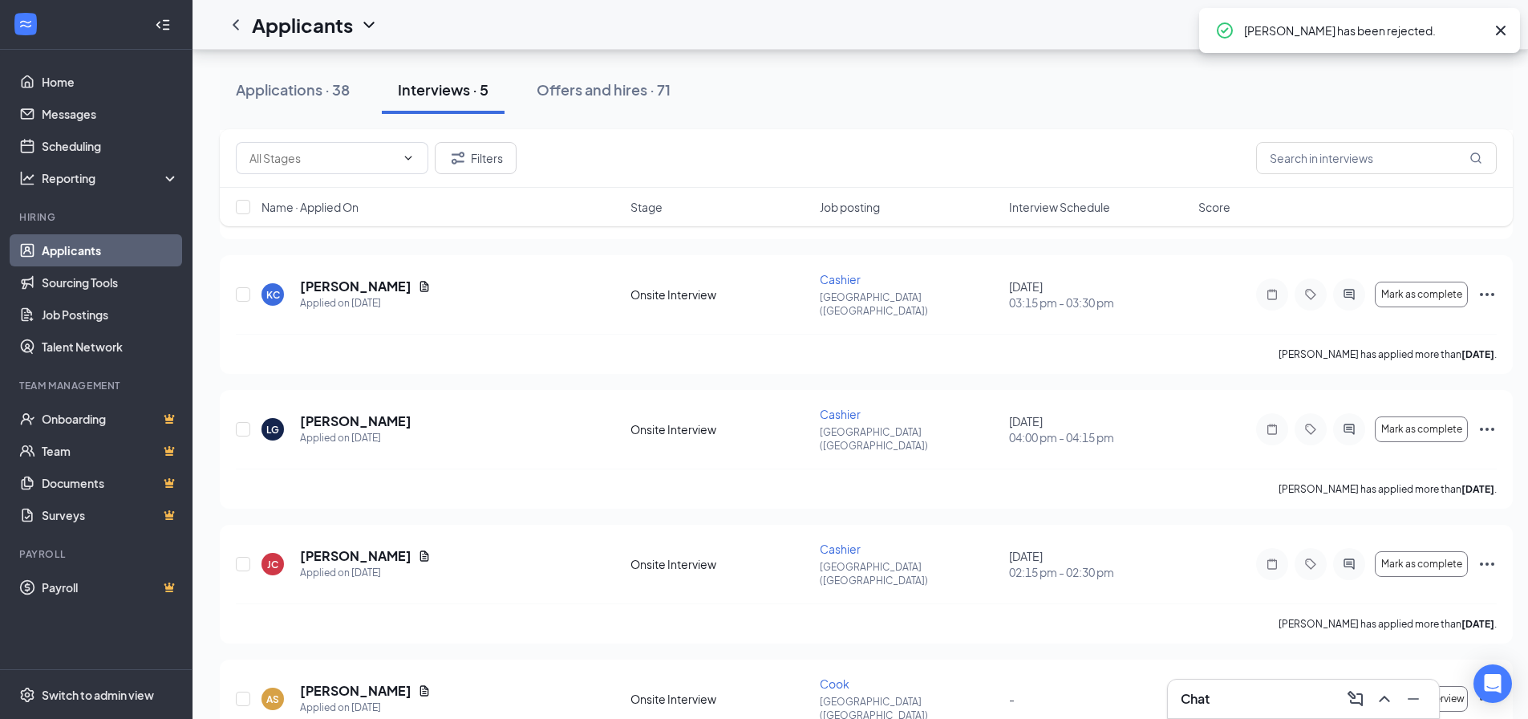
scroll to position [282, 0]
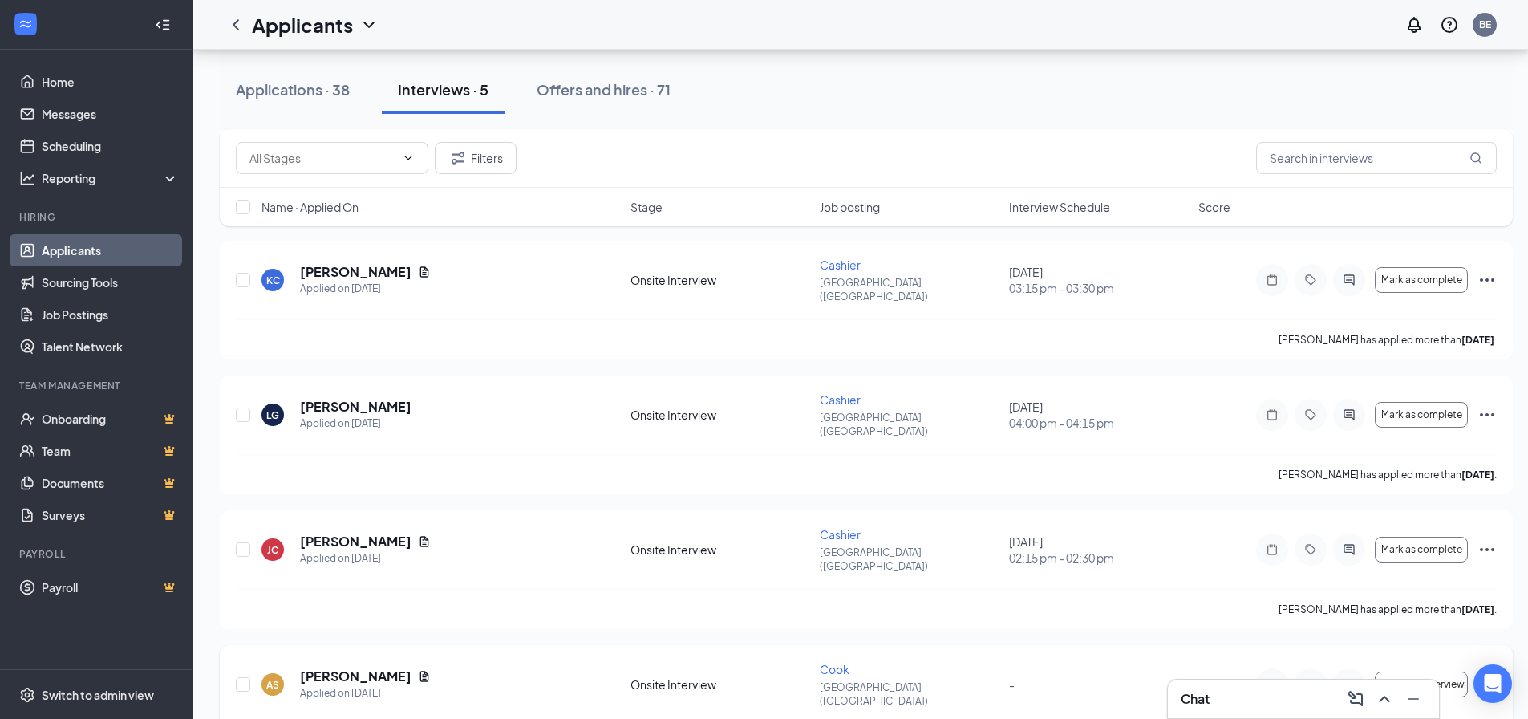
click at [1491, 675] on icon "Ellipses" at bounding box center [1486, 684] width 19 height 19
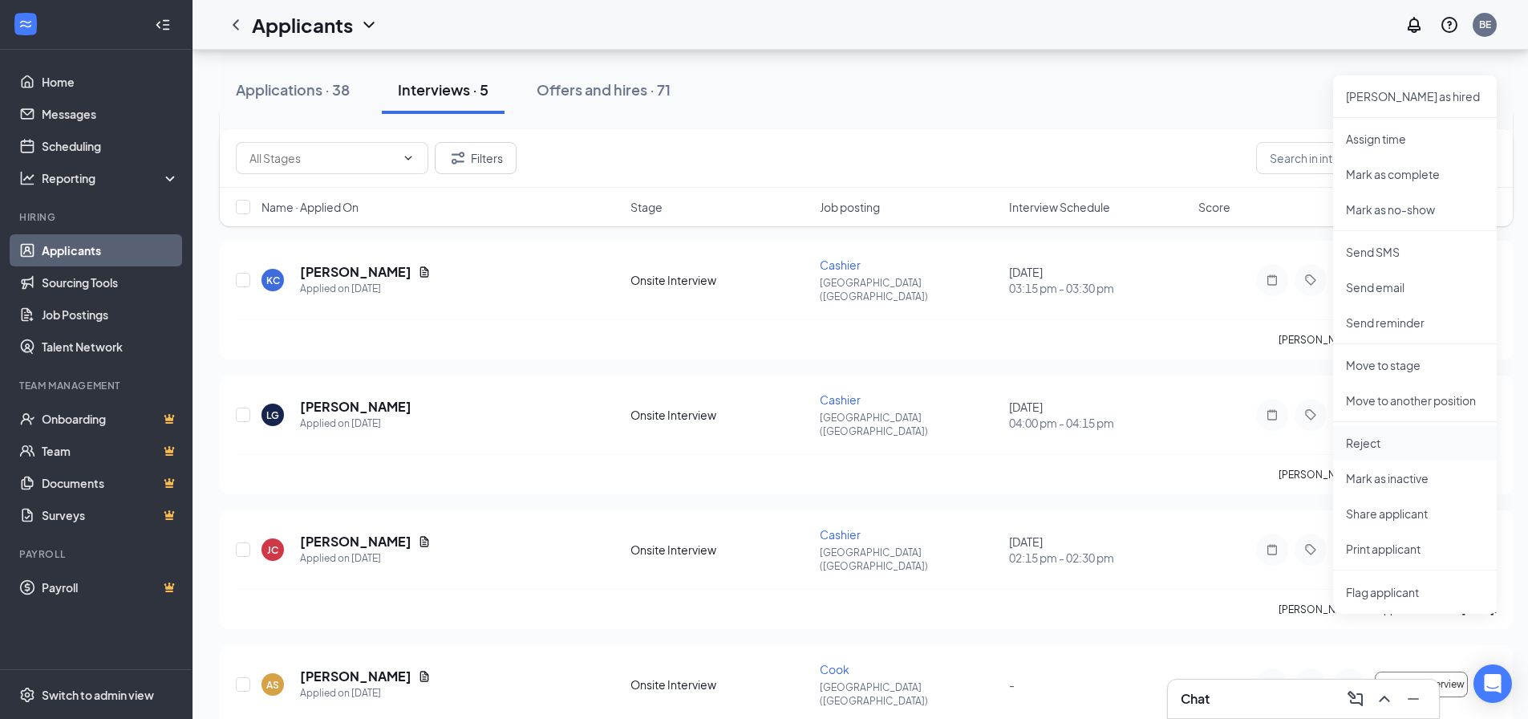
click at [1386, 440] on p "Reject" at bounding box center [1415, 443] width 138 height 16
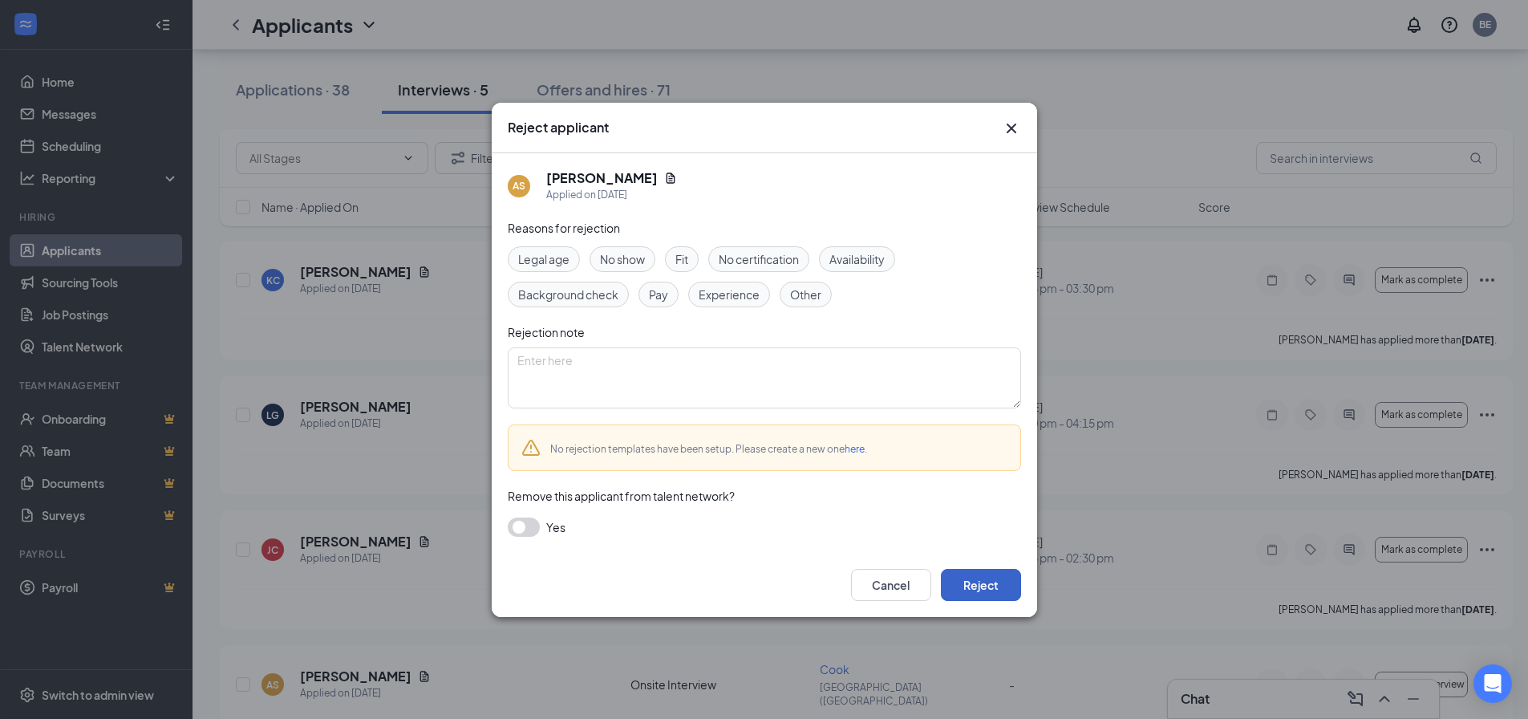
click at [1003, 584] on button "Reject" at bounding box center [981, 585] width 80 height 32
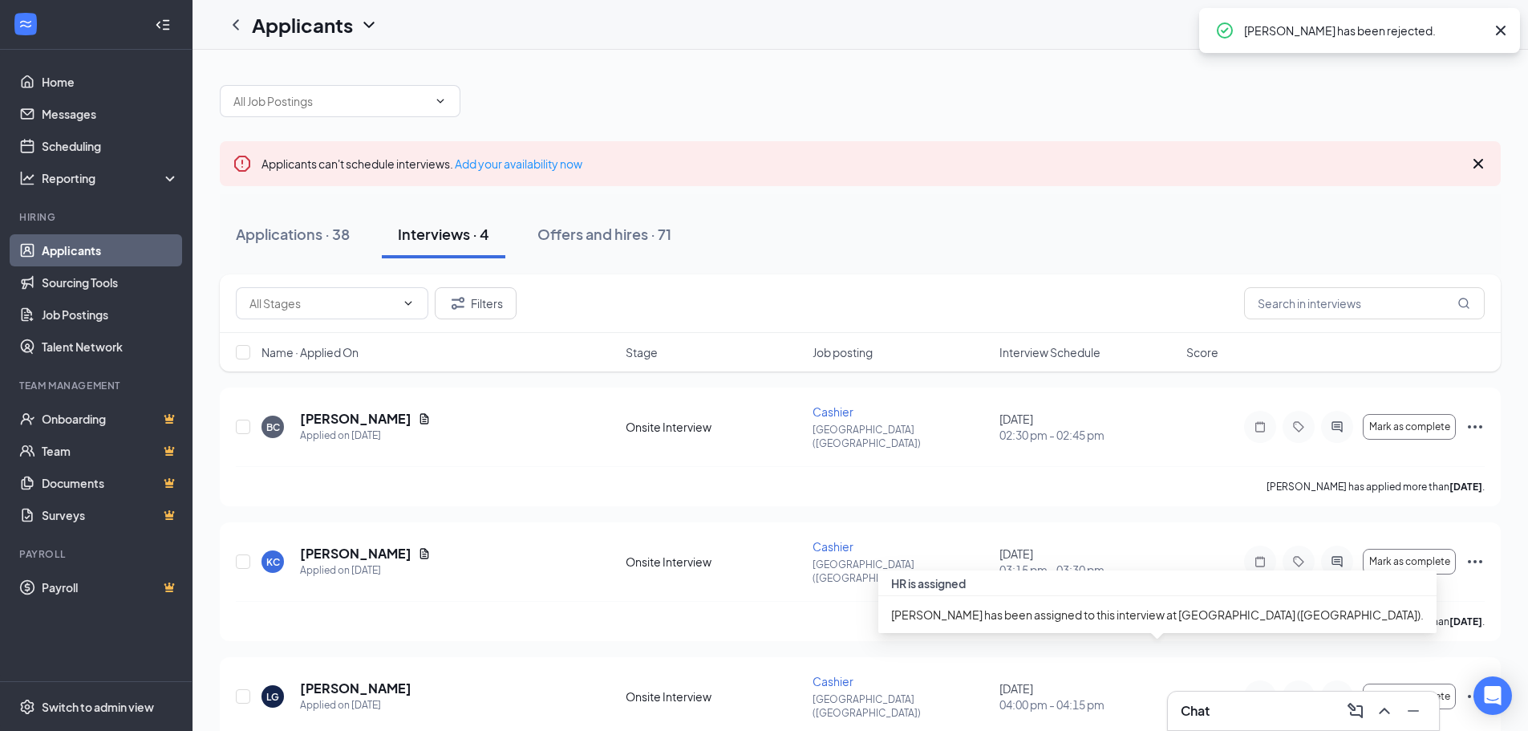
scroll to position [148, 0]
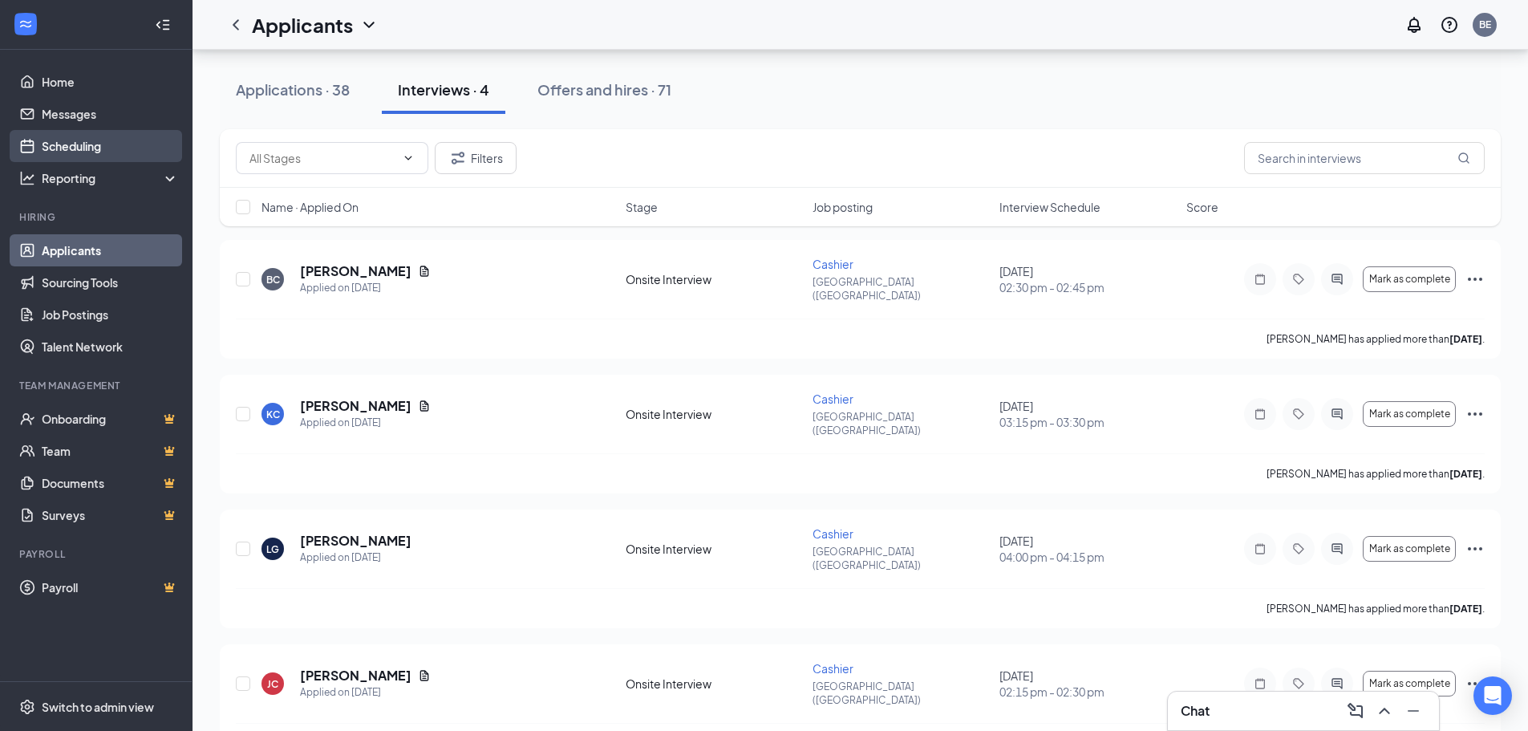
click at [107, 150] on link "Scheduling" at bounding box center [110, 146] width 137 height 32
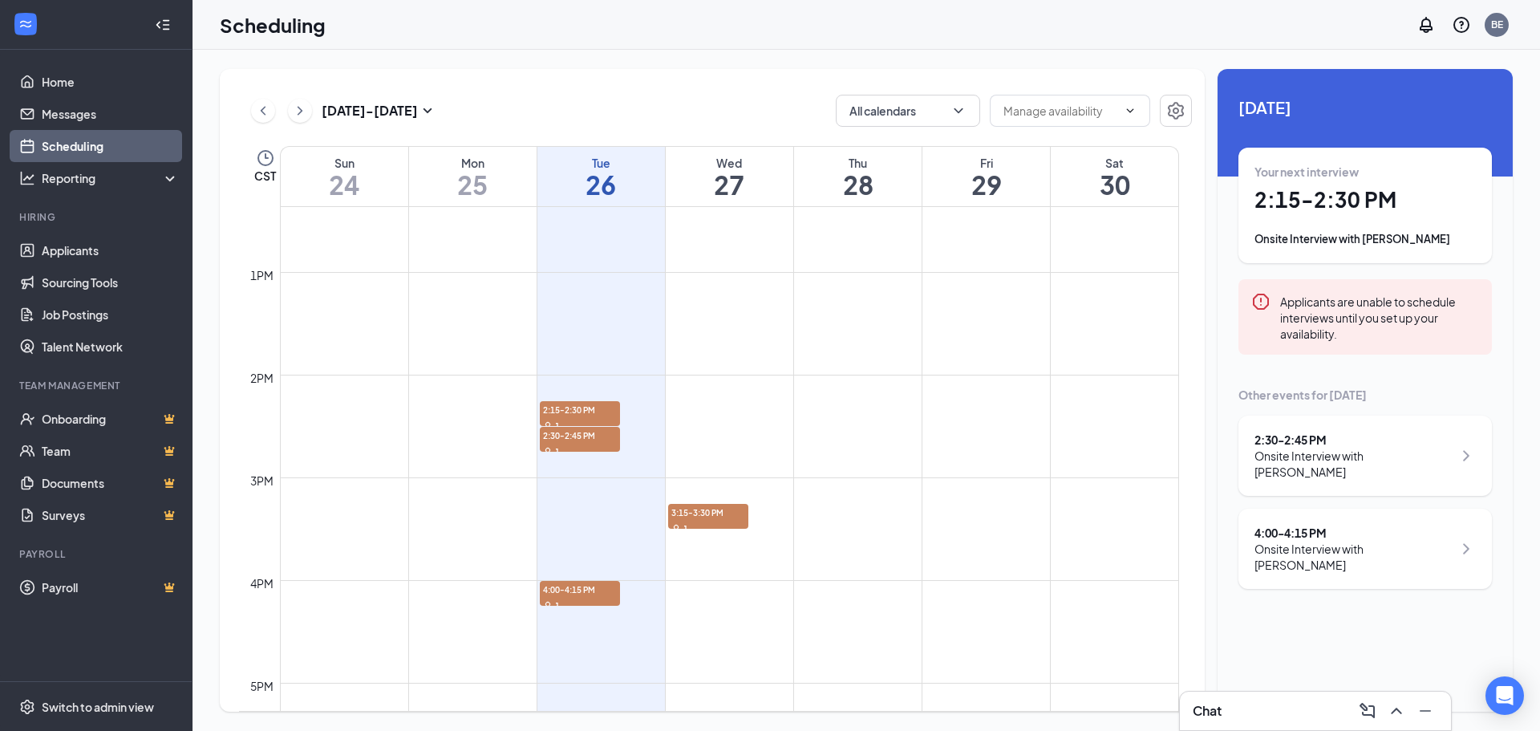
scroll to position [1350, 0]
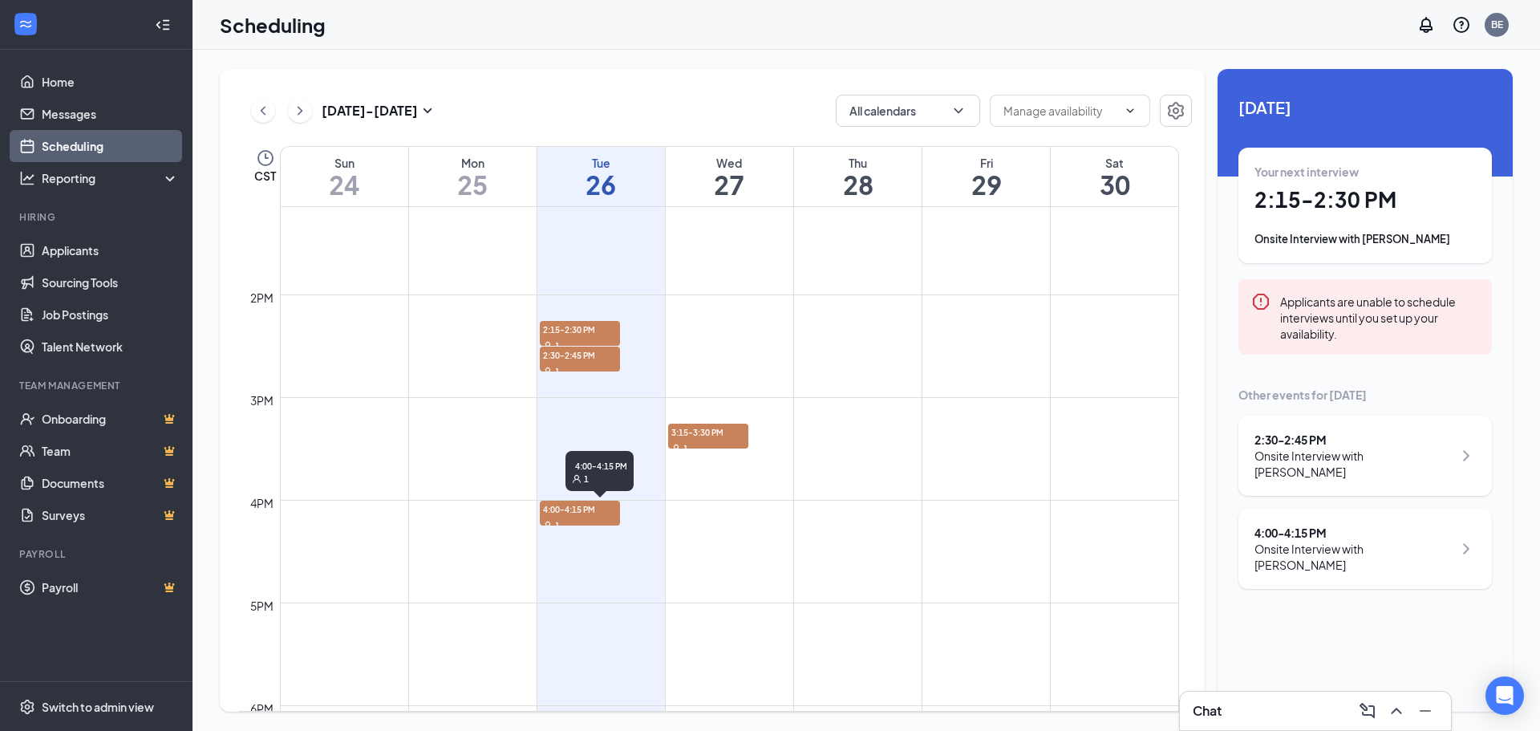
click at [570, 505] on span "4:00-4:15 PM" at bounding box center [580, 508] width 80 height 16
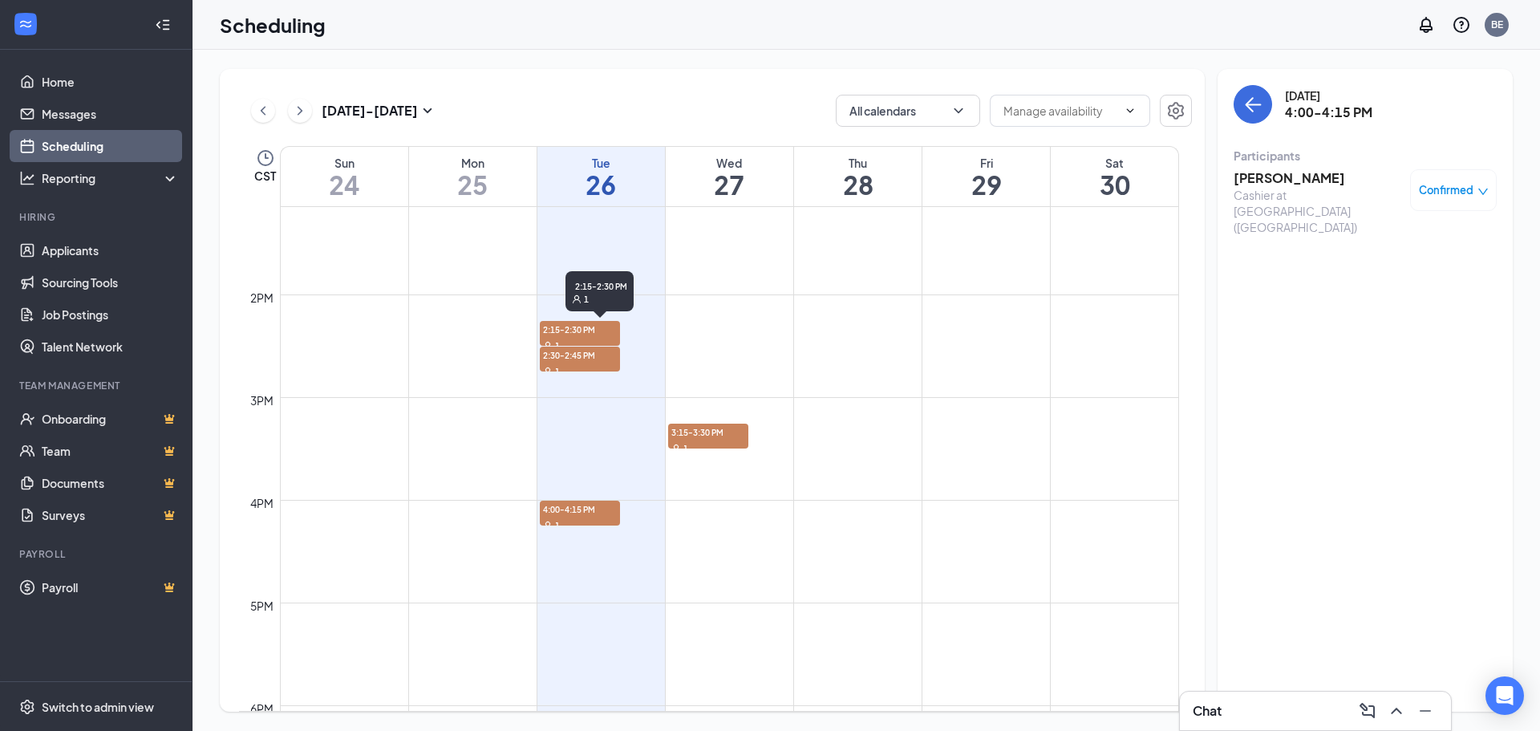
click at [583, 344] on div "1" at bounding box center [580, 345] width 80 height 16
click at [583, 327] on span "2:15-2:30 PM" at bounding box center [580, 329] width 80 height 16
